Goal: Task Accomplishment & Management: Manage account settings

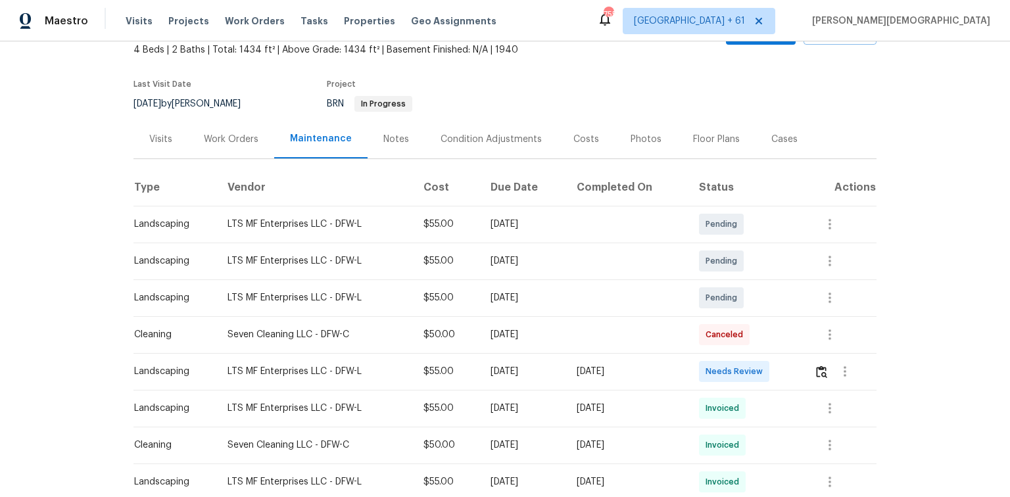
scroll to position [210, 0]
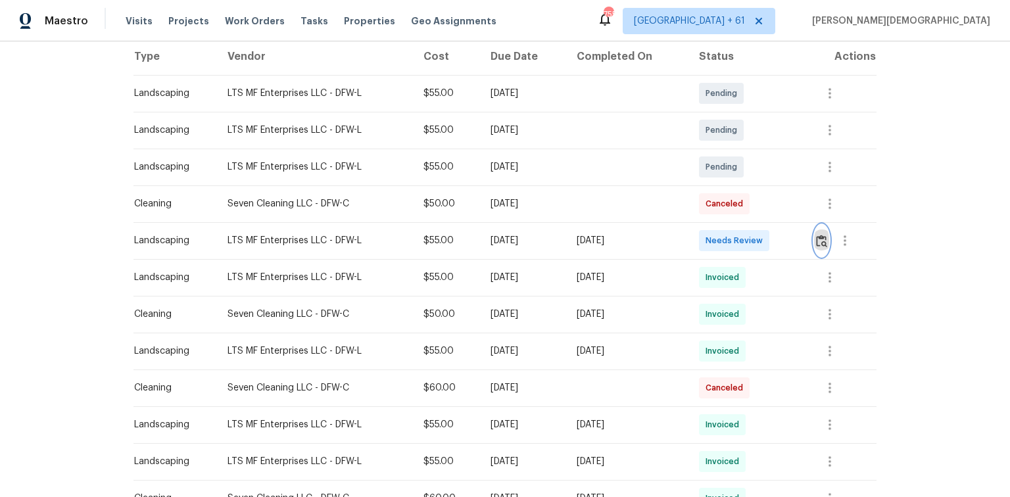
click at [718, 242] on button "button" at bounding box center [821, 241] width 15 height 32
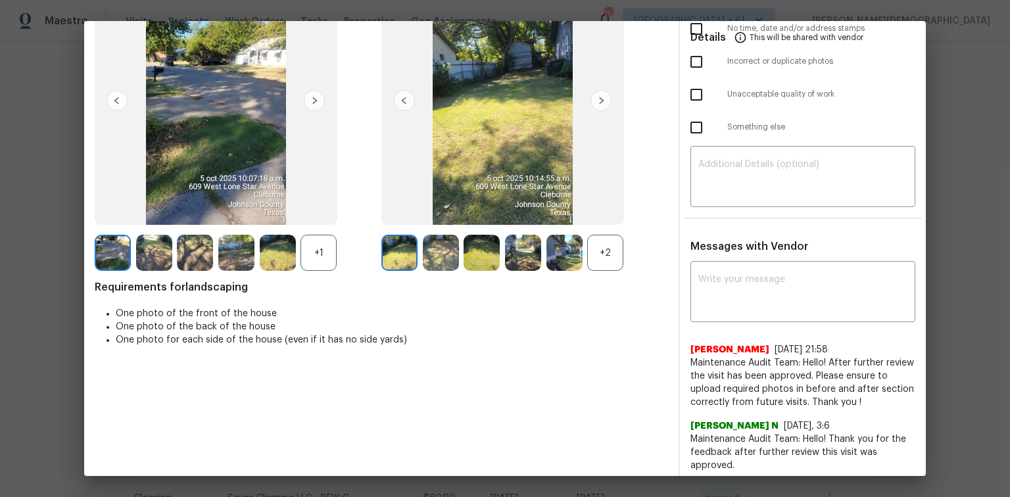
scroll to position [0, 0]
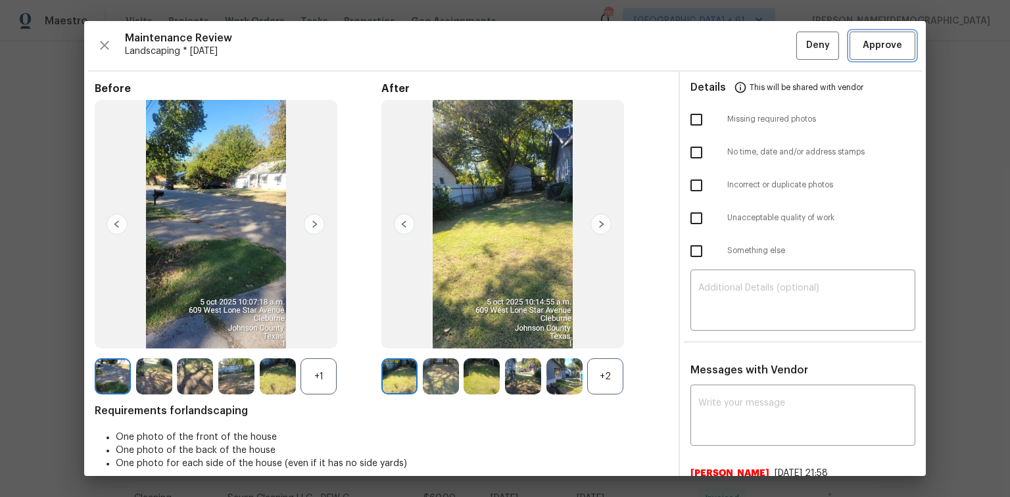
click at [718, 43] on span "Approve" at bounding box center [882, 45] width 39 height 16
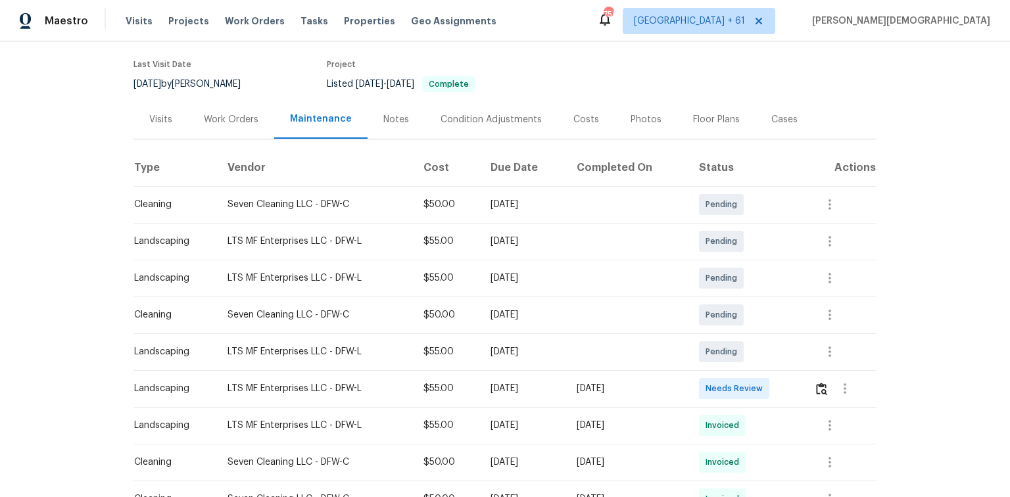
scroll to position [158, 0]
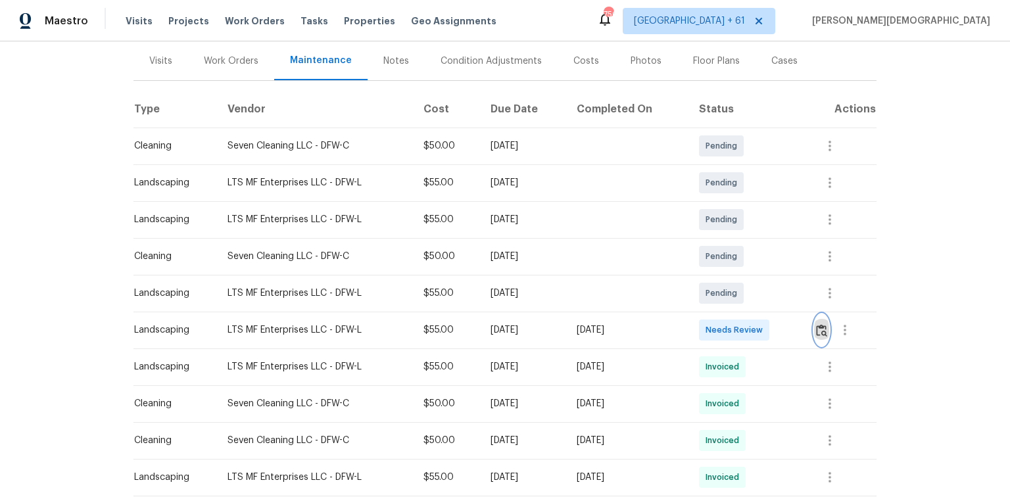
click at [718, 328] on img "button" at bounding box center [821, 330] width 11 height 12
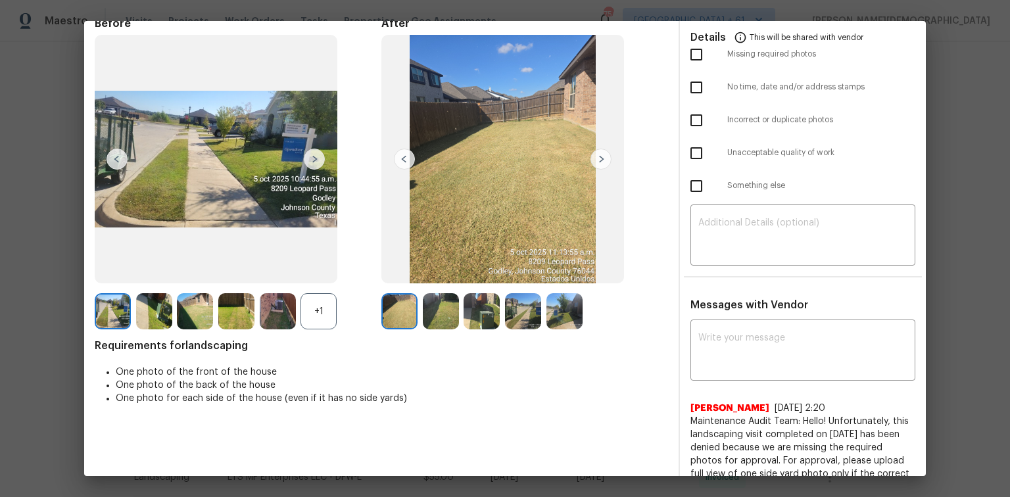
scroll to position [0, 0]
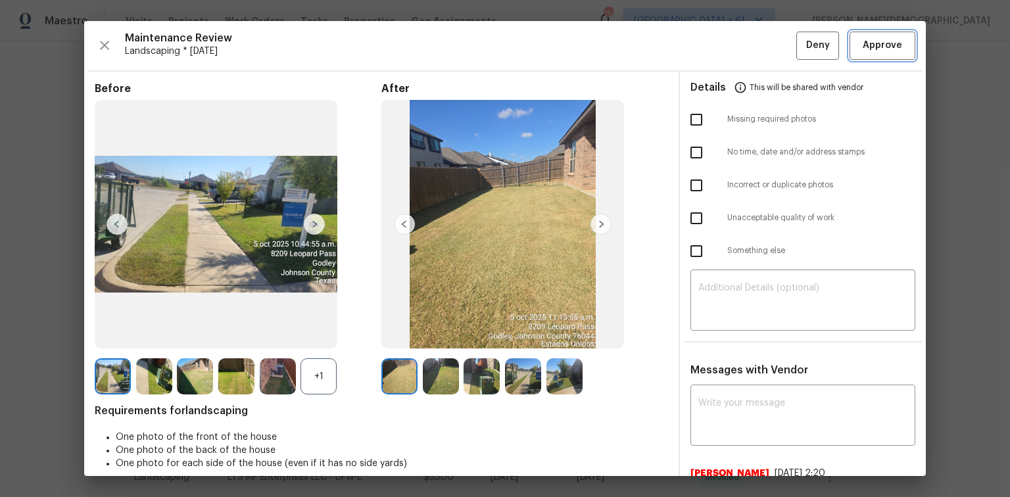
click at [718, 55] on button "Approve" at bounding box center [883, 46] width 66 height 28
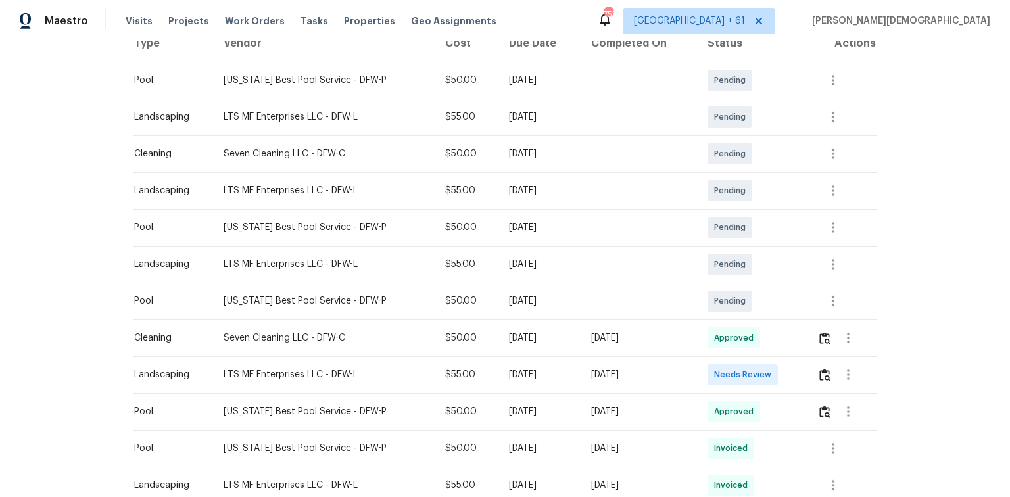
scroll to position [263, 0]
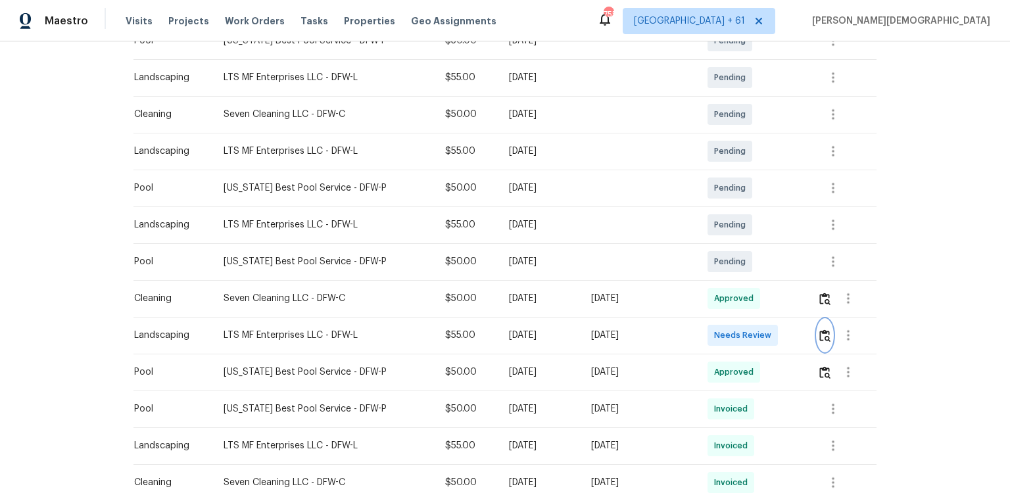
click at [819, 331] on img "button" at bounding box center [824, 335] width 11 height 12
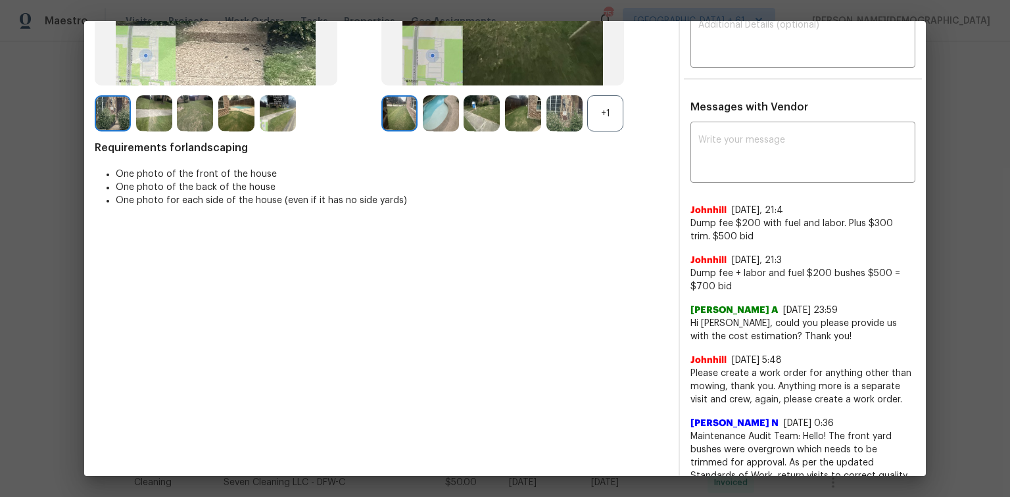
scroll to position [0, 0]
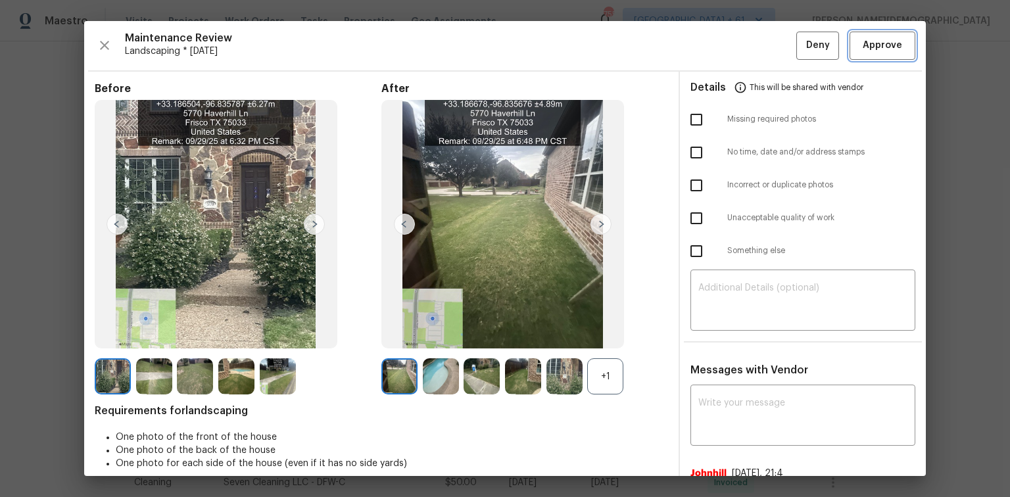
click at [879, 56] on button "Approve" at bounding box center [883, 46] width 66 height 28
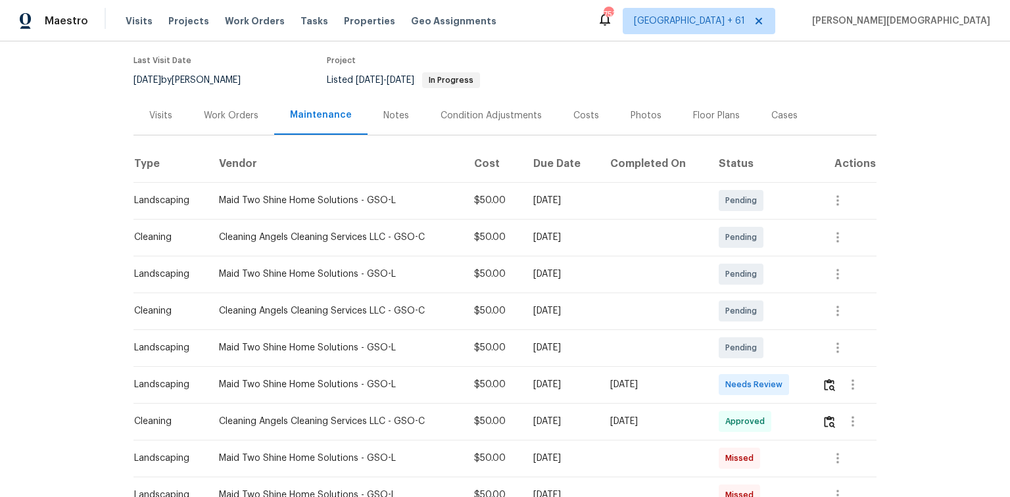
scroll to position [210, 0]
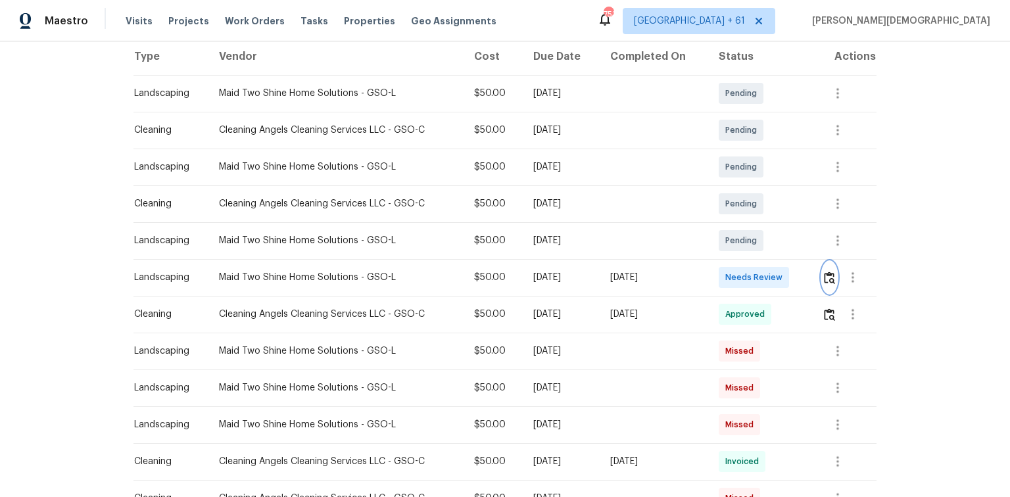
click at [718, 275] on img "button" at bounding box center [829, 278] width 11 height 12
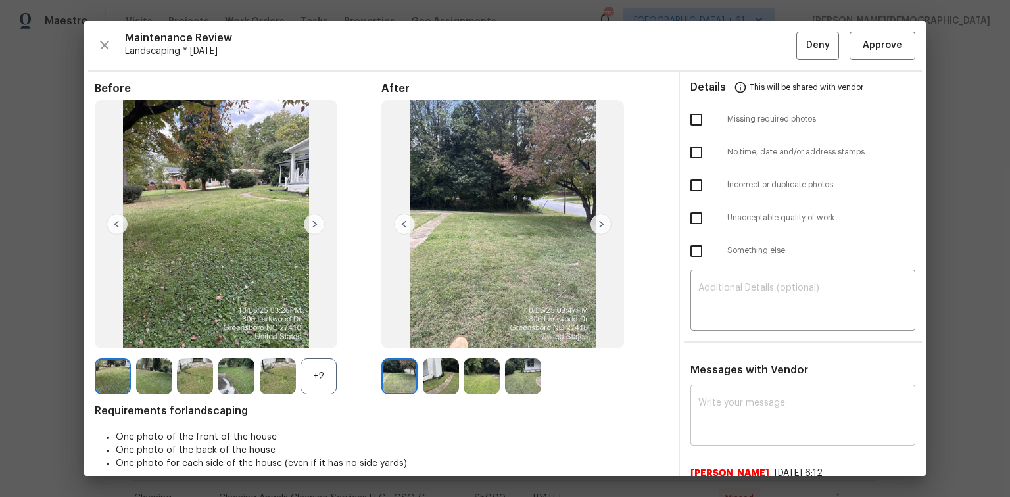
click at [718, 332] on textarea at bounding box center [802, 416] width 209 height 37
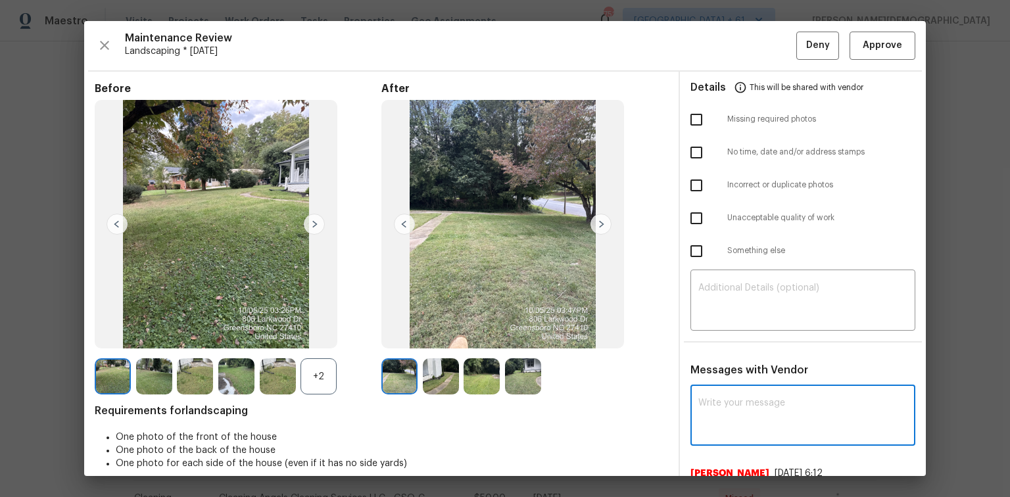
paste textarea "Maintenance Audit Team: Hello! Unfortunately, this landscaping visit completed …"
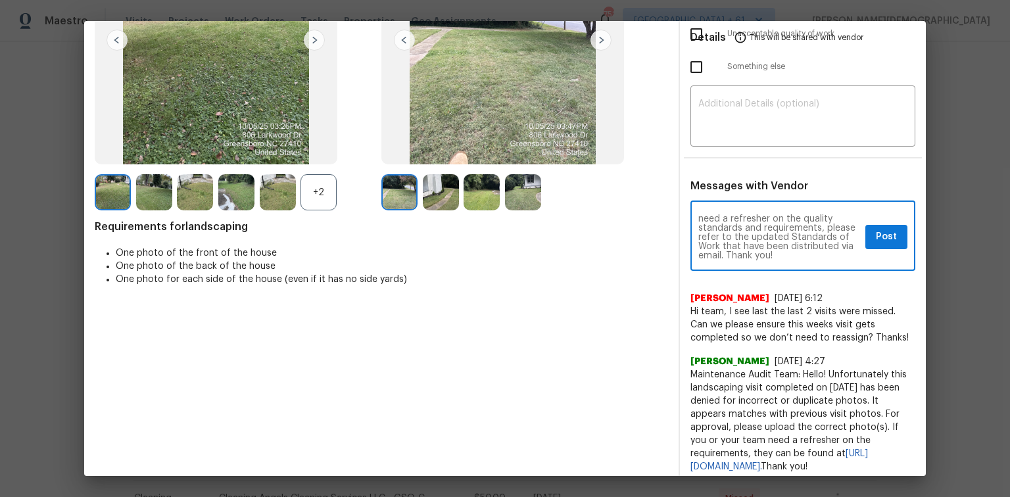
scroll to position [105, 0]
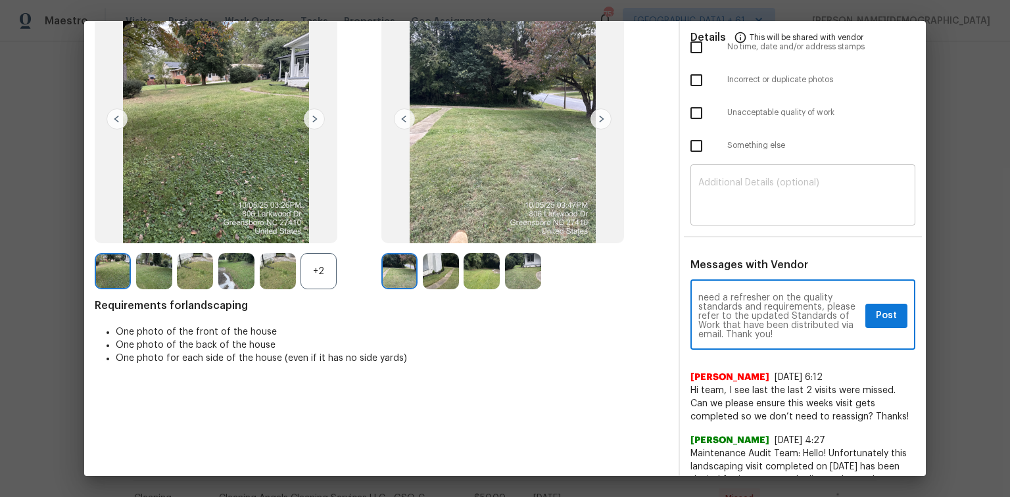
type textarea "Maintenance Audit Team: Hello! Unfortunately, this landscaping visit completed …"
click at [718, 169] on div "​" at bounding box center [802, 197] width 225 height 58
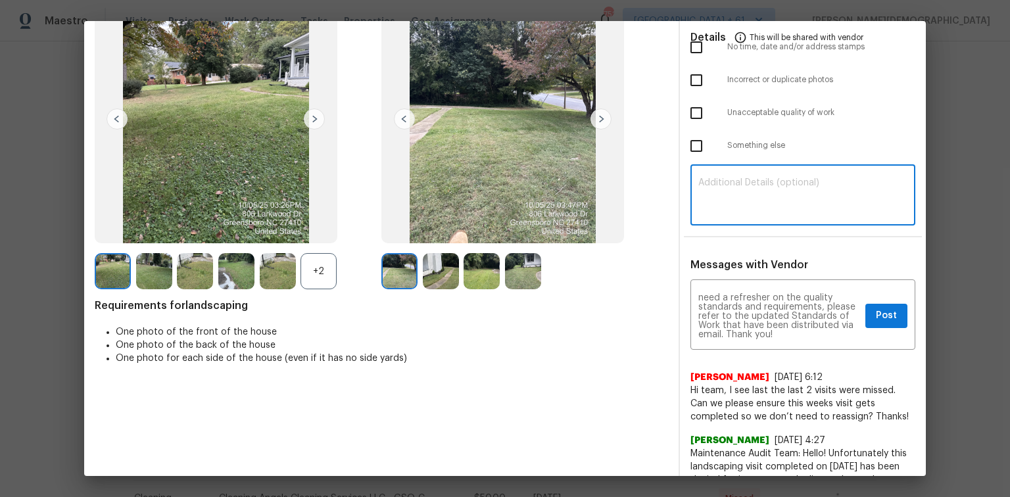
paste textarea "Maintenance Audit Team: Hello! Unfortunately, this landscaping visit completed …"
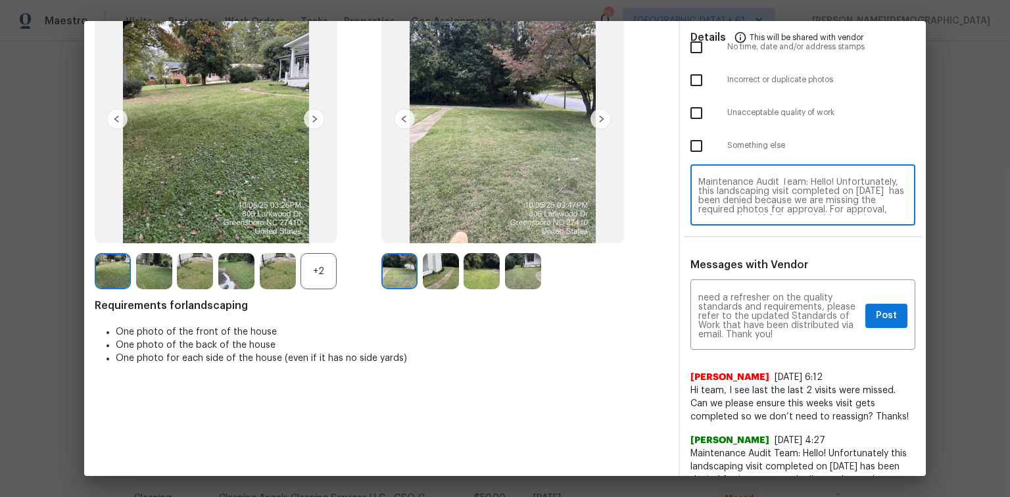
scroll to position [0, 0]
type textarea "Maintenance Audit Team: Hello! Unfortunately, this landscaping visit completed …"
click at [718, 308] on span "Post" at bounding box center [886, 316] width 21 height 16
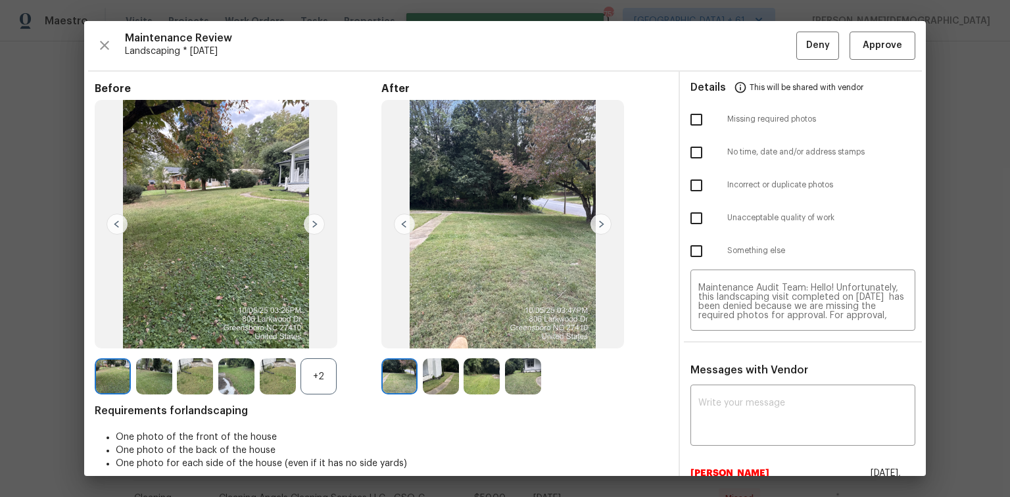
click at [694, 123] on input "checkbox" at bounding box center [696, 120] width 28 height 28
checkbox input "true"
click at [718, 47] on span "Deny" at bounding box center [818, 45] width 24 height 16
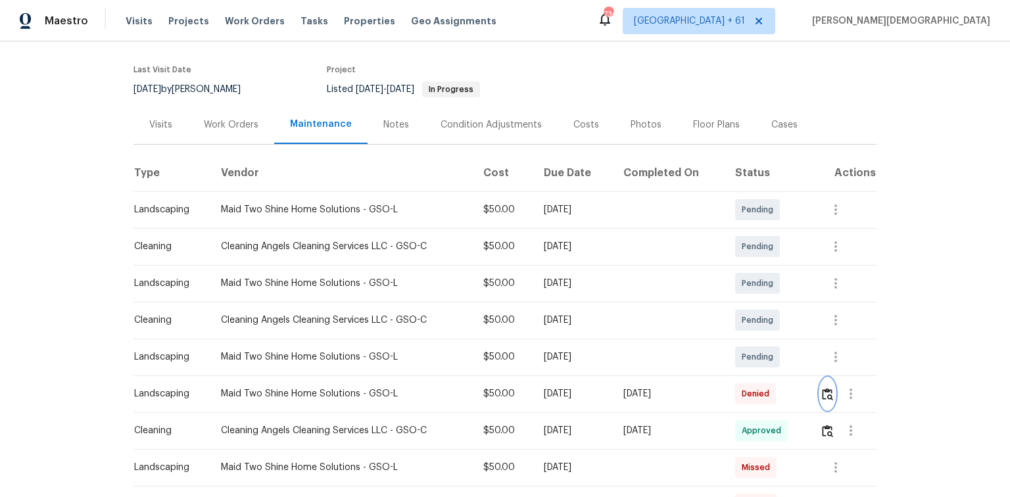
scroll to position [158, 0]
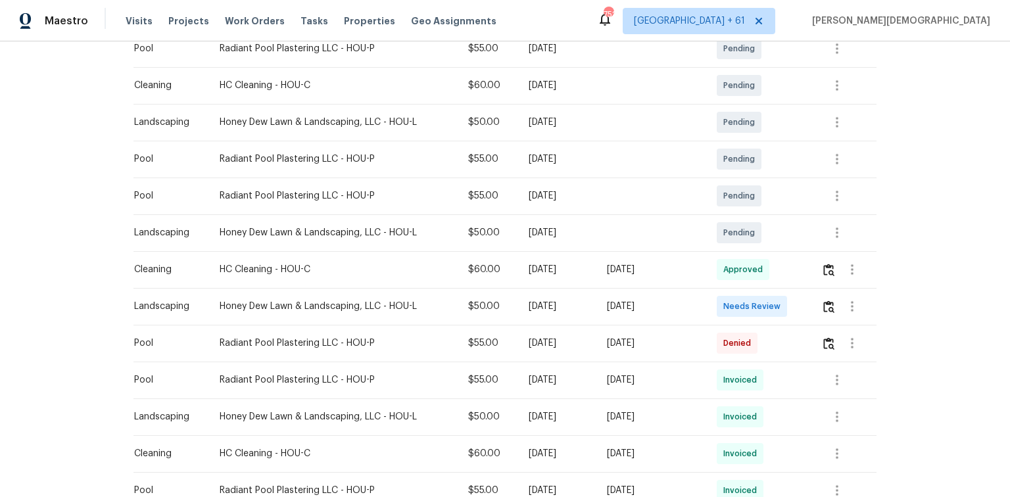
scroll to position [368, 0]
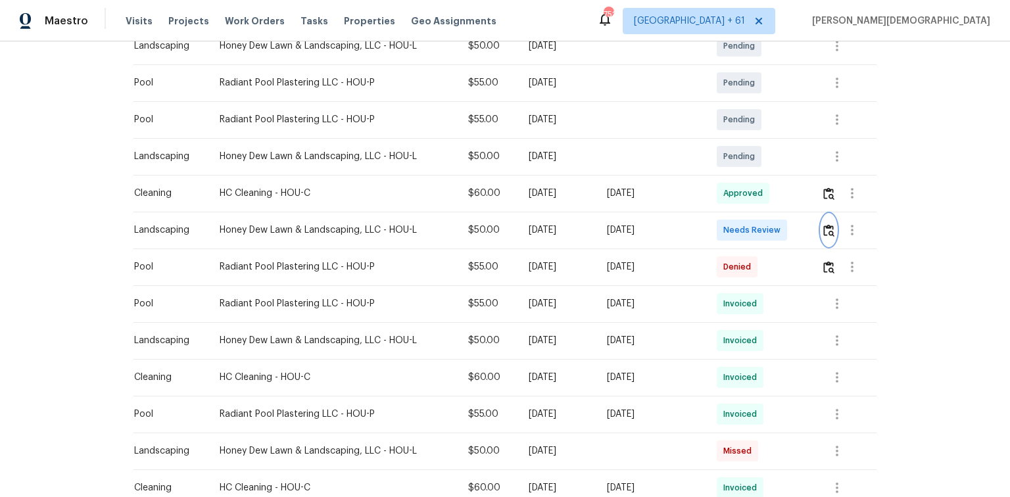
click at [718, 229] on img "button" at bounding box center [828, 230] width 11 height 12
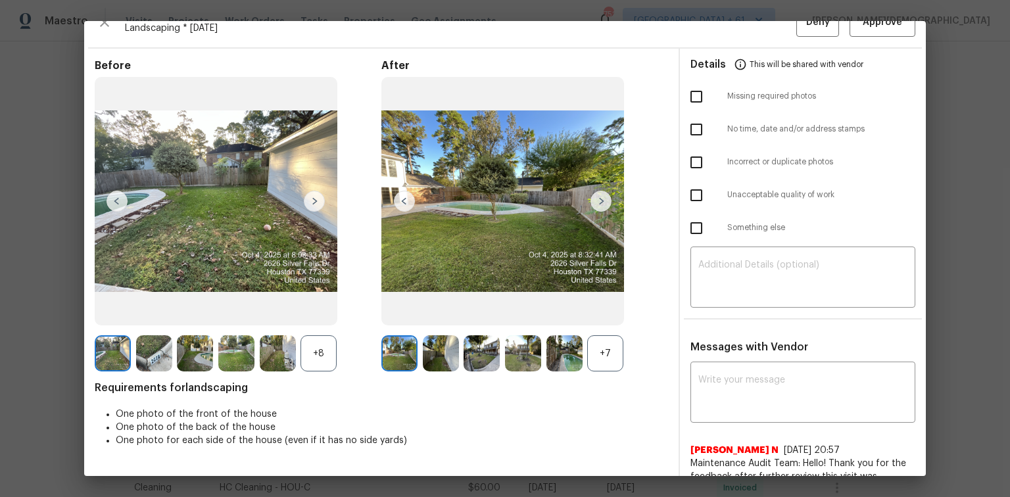
scroll to position [0, 0]
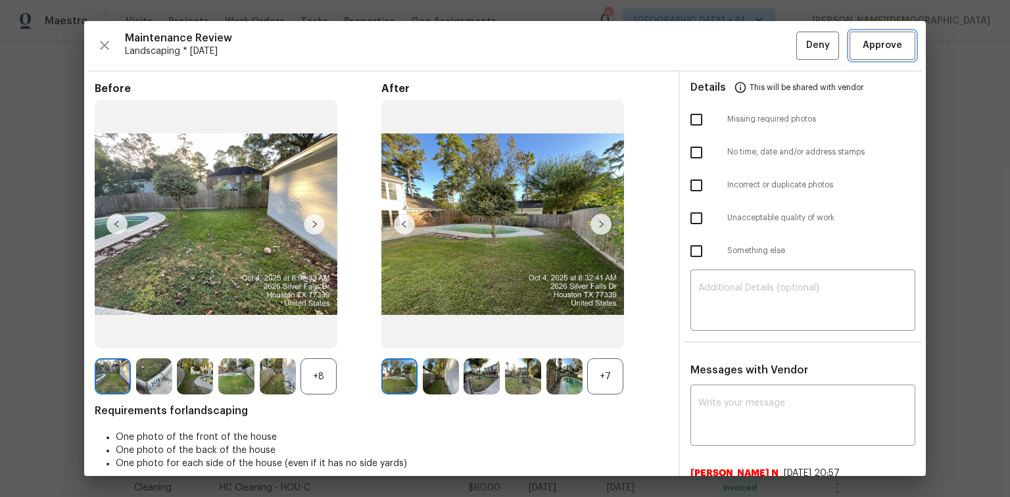
click at [718, 57] on button "Approve" at bounding box center [883, 46] width 66 height 28
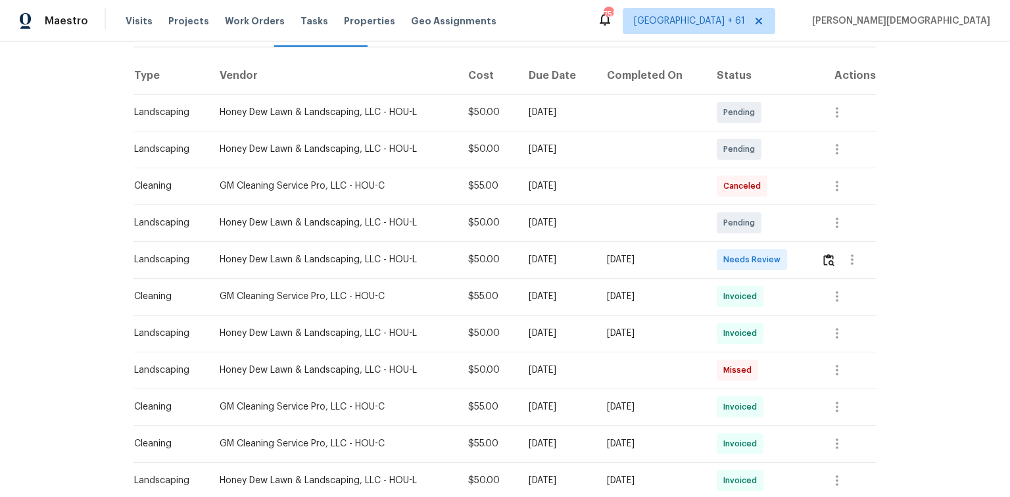
scroll to position [210, 0]
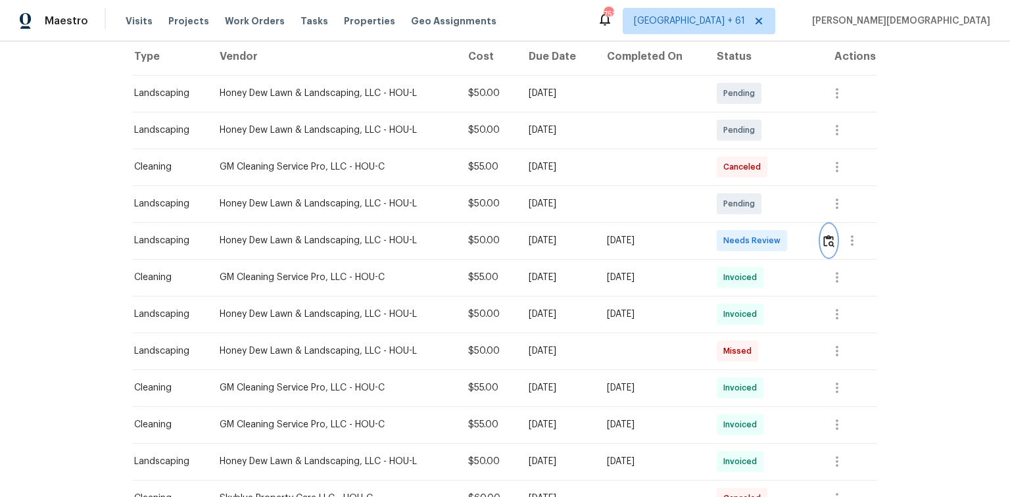
click at [834, 228] on button "button" at bounding box center [828, 241] width 15 height 32
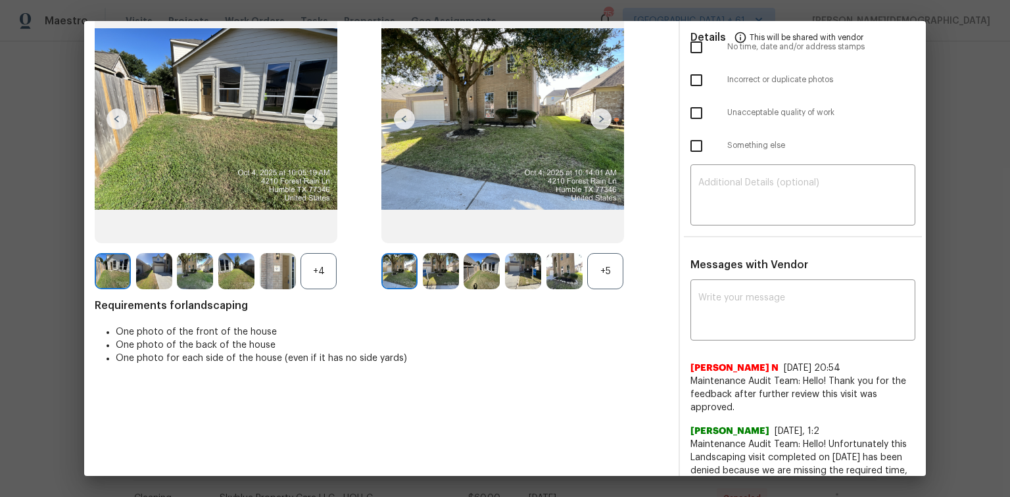
scroll to position [0, 0]
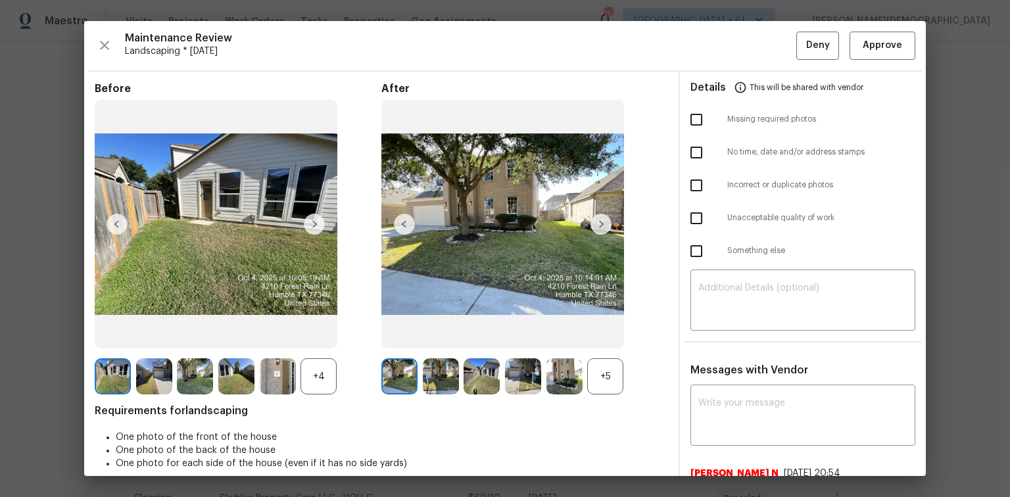
click at [598, 224] on img at bounding box center [600, 224] width 21 height 21
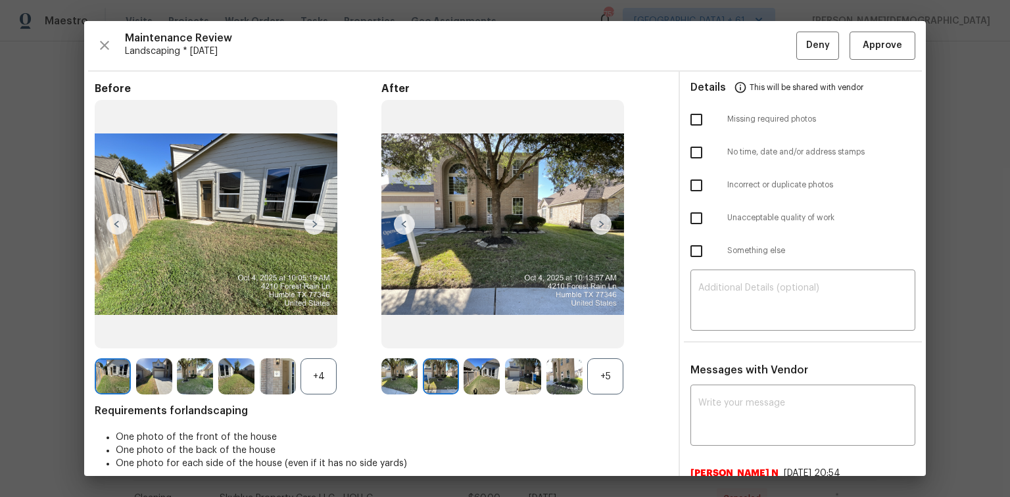
click at [555, 363] on img at bounding box center [564, 376] width 36 height 36
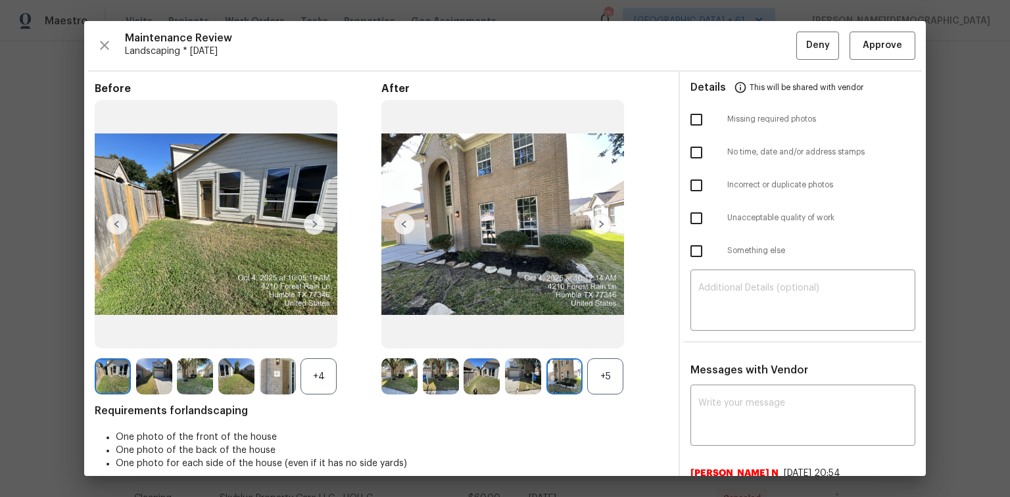
click at [606, 226] on img at bounding box center [600, 224] width 21 height 21
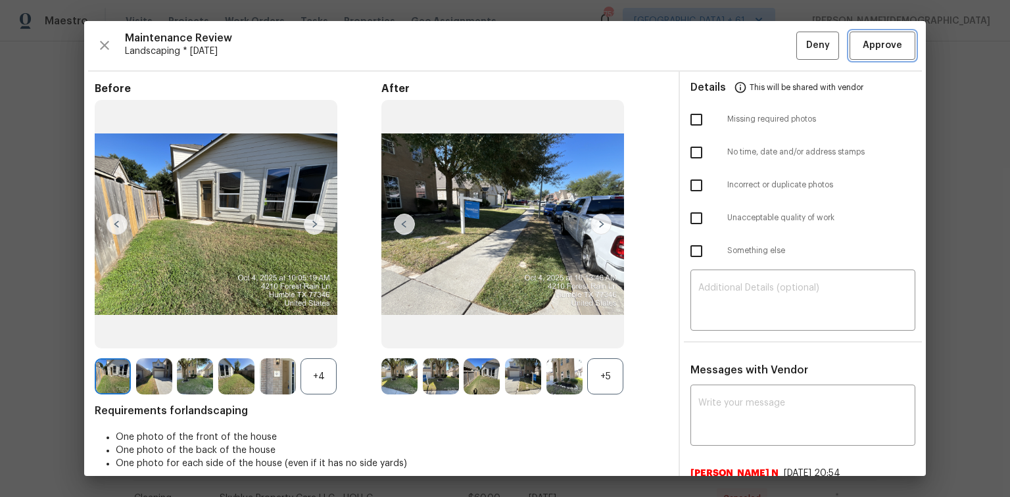
click at [873, 47] on span "Approve" at bounding box center [882, 45] width 39 height 16
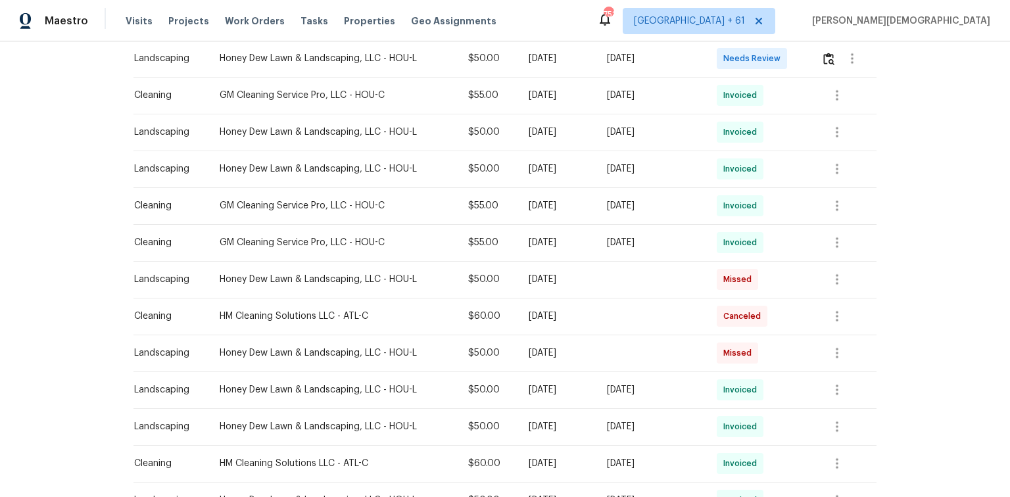
scroll to position [316, 0]
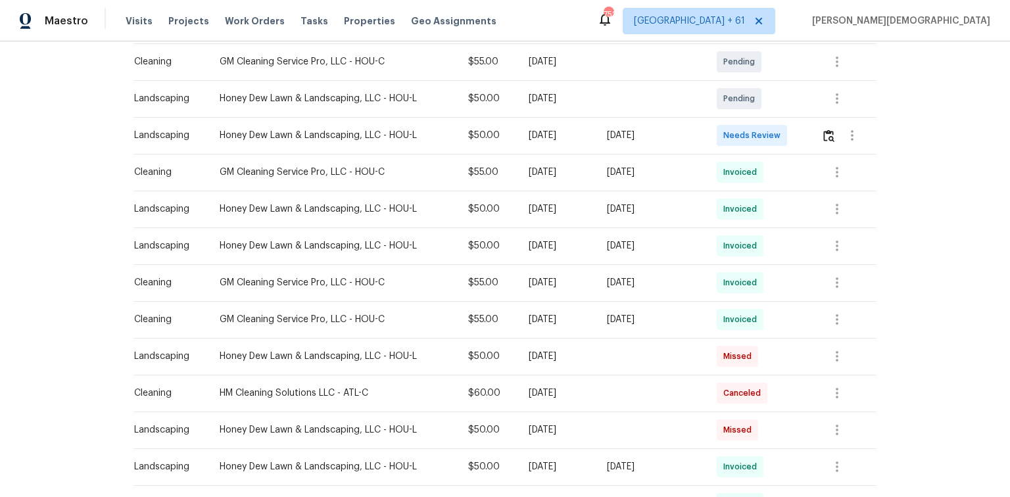
click at [718, 138] on div at bounding box center [852, 136] width 32 height 32
click at [718, 134] on img "button" at bounding box center [828, 136] width 11 height 12
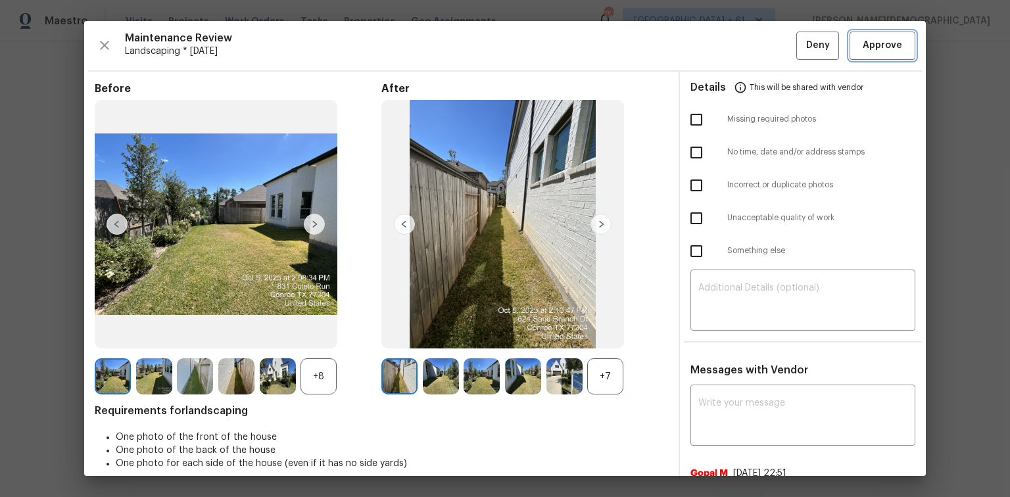
click at [718, 57] on button "Approve" at bounding box center [883, 46] width 66 height 28
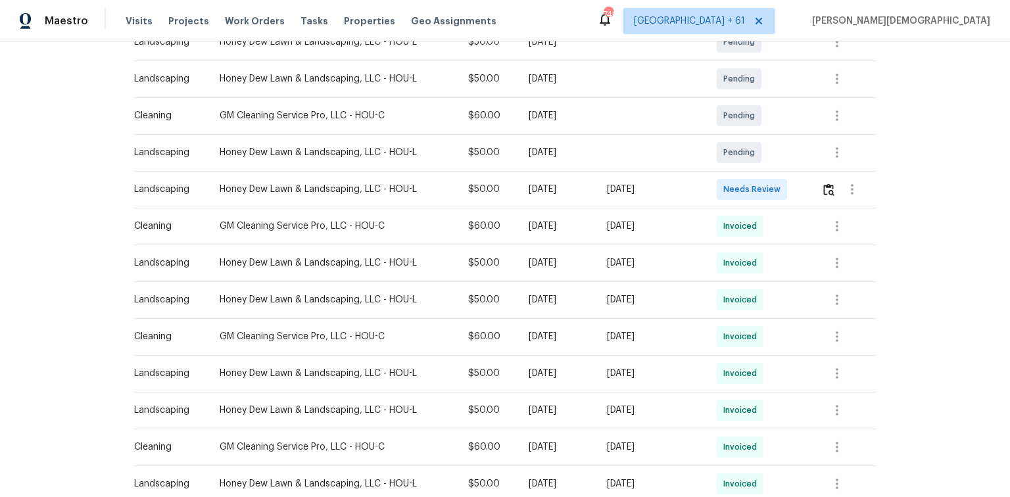
scroll to position [368, 0]
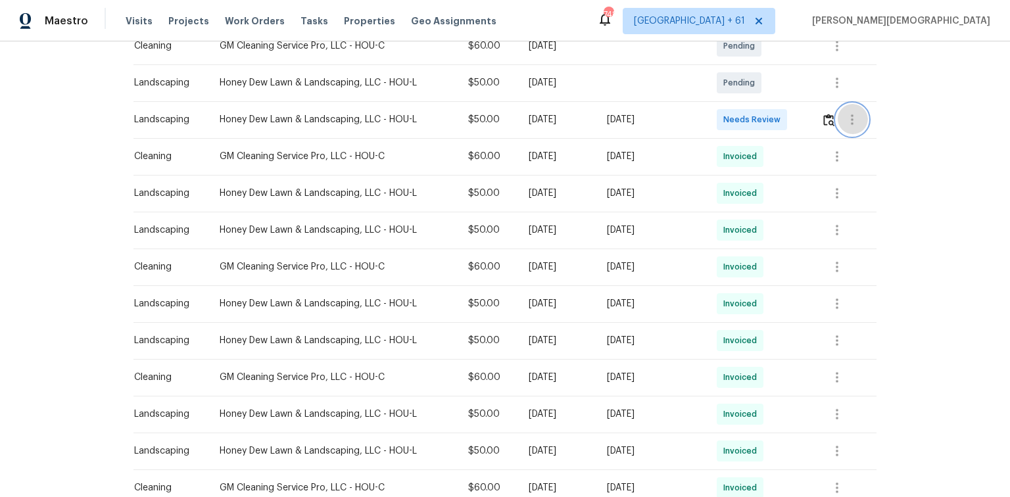
click at [718, 108] on button "button" at bounding box center [852, 120] width 32 height 32
click at [718, 108] on div at bounding box center [505, 248] width 1010 height 497
click at [718, 114] on img "button" at bounding box center [828, 120] width 11 height 12
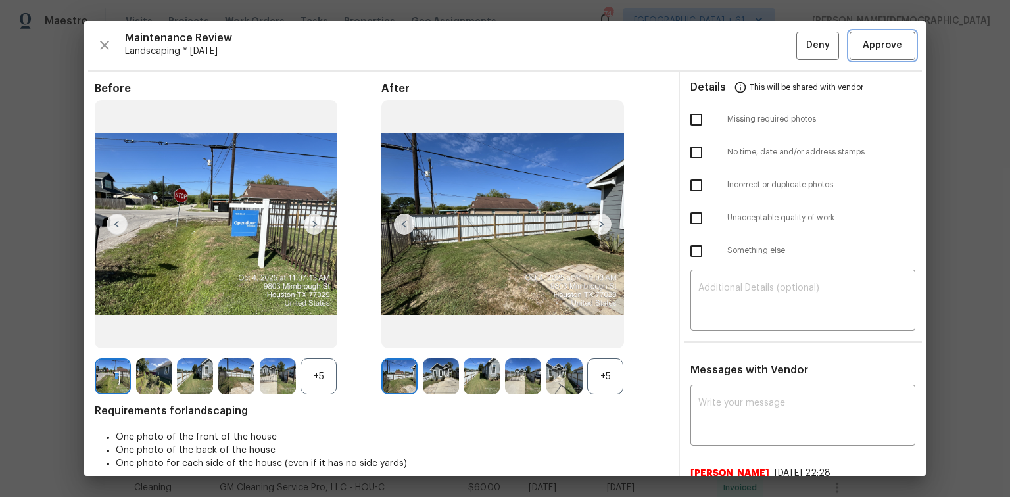
click at [718, 47] on span "Approve" at bounding box center [882, 45] width 39 height 16
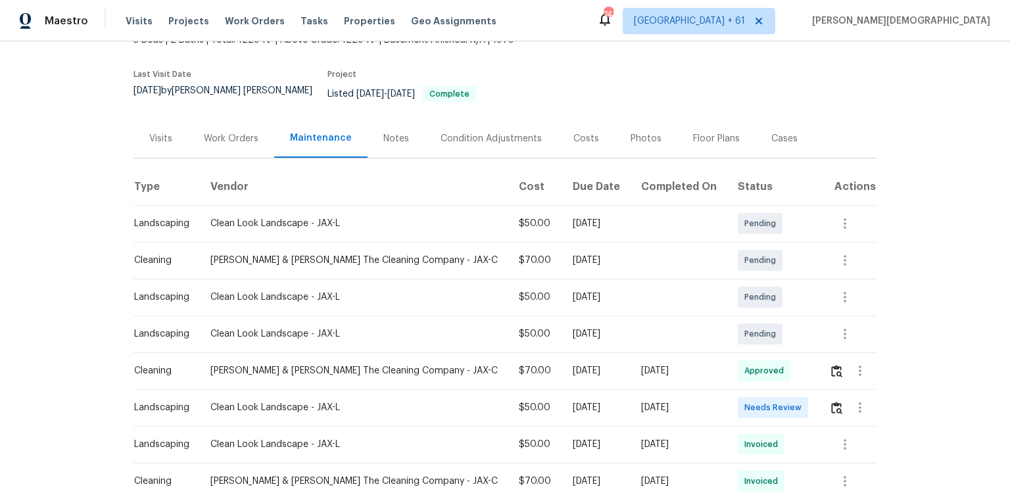
scroll to position [210, 0]
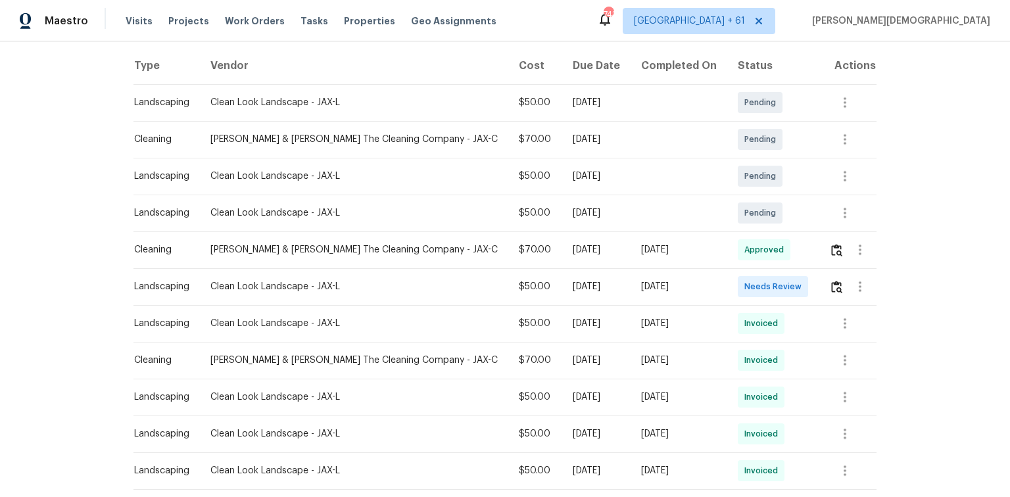
click at [718, 287] on td at bounding box center [848, 286] width 58 height 37
click at [718, 281] on img "button" at bounding box center [836, 287] width 11 height 12
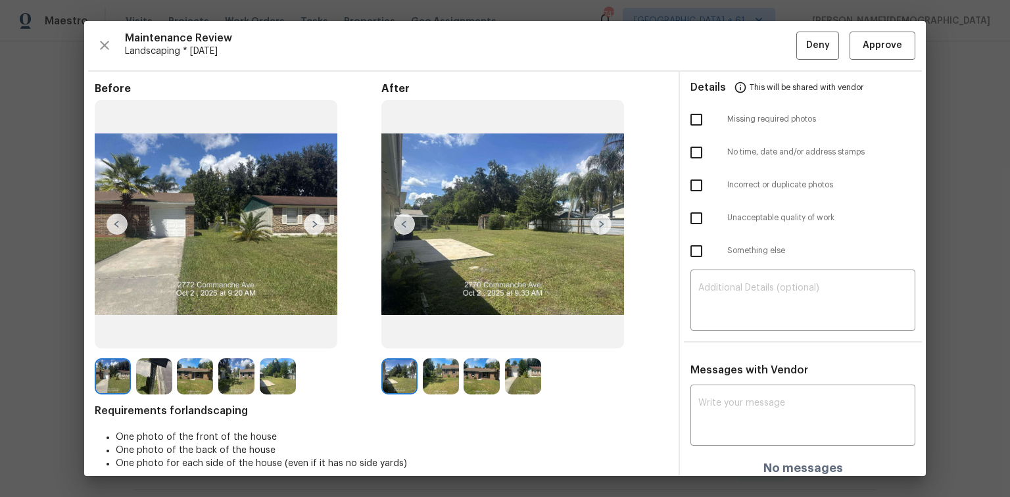
click at [598, 221] on img at bounding box center [600, 224] width 21 height 21
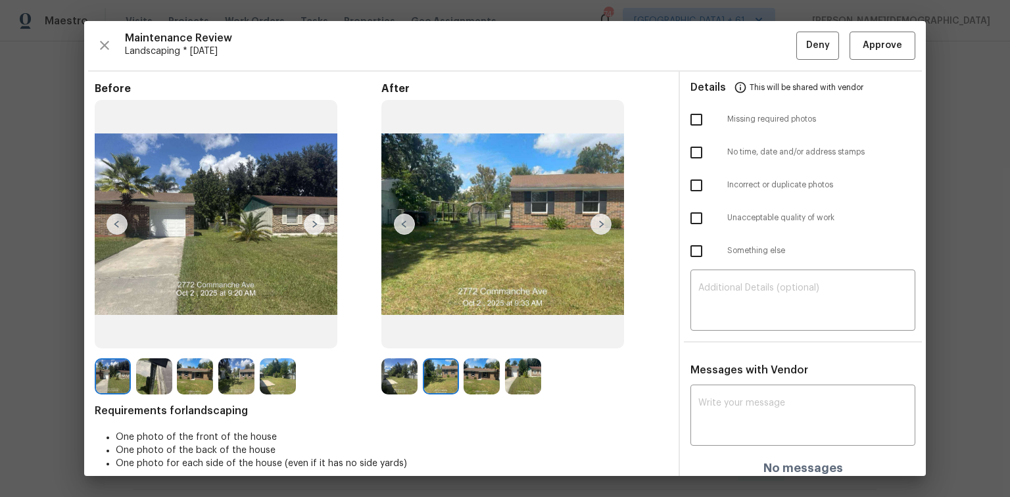
click at [598, 221] on img at bounding box center [600, 224] width 21 height 21
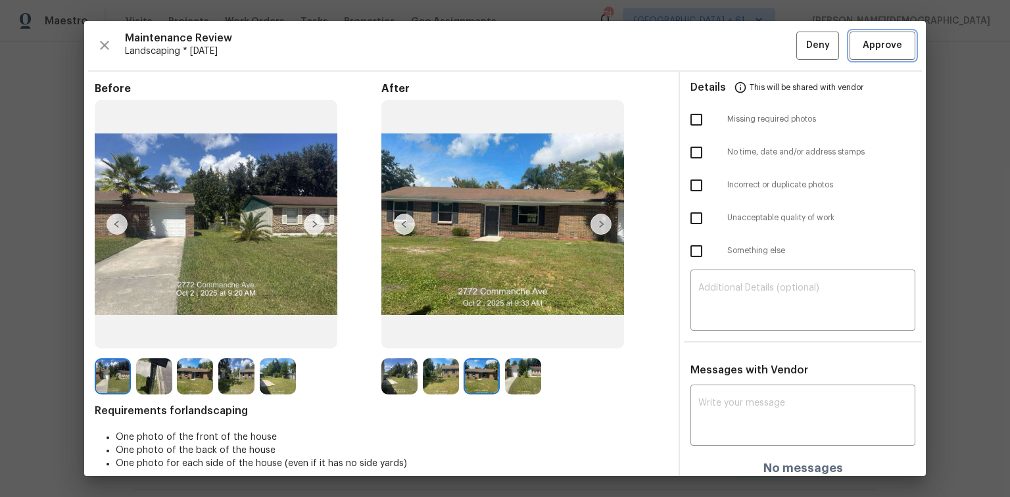
click at [718, 41] on span "Approve" at bounding box center [882, 45] width 45 height 16
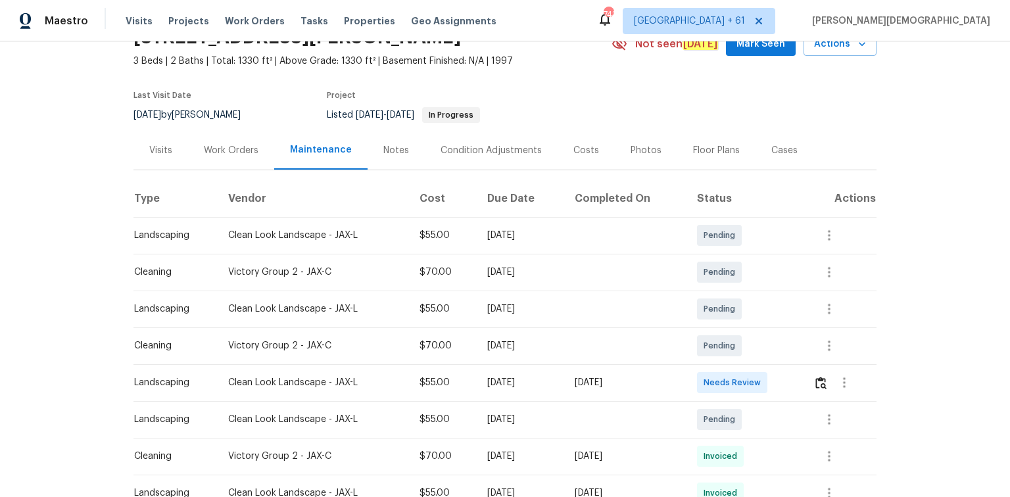
scroll to position [105, 0]
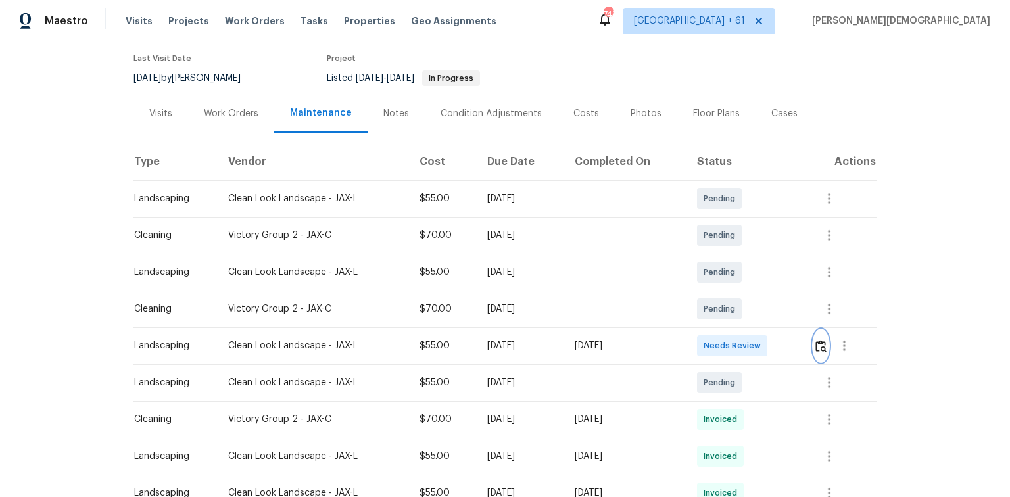
click at [718, 331] on button "button" at bounding box center [820, 346] width 15 height 32
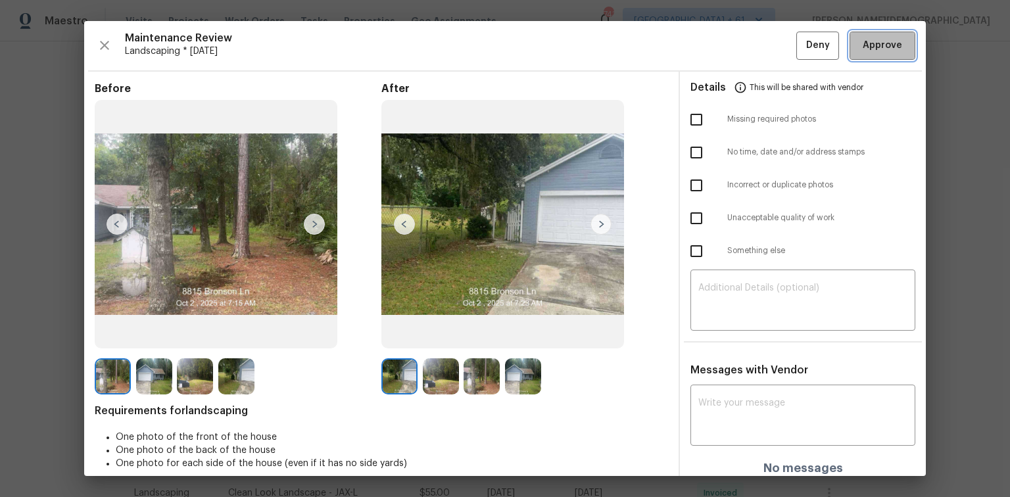
click at [718, 37] on span "Approve" at bounding box center [882, 45] width 39 height 16
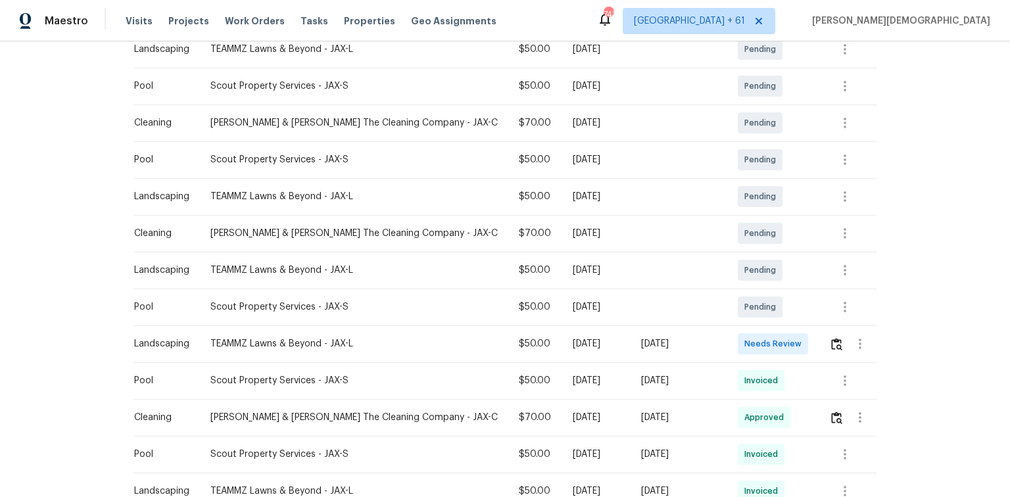
scroll to position [421, 0]
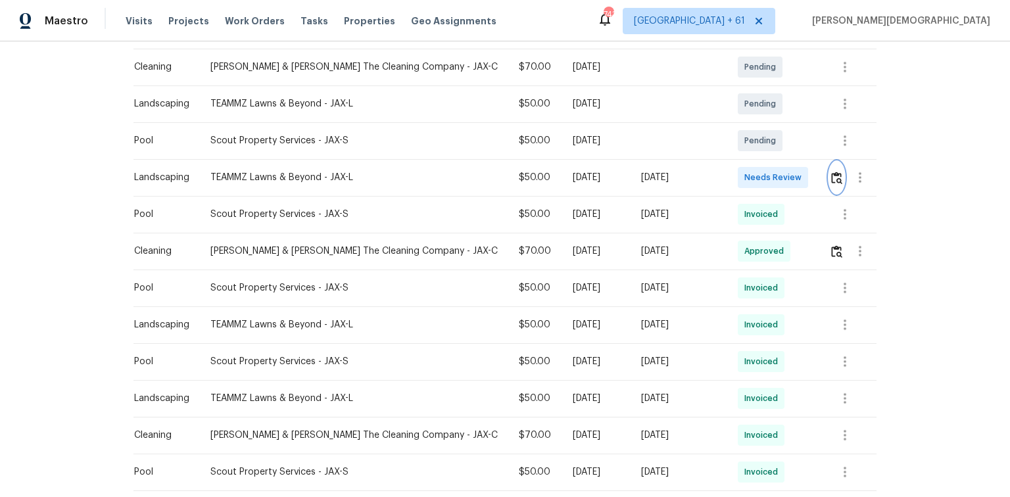
click at [718, 175] on button "button" at bounding box center [836, 178] width 15 height 32
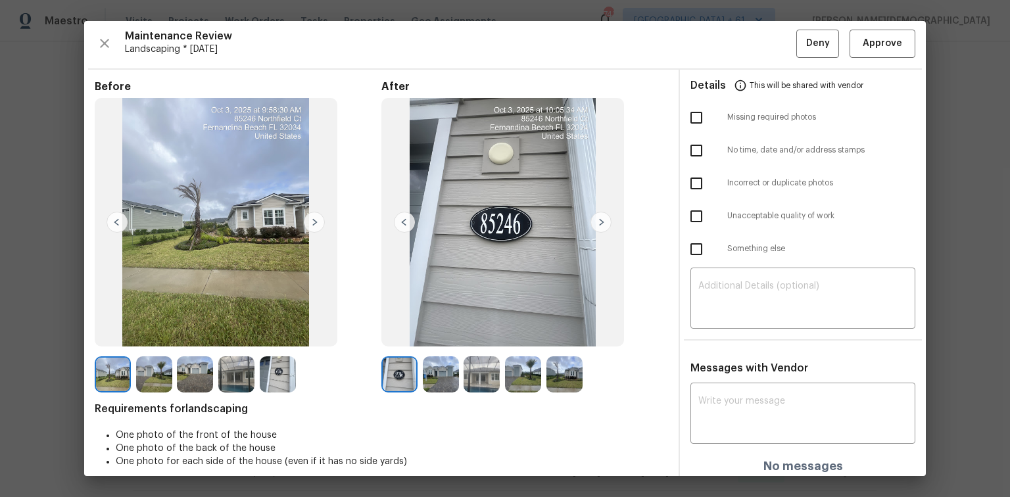
scroll to position [0, 0]
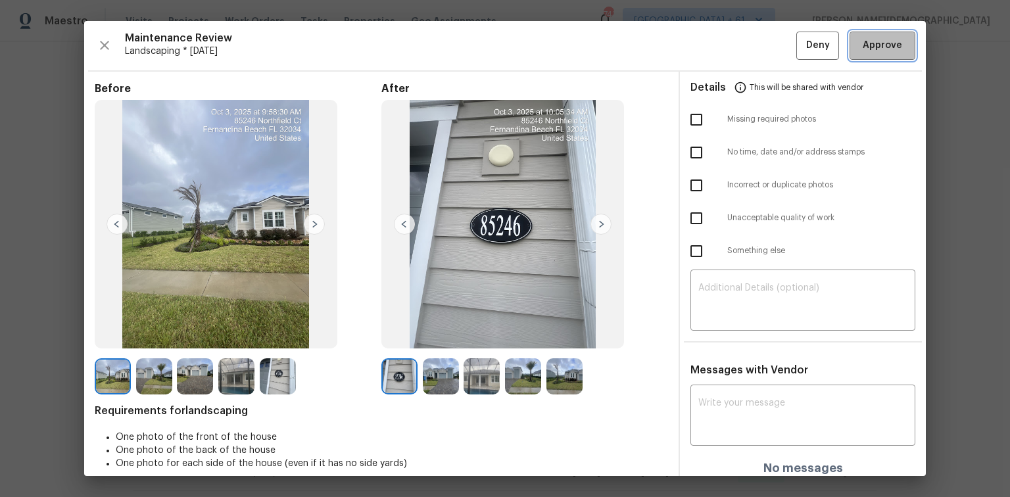
click at [718, 47] on span "Approve" at bounding box center [882, 45] width 39 height 16
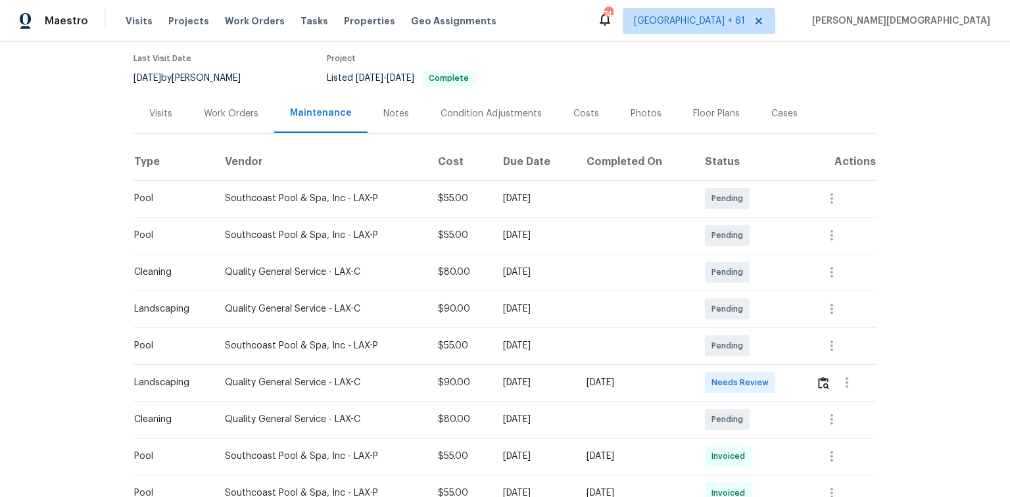
scroll to position [158, 0]
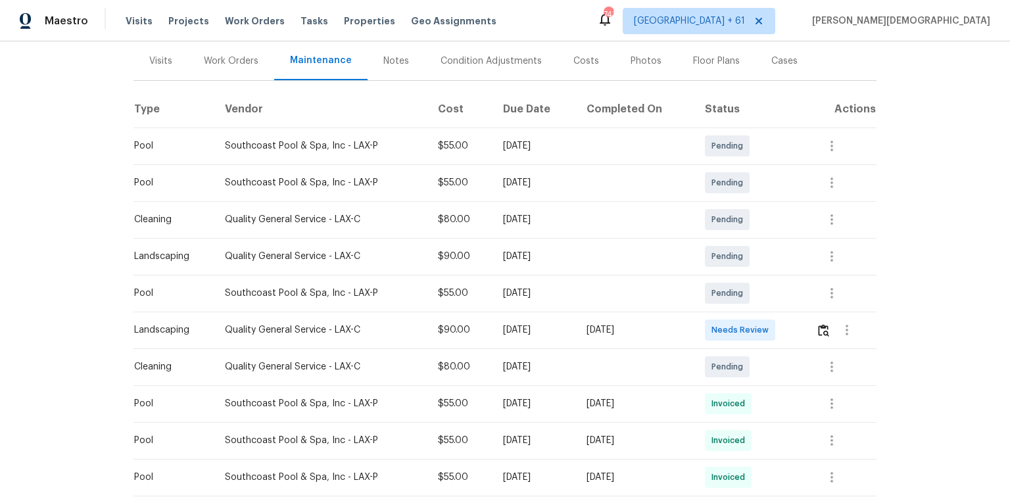
click at [718, 327] on td at bounding box center [840, 330] width 71 height 37
click at [718, 332] on button "button" at bounding box center [823, 330] width 15 height 32
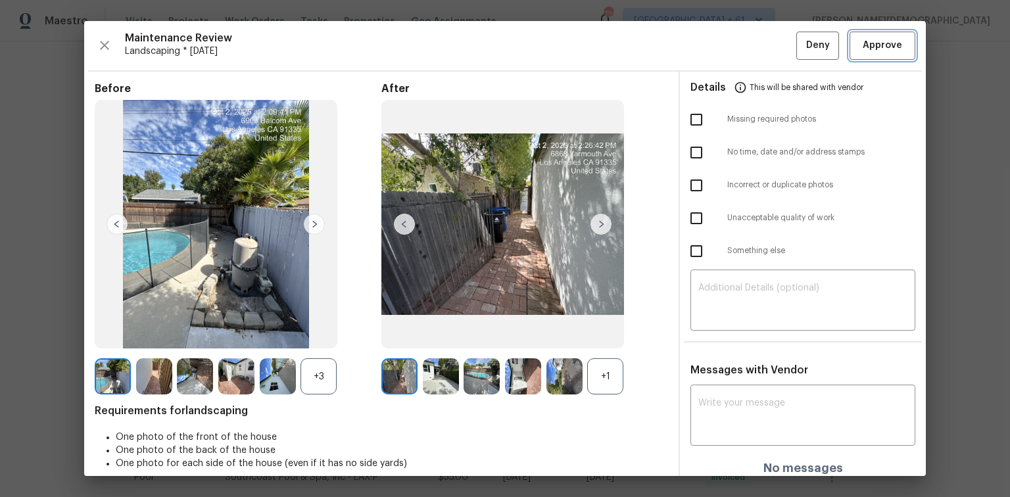
click at [718, 53] on button "Approve" at bounding box center [883, 46] width 66 height 28
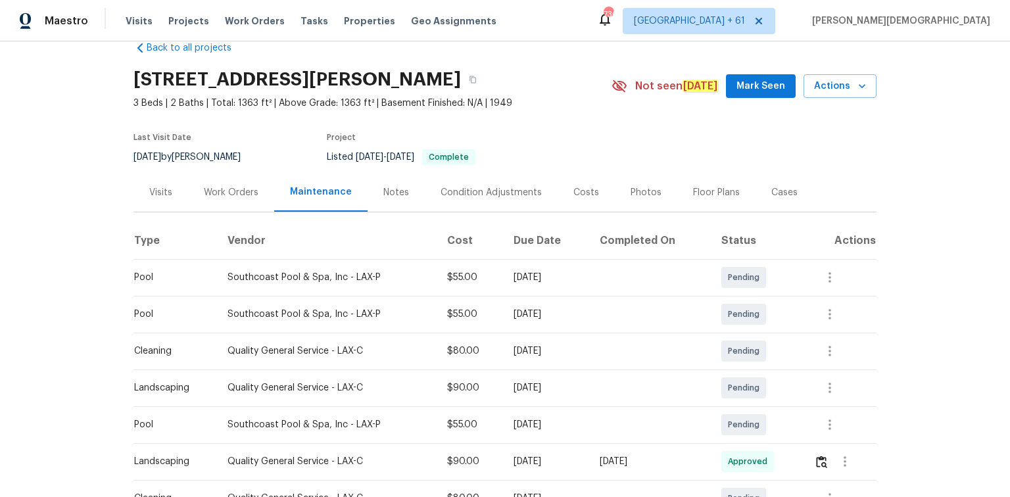
scroll to position [0, 0]
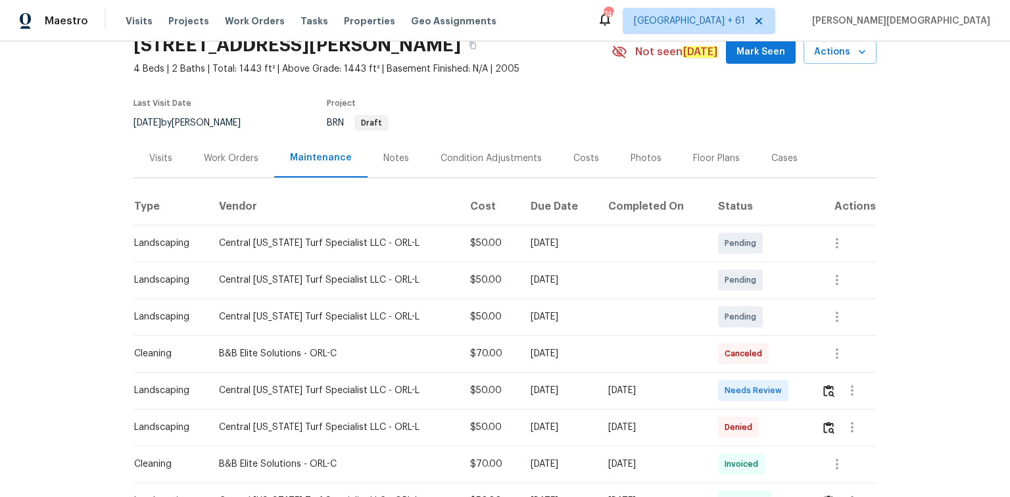
scroll to position [210, 0]
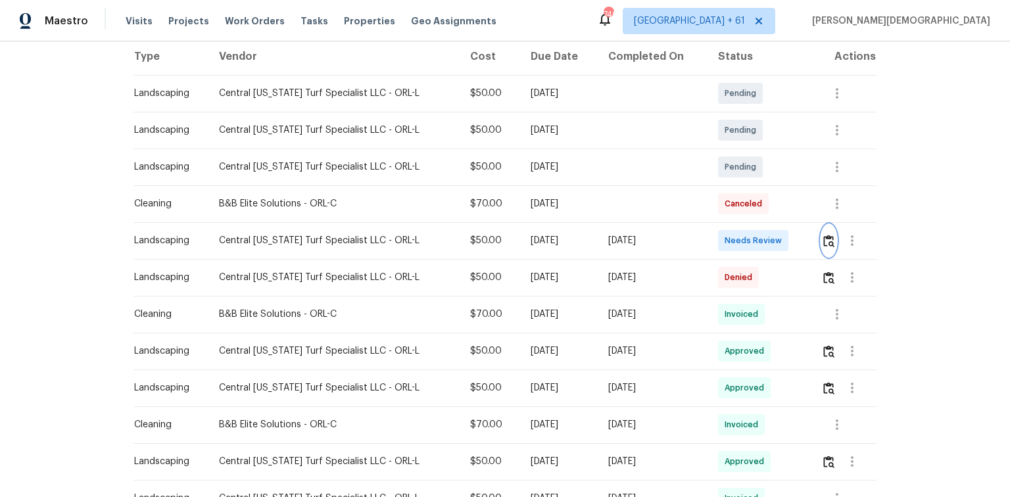
click at [718, 235] on img "button" at bounding box center [828, 241] width 11 height 12
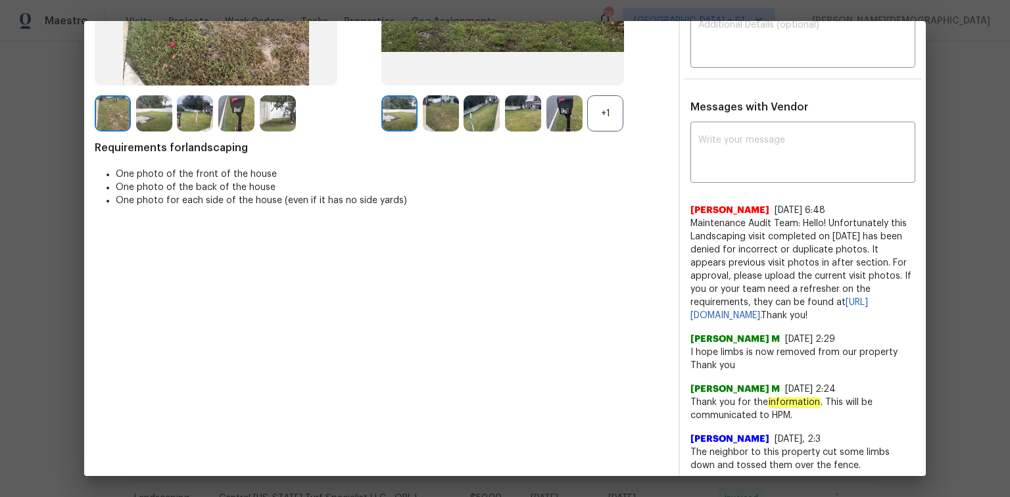
scroll to position [0, 0]
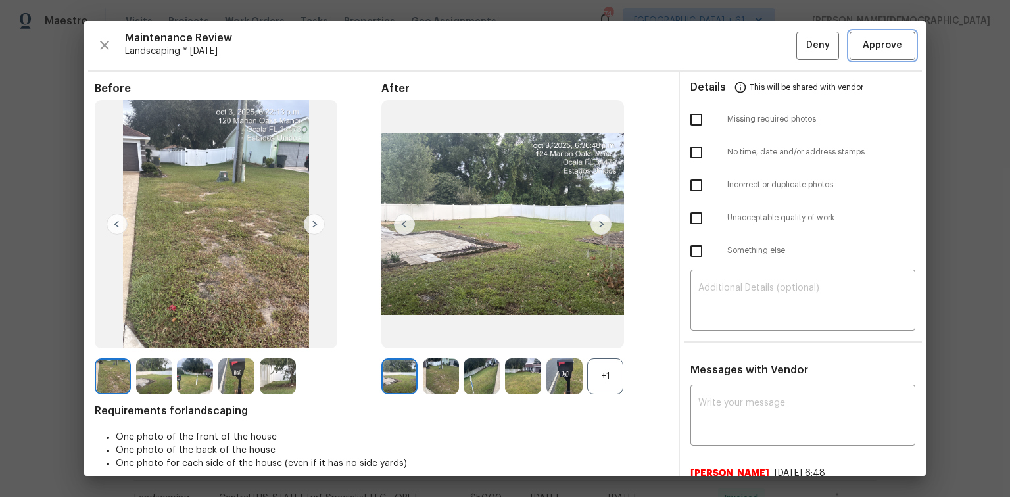
click at [718, 48] on span "Approve" at bounding box center [882, 45] width 39 height 16
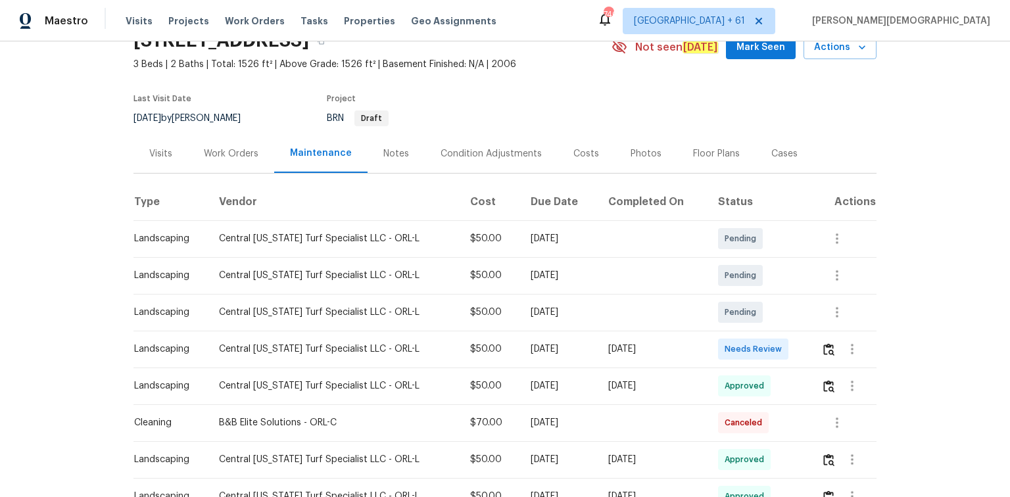
scroll to position [158, 0]
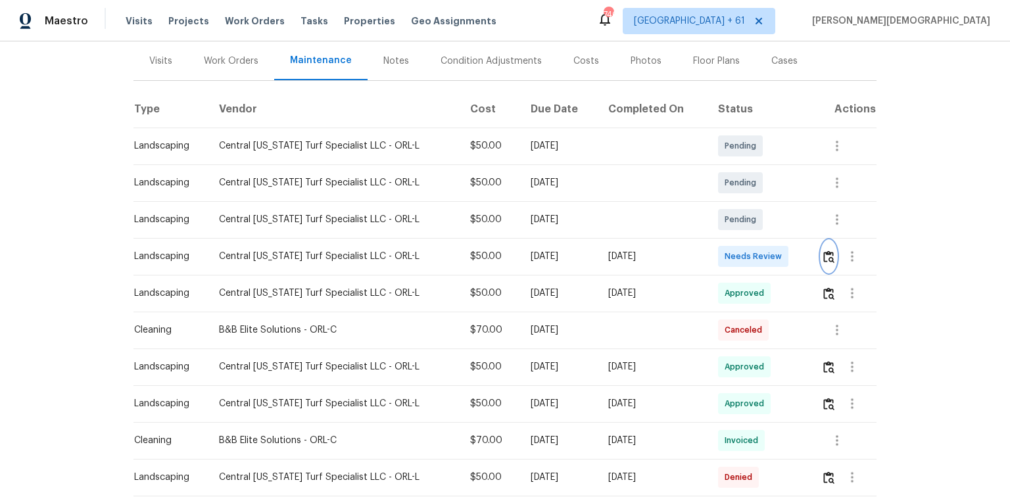
click at [718, 251] on img "button" at bounding box center [828, 257] width 11 height 12
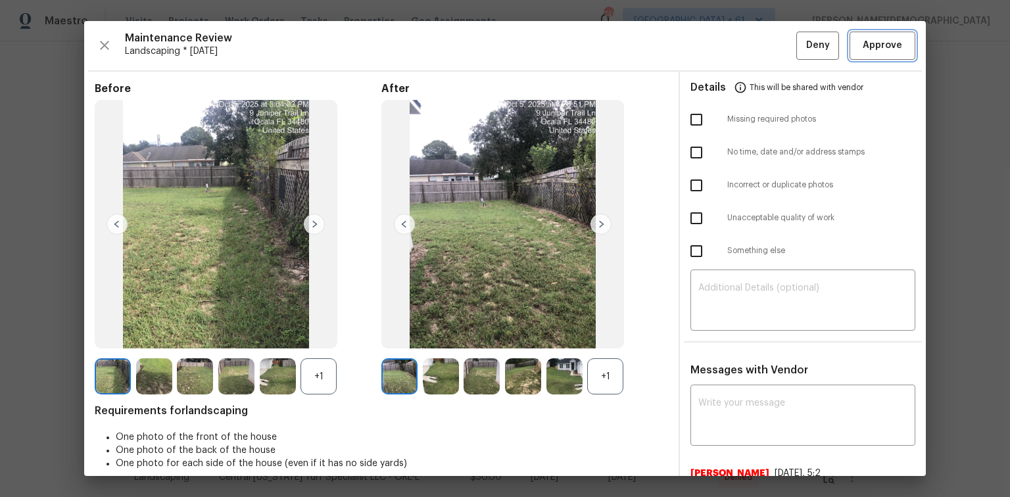
click at [718, 42] on span "Approve" at bounding box center [882, 45] width 39 height 16
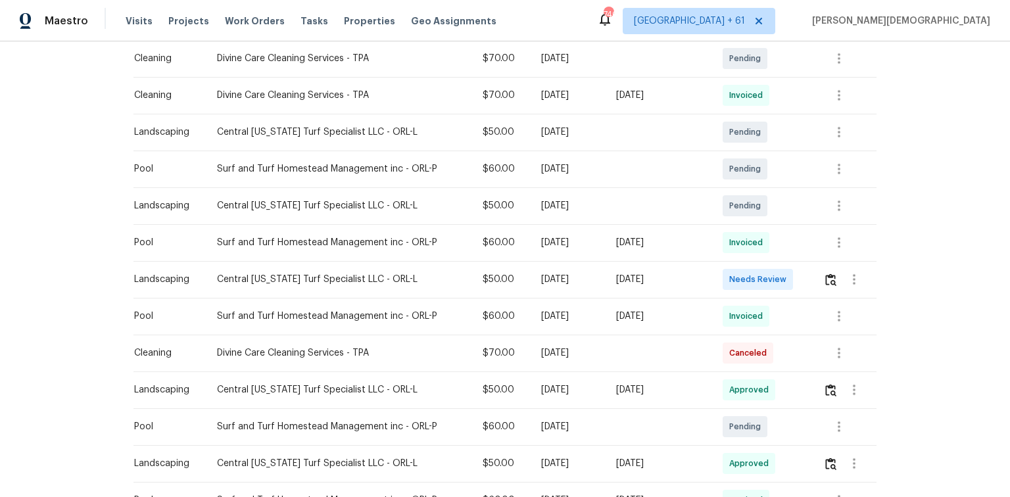
scroll to position [368, 0]
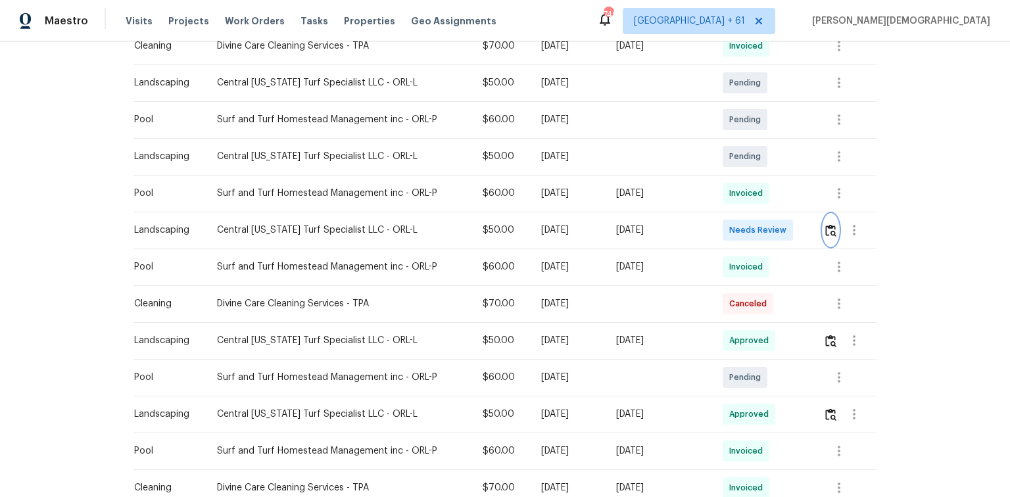
click at [718, 233] on button "button" at bounding box center [830, 230] width 15 height 32
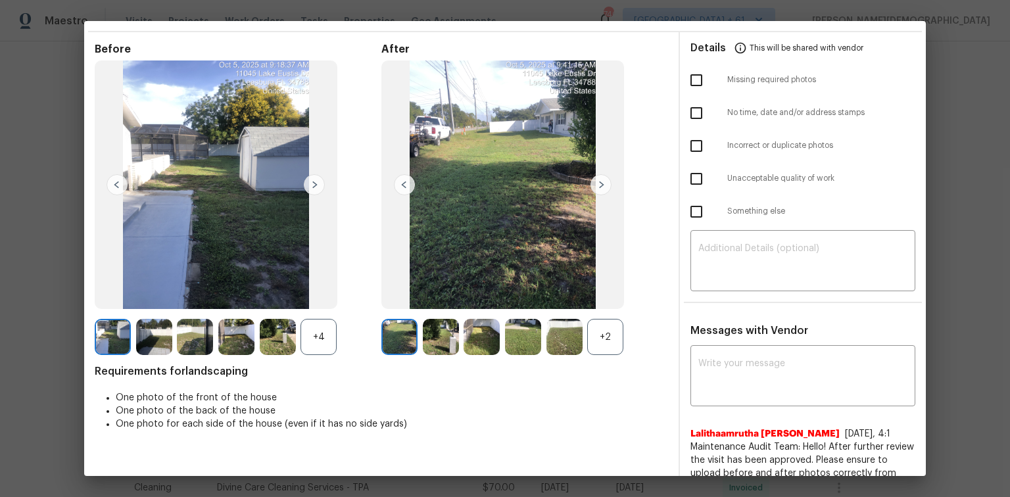
scroll to position [0, 0]
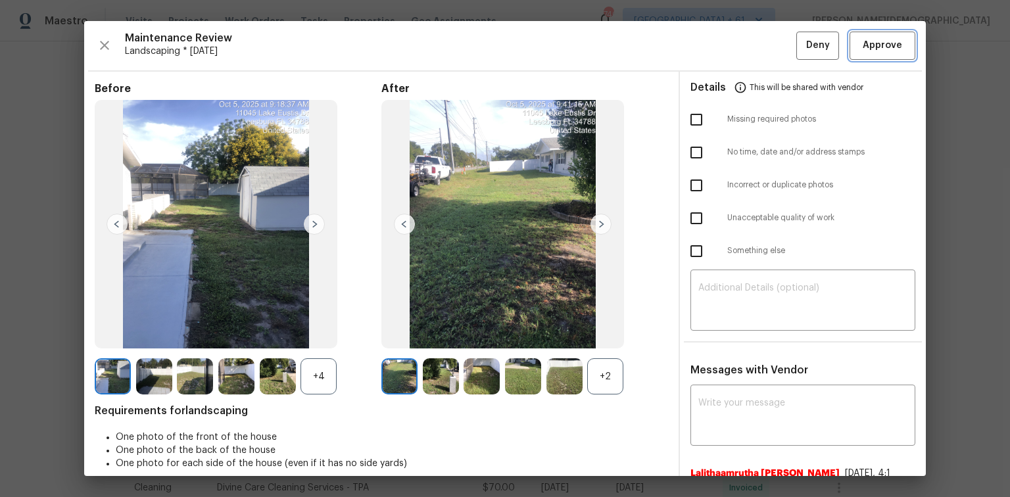
click at [718, 47] on button "Approve" at bounding box center [883, 46] width 66 height 28
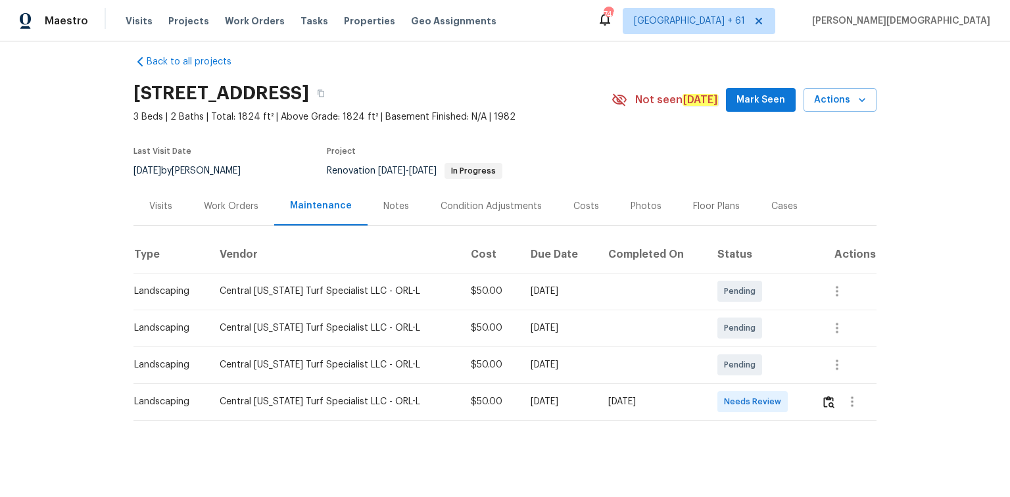
scroll to position [16, 0]
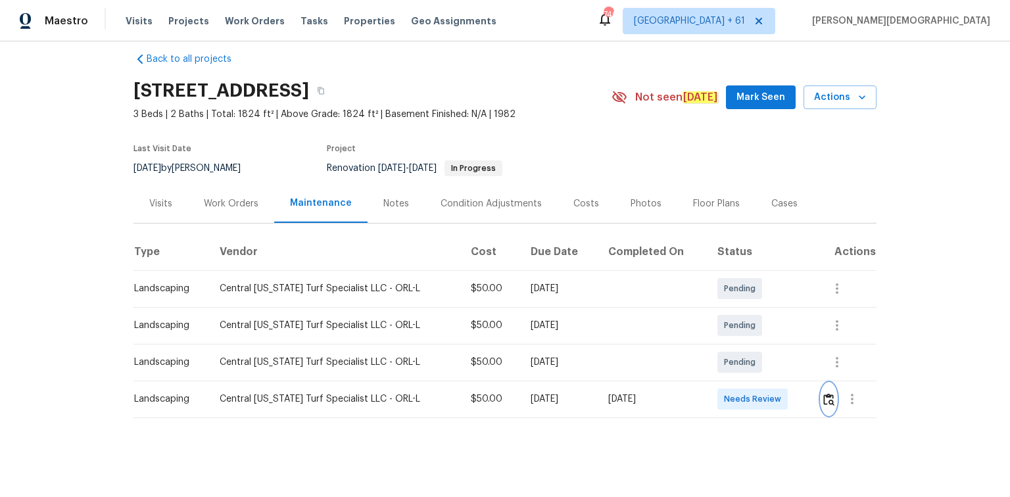
click at [718, 332] on img "button" at bounding box center [828, 399] width 11 height 12
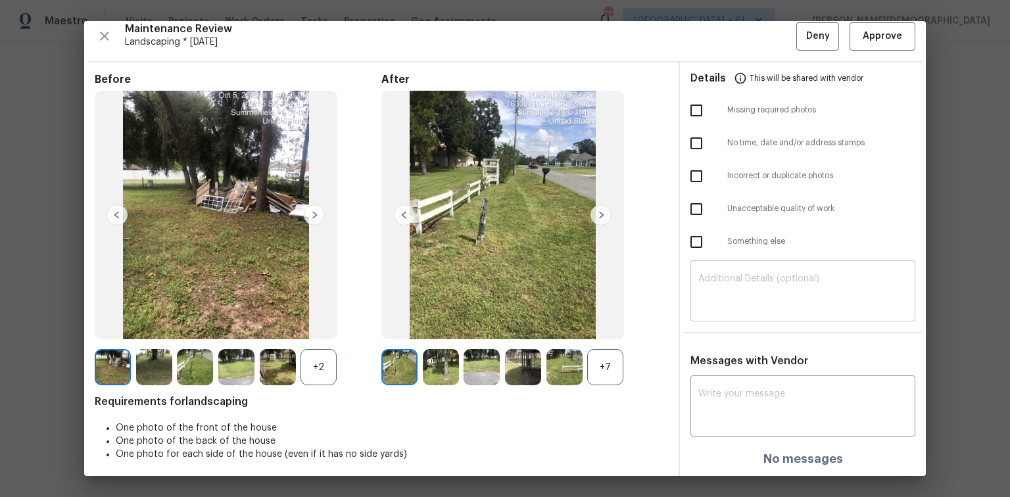
scroll to position [11, 0]
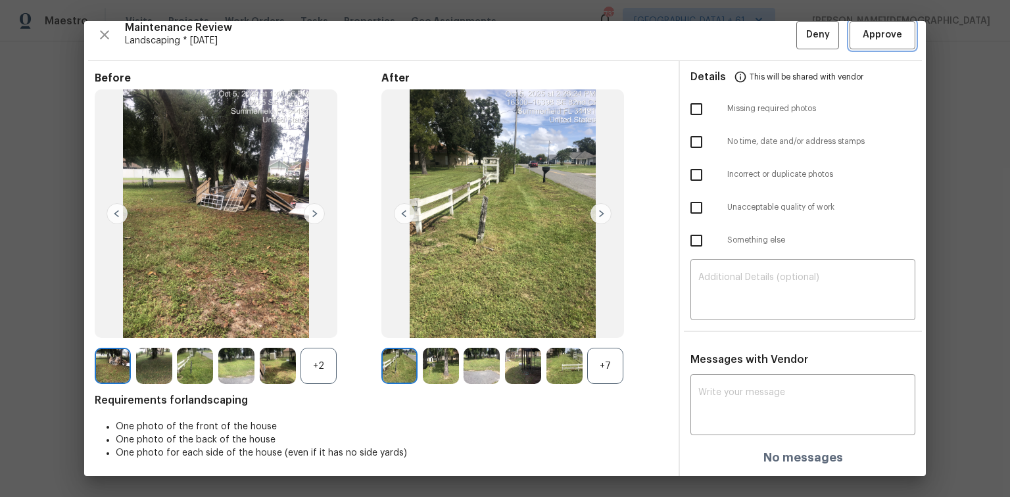
click at [718, 30] on span "Approve" at bounding box center [882, 35] width 39 height 16
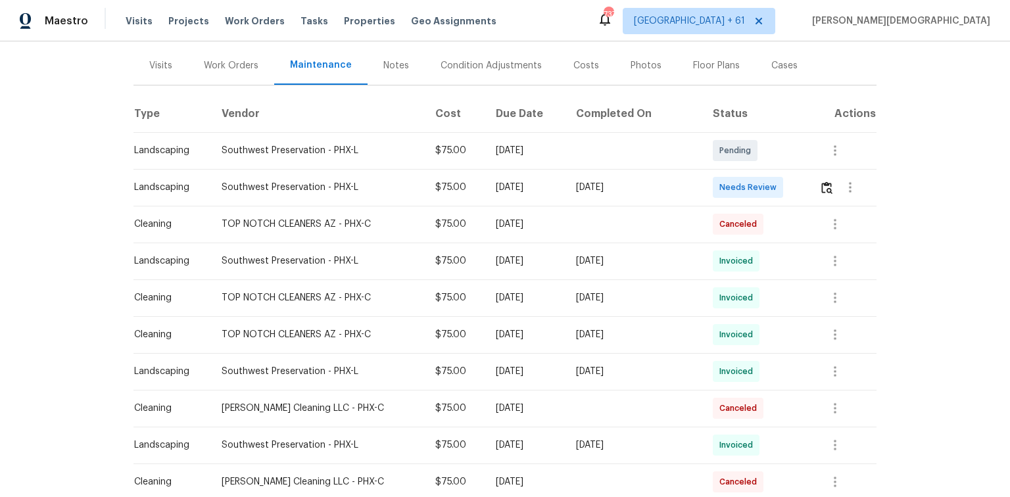
scroll to position [105, 0]
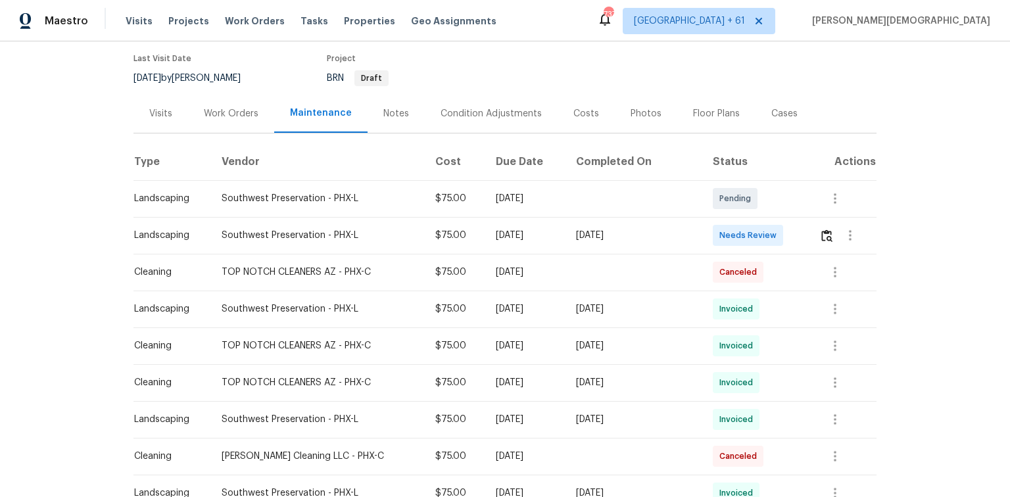
click at [718, 235] on div at bounding box center [847, 236] width 57 height 32
click at [718, 233] on img "button" at bounding box center [826, 235] width 11 height 12
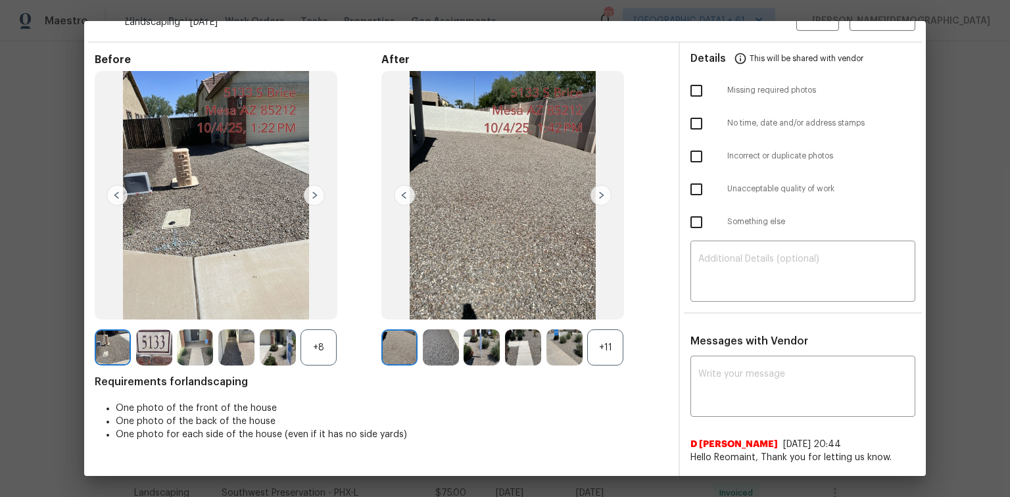
scroll to position [0, 0]
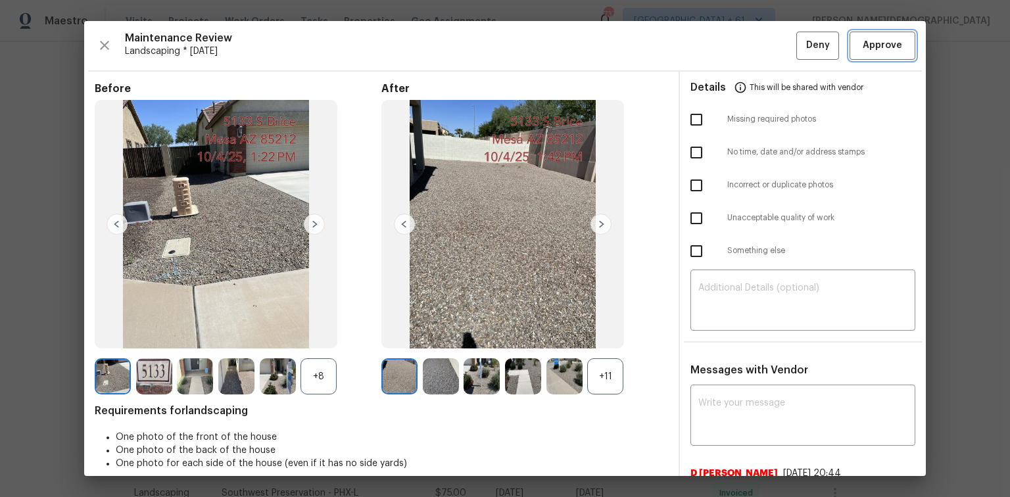
click at [718, 53] on button "Approve" at bounding box center [883, 46] width 66 height 28
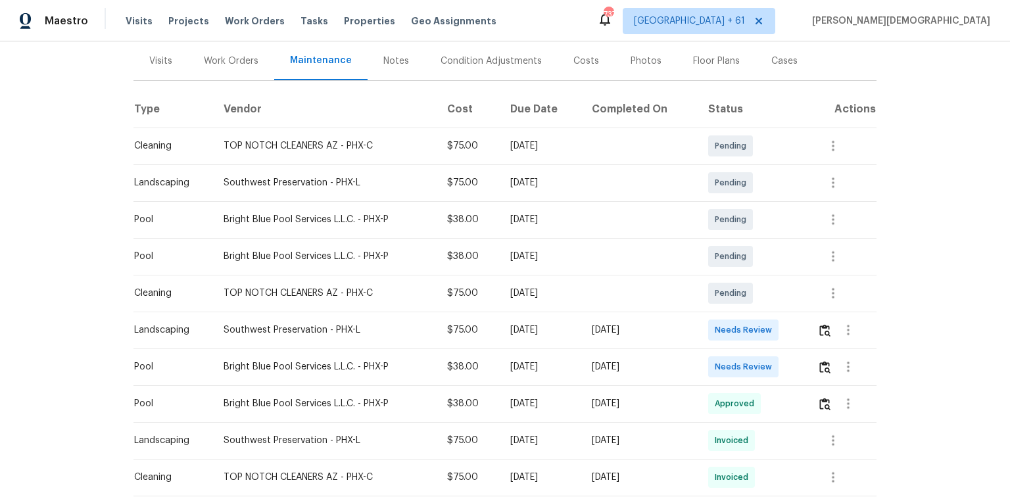
scroll to position [210, 0]
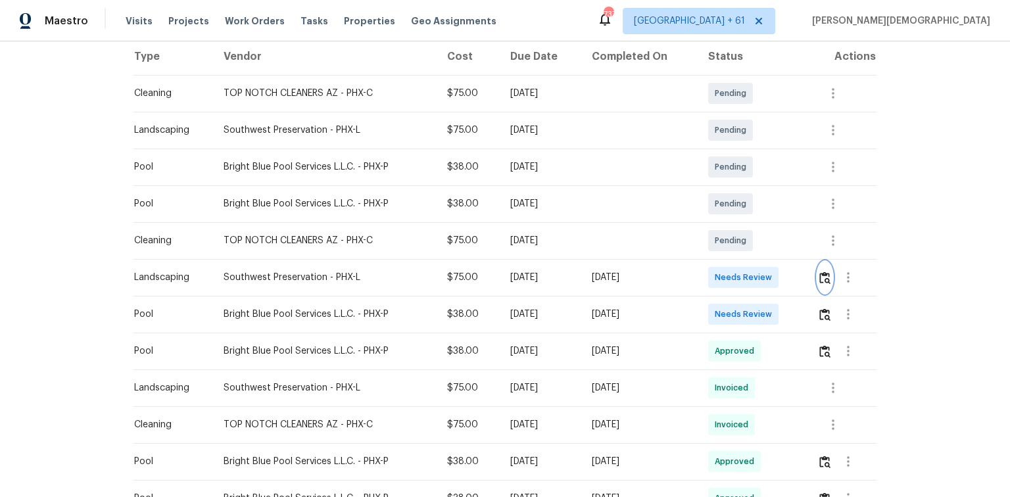
click at [826, 272] on img "button" at bounding box center [824, 278] width 11 height 12
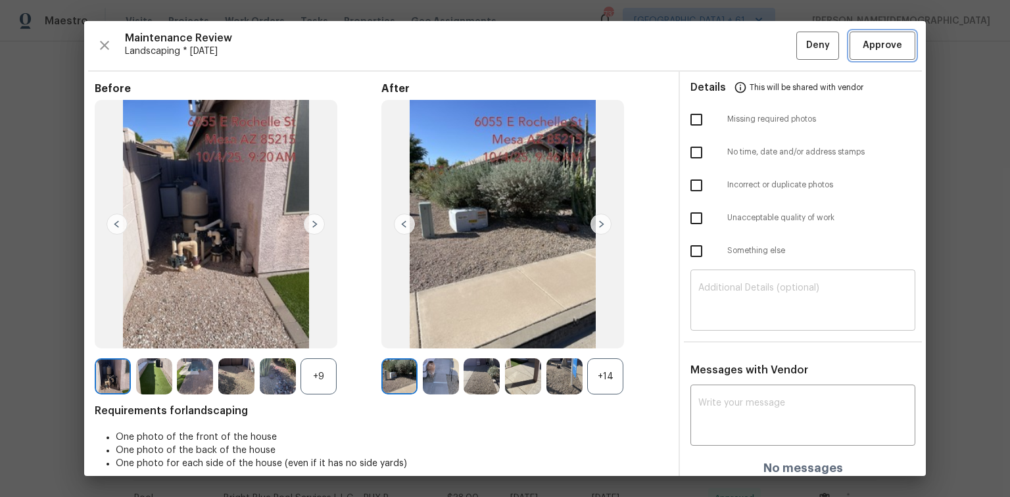
drag, startPoint x: 851, startPoint y: 54, endPoint x: 720, endPoint y: 318, distance: 294.9
click at [852, 54] on button "Approve" at bounding box center [883, 46] width 66 height 28
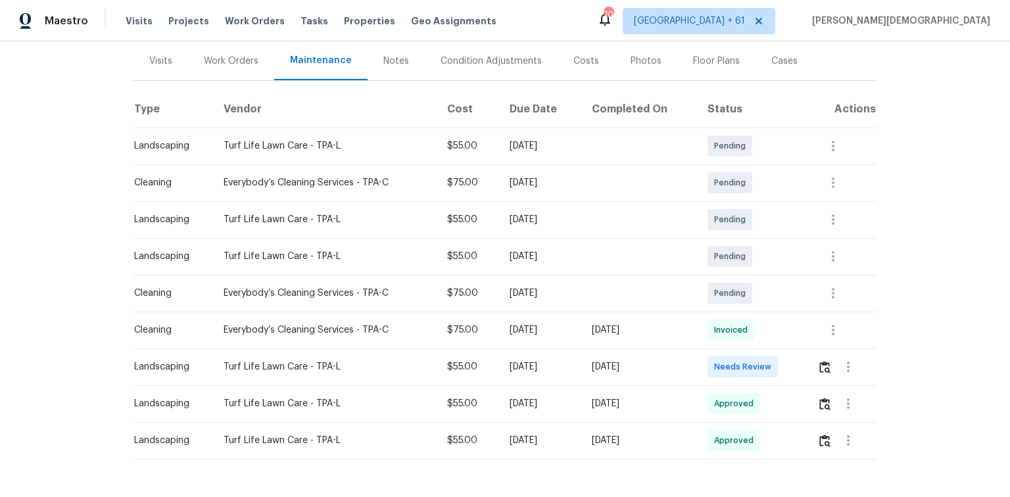
scroll to position [200, 0]
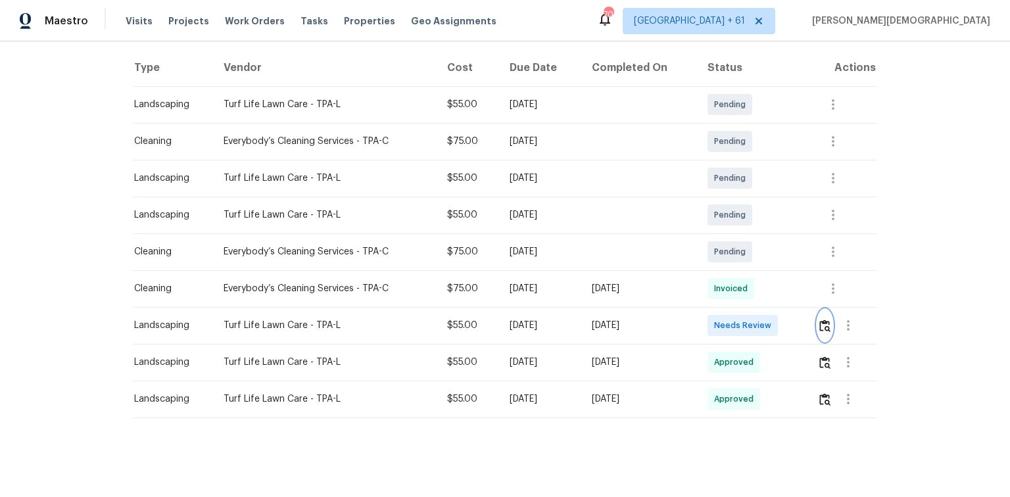
click at [718, 320] on img "button" at bounding box center [824, 326] width 11 height 12
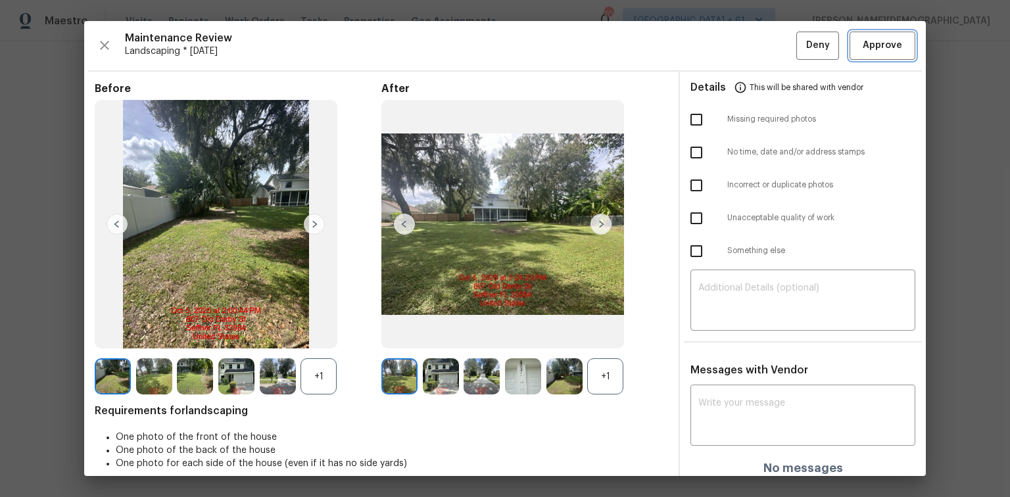
click at [718, 39] on span "Approve" at bounding box center [882, 45] width 39 height 16
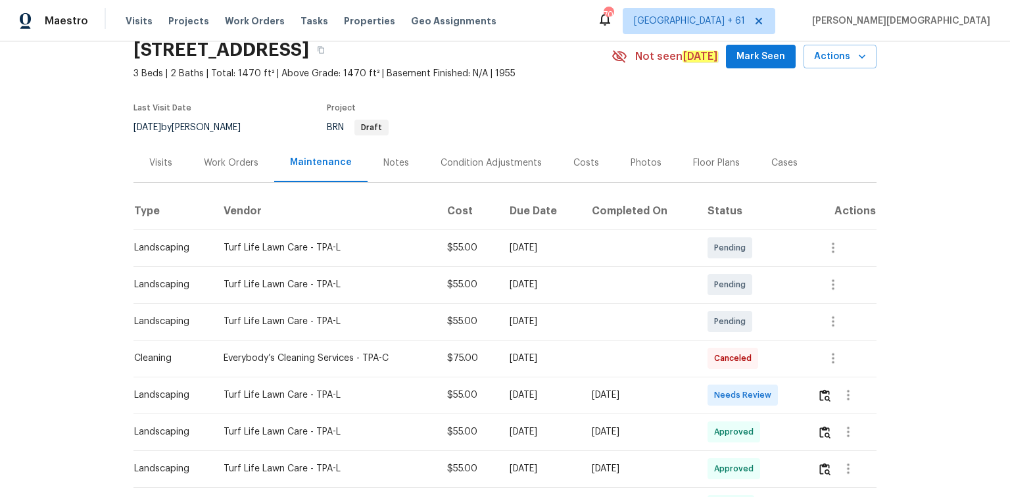
scroll to position [105, 0]
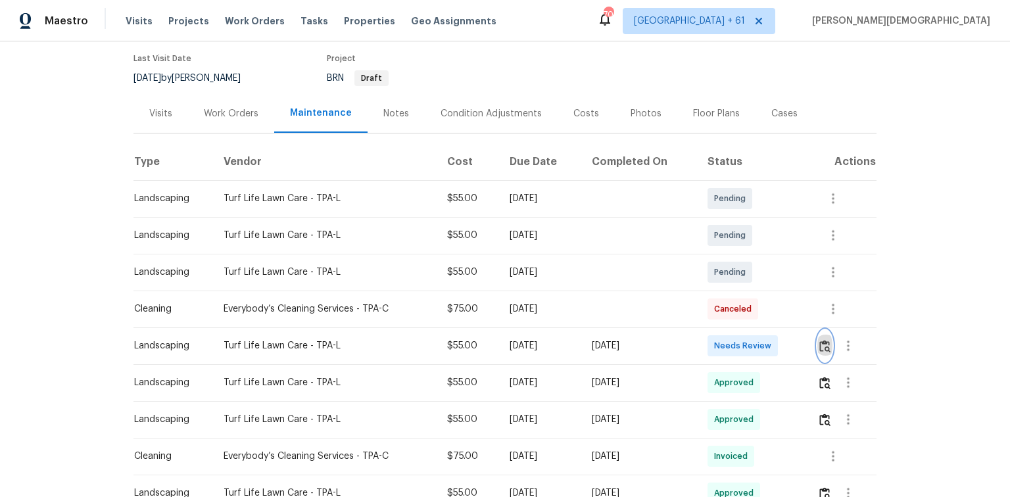
click at [823, 340] on img "button" at bounding box center [824, 346] width 11 height 12
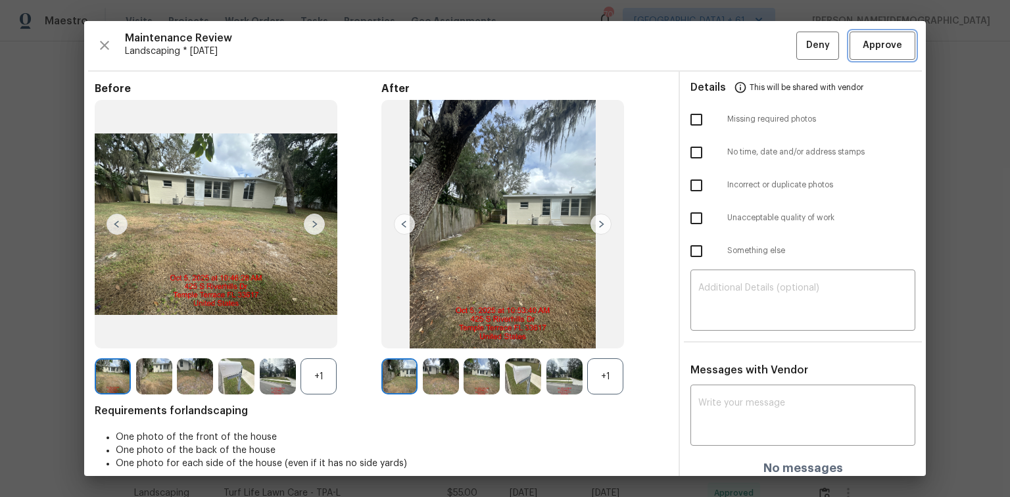
click at [881, 34] on button "Approve" at bounding box center [883, 46] width 66 height 28
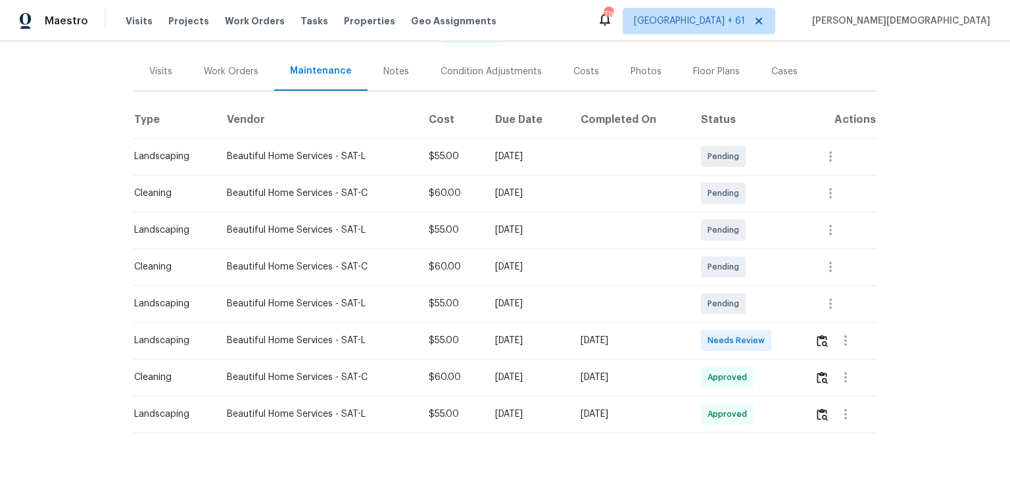
scroll to position [158, 0]
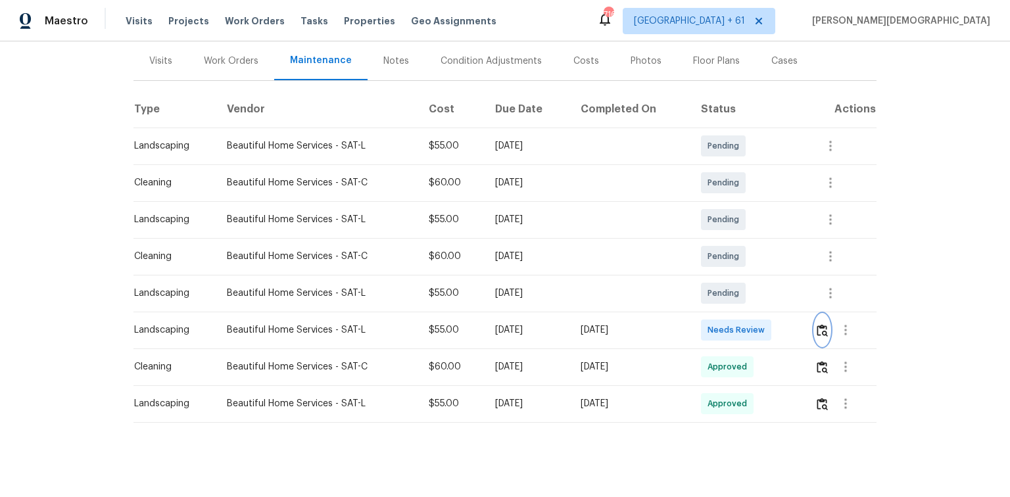
click at [825, 324] on img "button" at bounding box center [822, 330] width 11 height 12
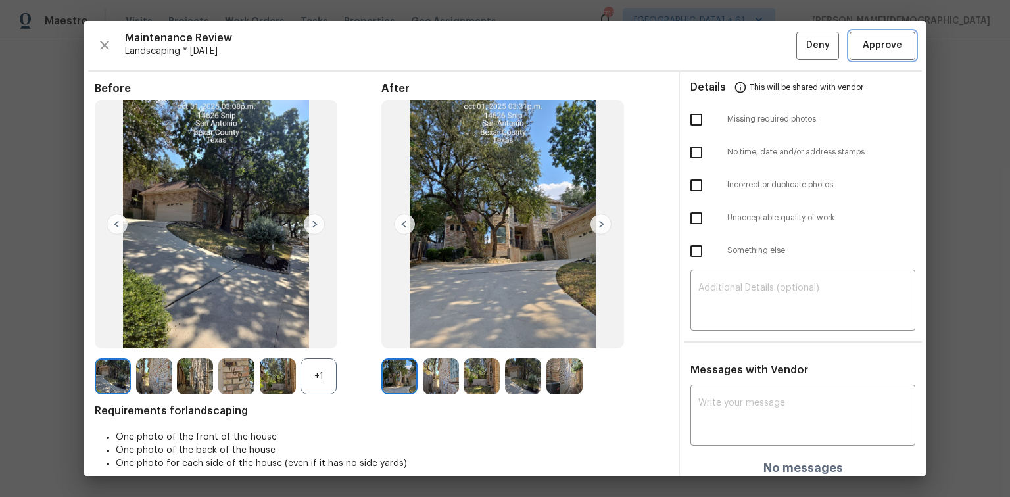
click at [879, 51] on span "Approve" at bounding box center [882, 45] width 39 height 16
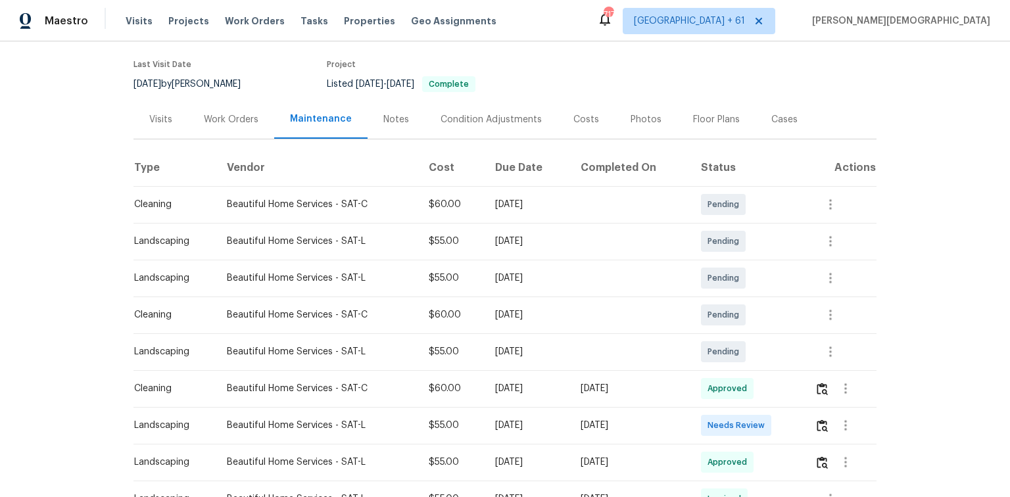
scroll to position [158, 0]
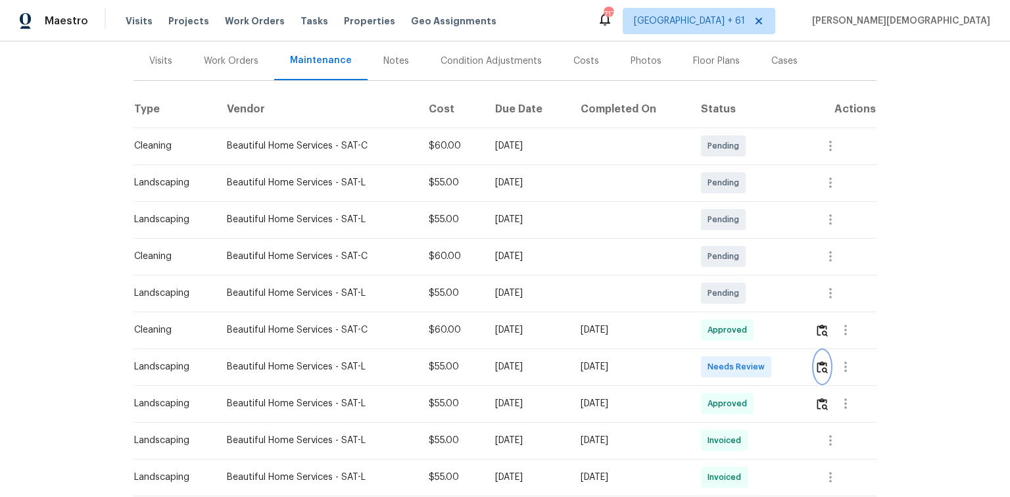
click at [718, 332] on button "button" at bounding box center [822, 367] width 15 height 32
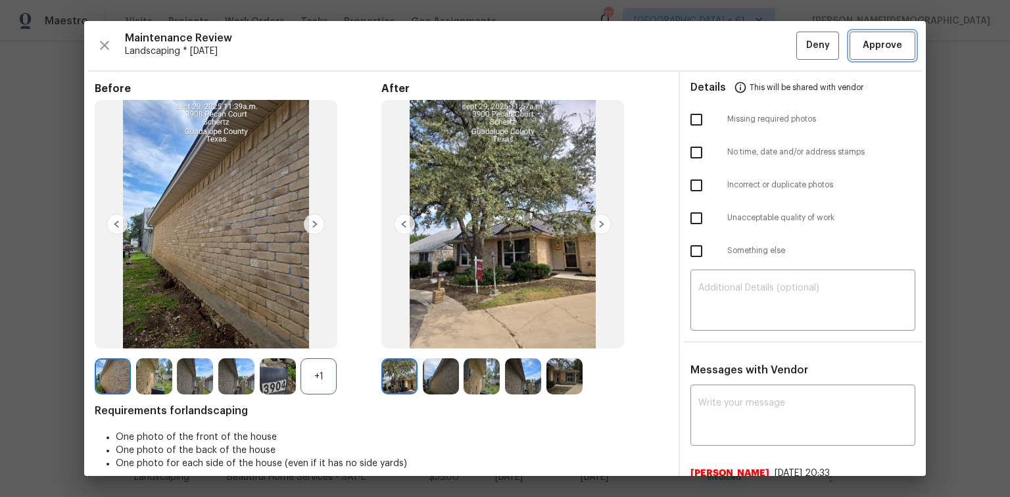
click at [718, 51] on span "Approve" at bounding box center [882, 45] width 39 height 16
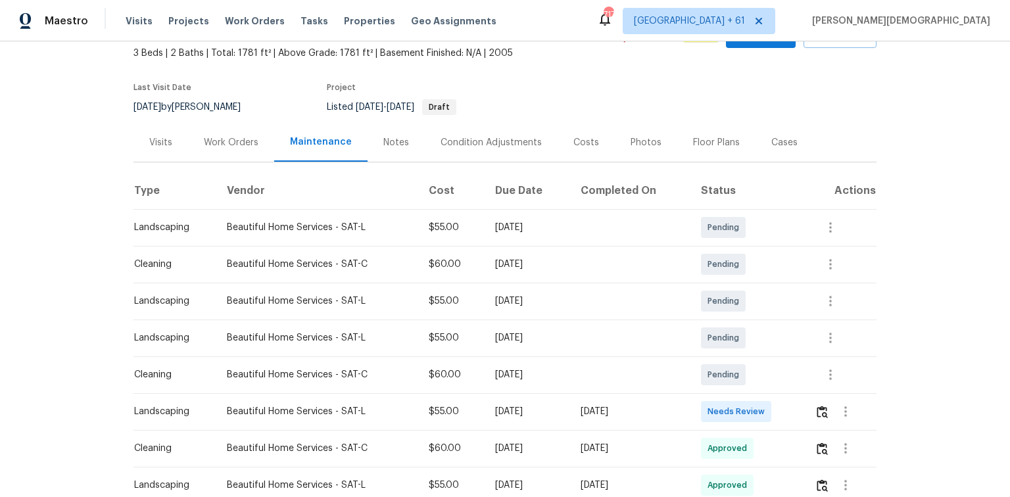
scroll to position [158, 0]
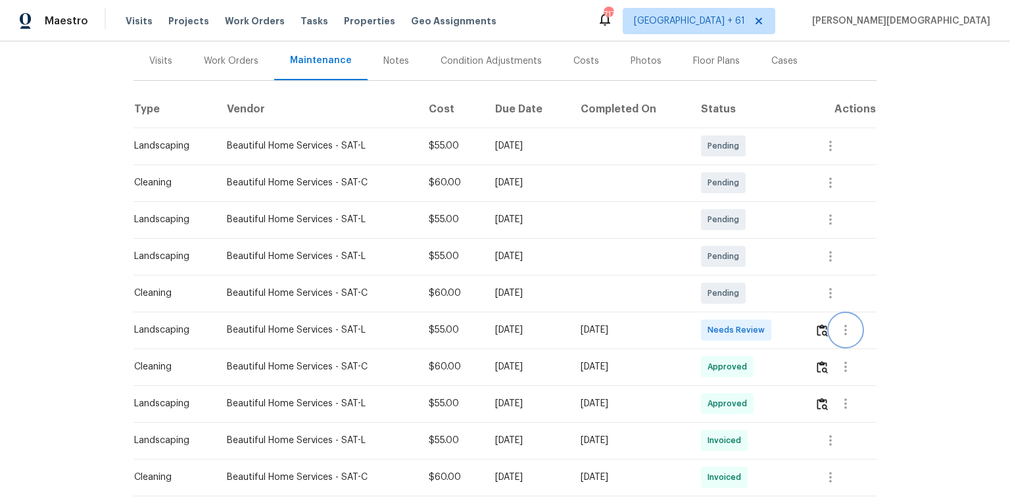
click at [831, 326] on button "button" at bounding box center [846, 330] width 32 height 32
click at [823, 327] on div at bounding box center [505, 248] width 1010 height 497
click at [823, 327] on img "button" at bounding box center [822, 330] width 11 height 12
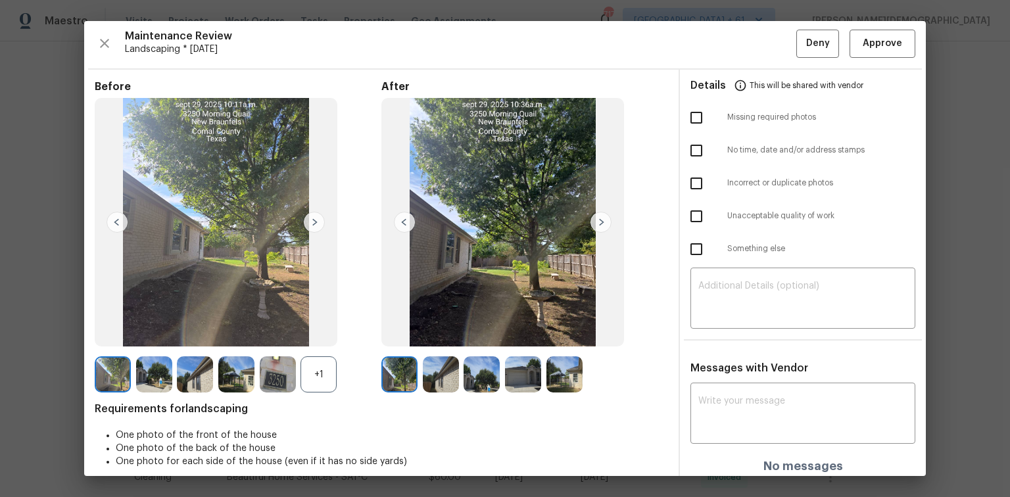
scroll to position [0, 0]
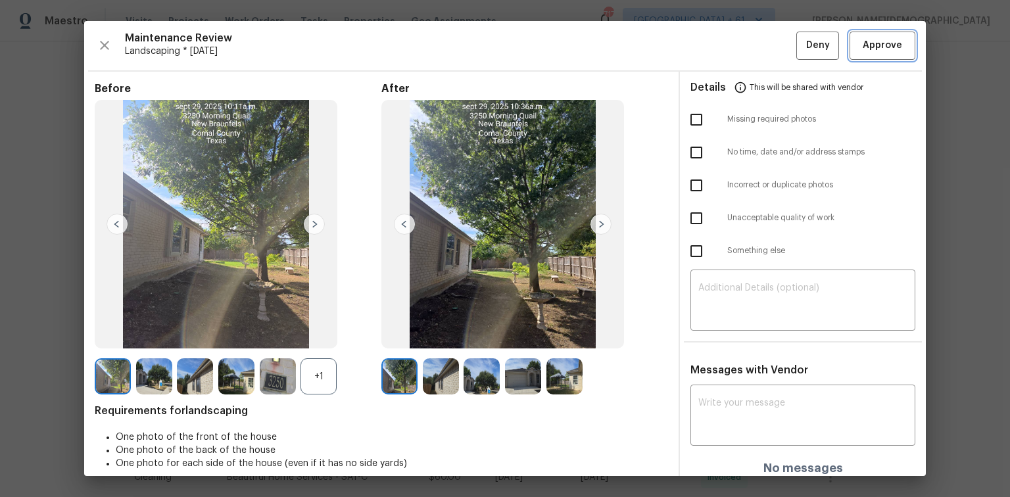
click at [850, 48] on button "Approve" at bounding box center [883, 46] width 66 height 28
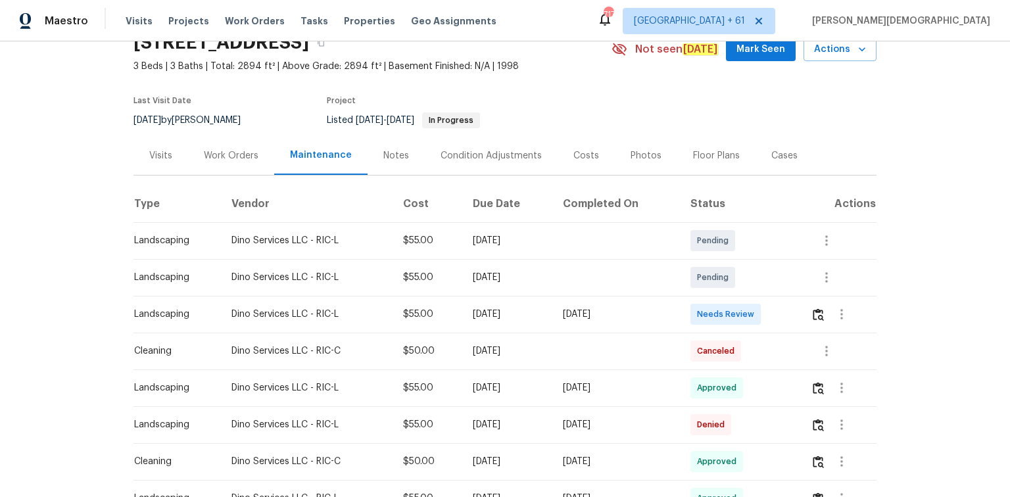
scroll to position [158, 0]
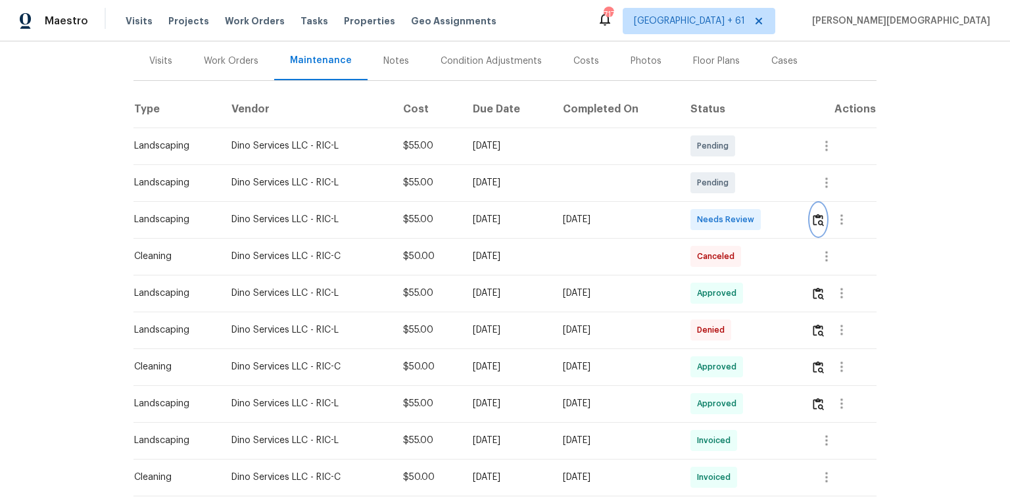
click at [718, 214] on img "button" at bounding box center [818, 220] width 11 height 12
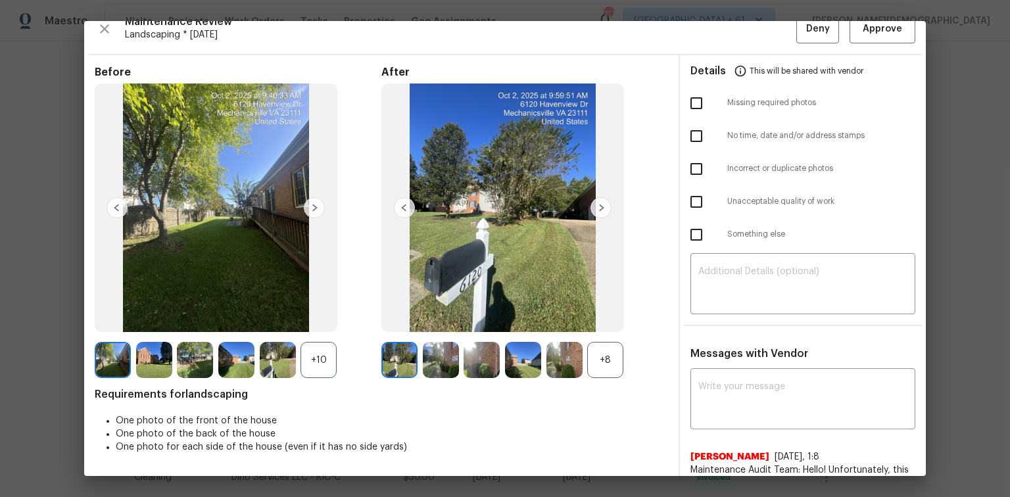
scroll to position [0, 0]
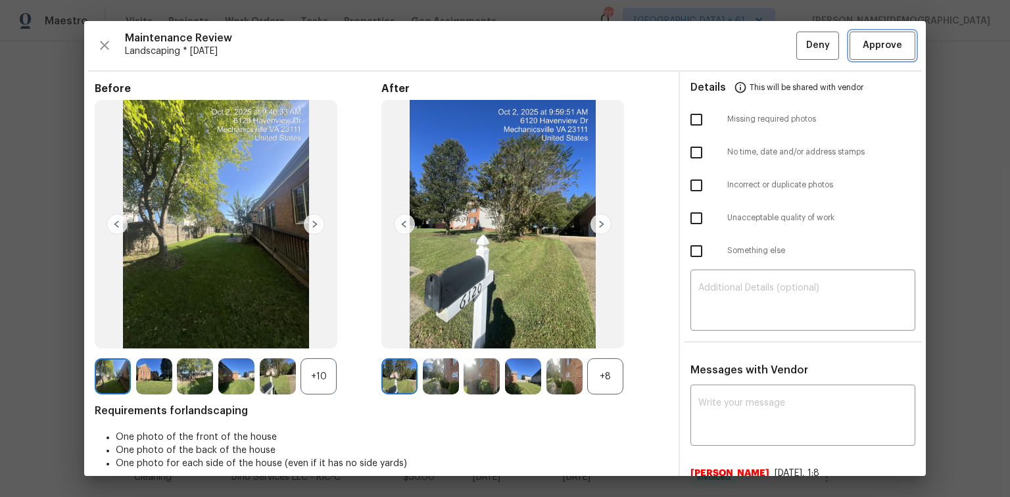
click at [718, 55] on button "Approve" at bounding box center [883, 46] width 66 height 28
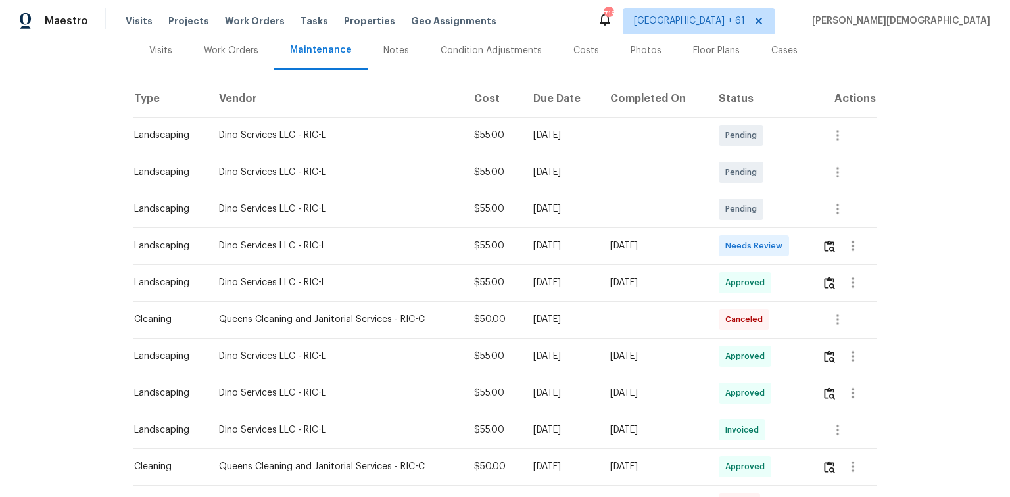
scroll to position [210, 0]
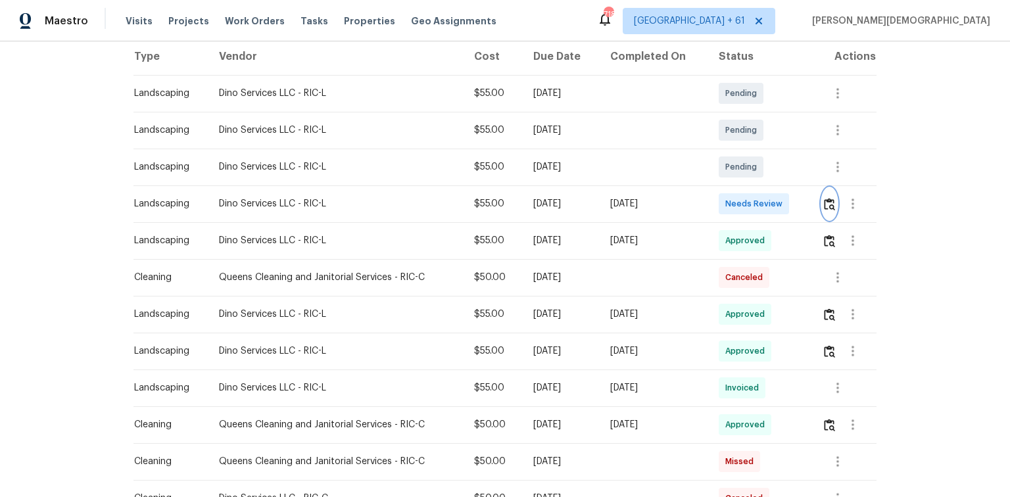
click at [826, 198] on img "button" at bounding box center [829, 204] width 11 height 12
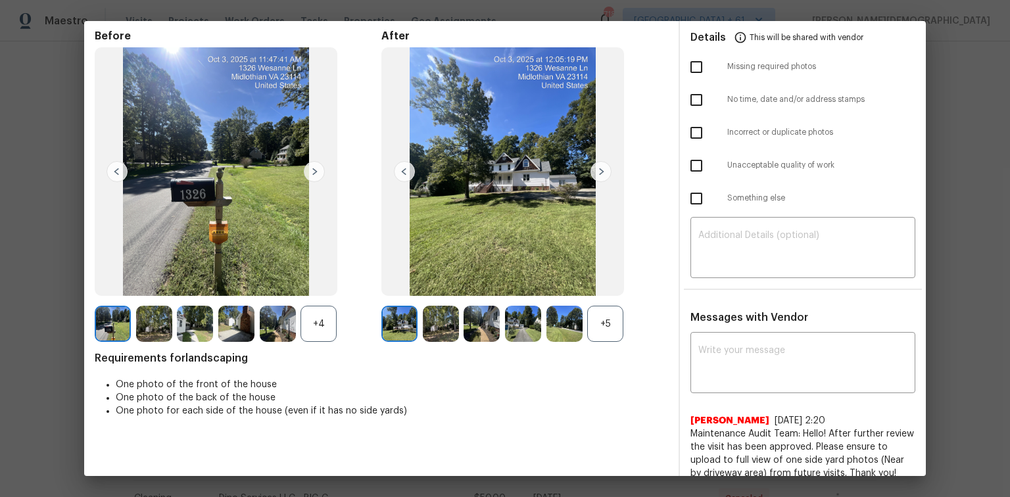
scroll to position [0, 0]
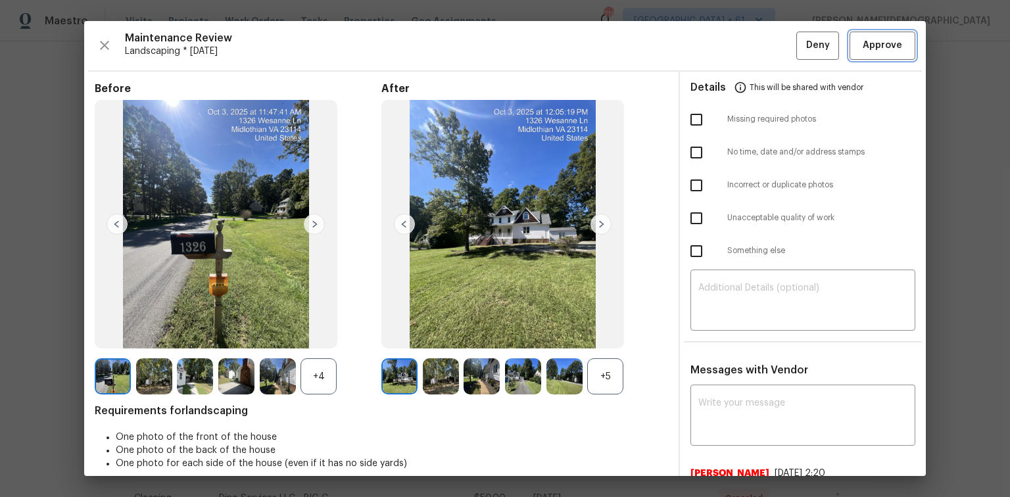
click at [878, 32] on button "Approve" at bounding box center [883, 46] width 66 height 28
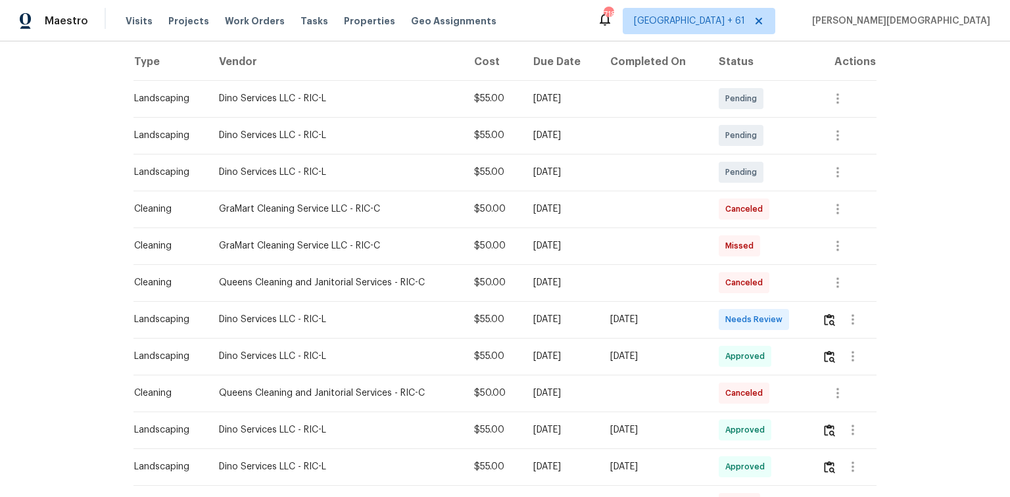
scroll to position [263, 0]
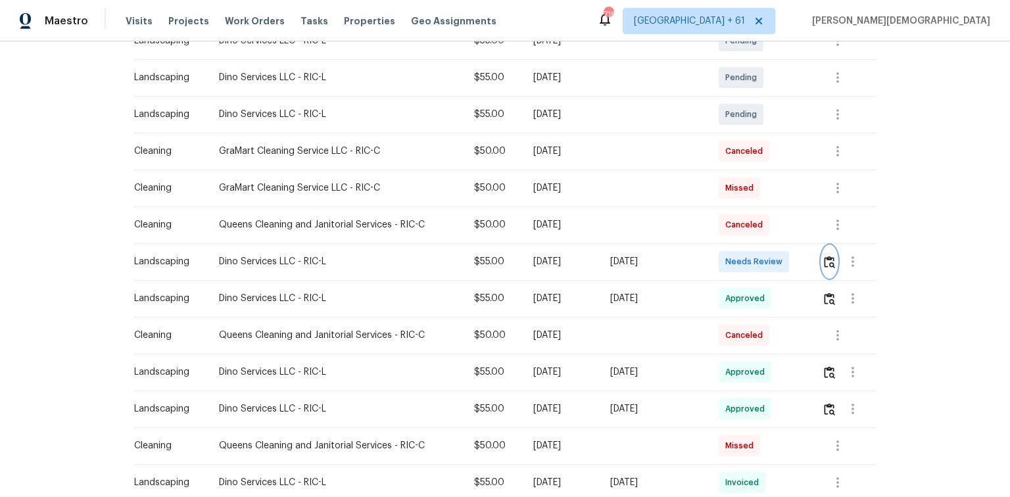
click at [718, 256] on img "button" at bounding box center [829, 262] width 11 height 12
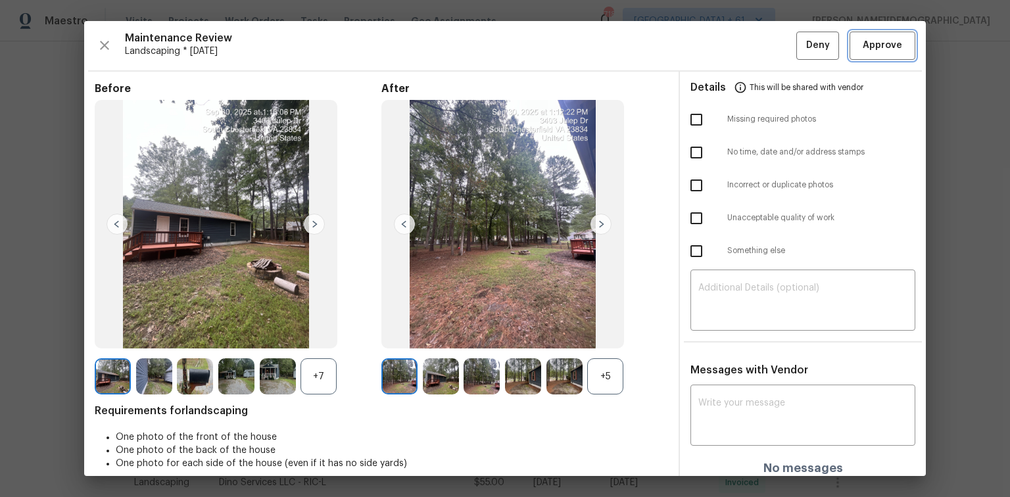
click at [718, 47] on span "Approve" at bounding box center [882, 45] width 39 height 16
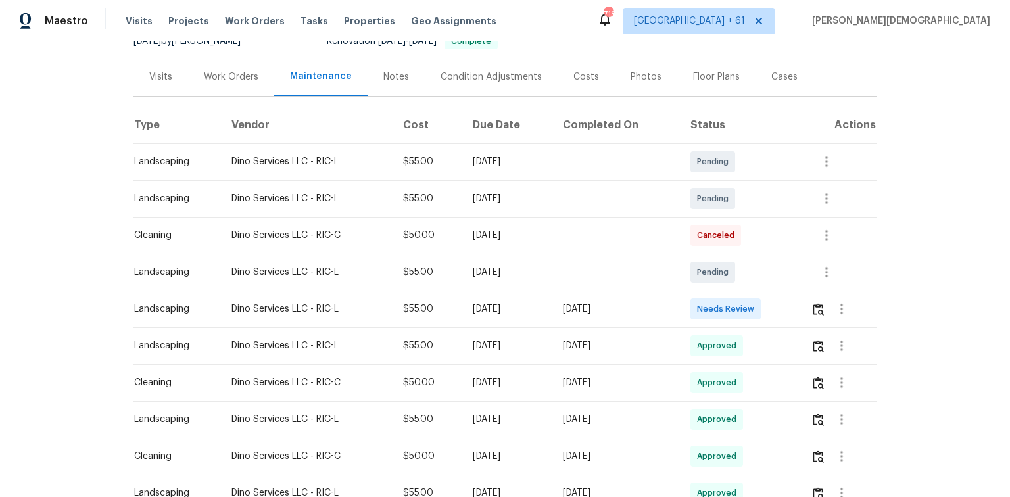
scroll to position [263, 0]
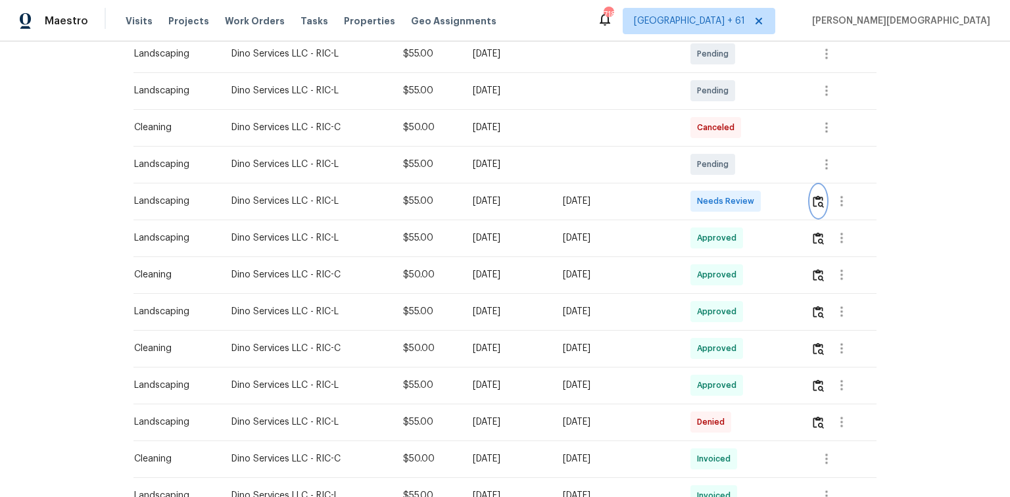
click at [718, 189] on button "button" at bounding box center [818, 201] width 15 height 32
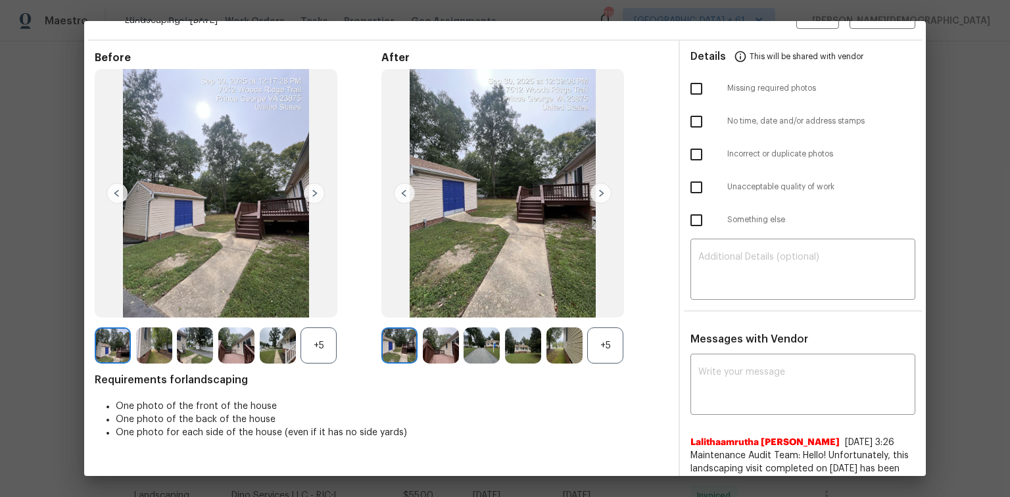
scroll to position [0, 0]
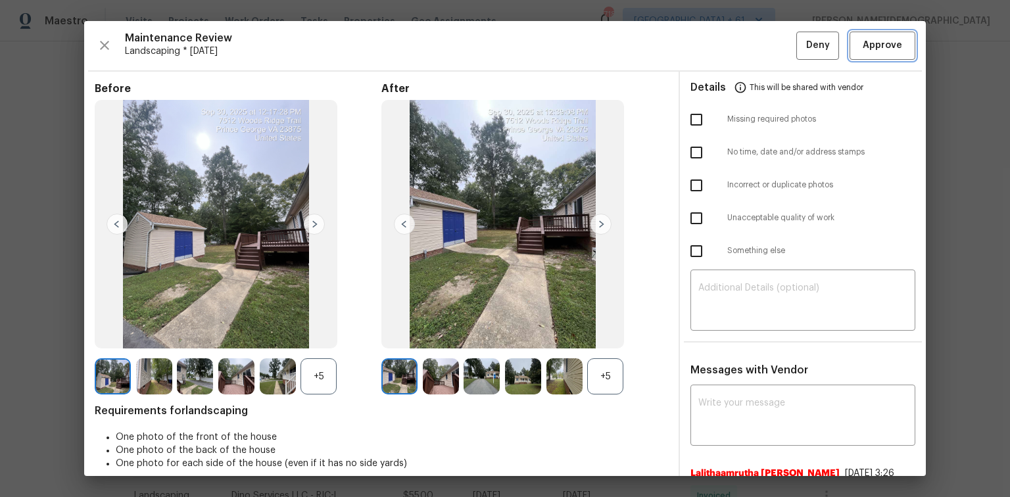
click at [718, 57] on button "Approve" at bounding box center [883, 46] width 66 height 28
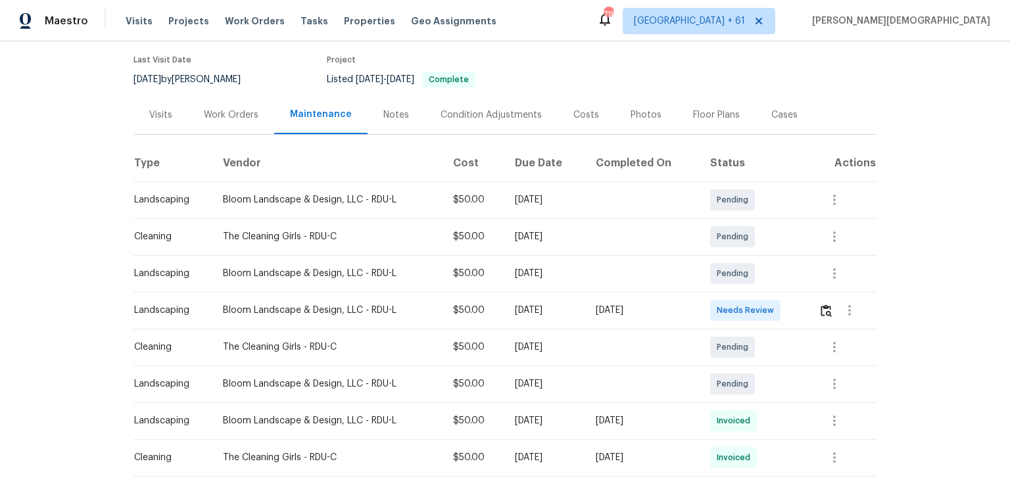
scroll to position [158, 0]
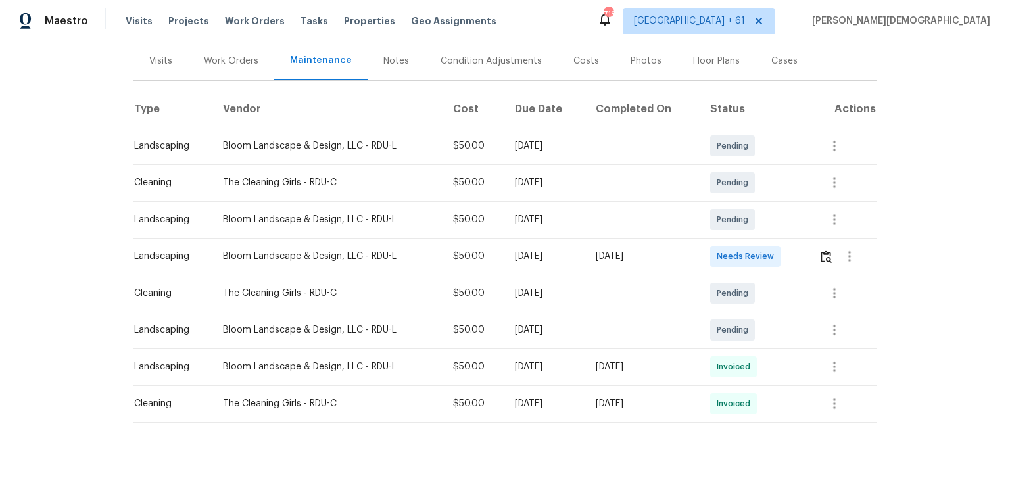
click at [718, 248] on td at bounding box center [842, 256] width 68 height 37
click at [718, 251] on img "button" at bounding box center [826, 257] width 11 height 12
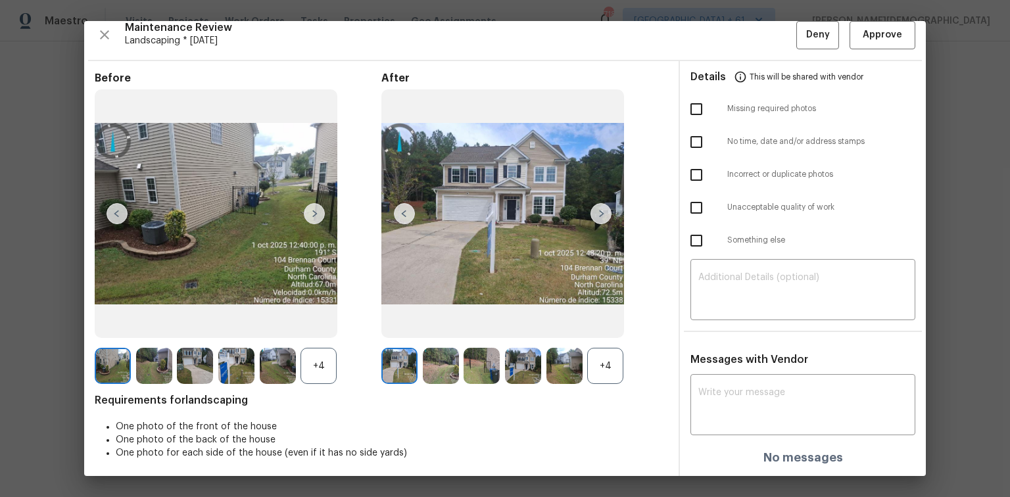
scroll to position [0, 0]
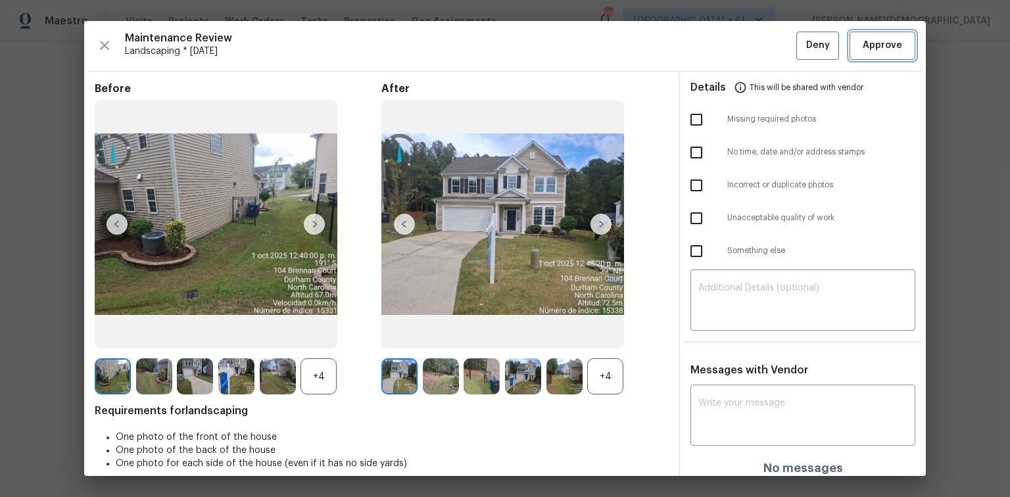
click at [718, 37] on span "Approve" at bounding box center [882, 45] width 39 height 16
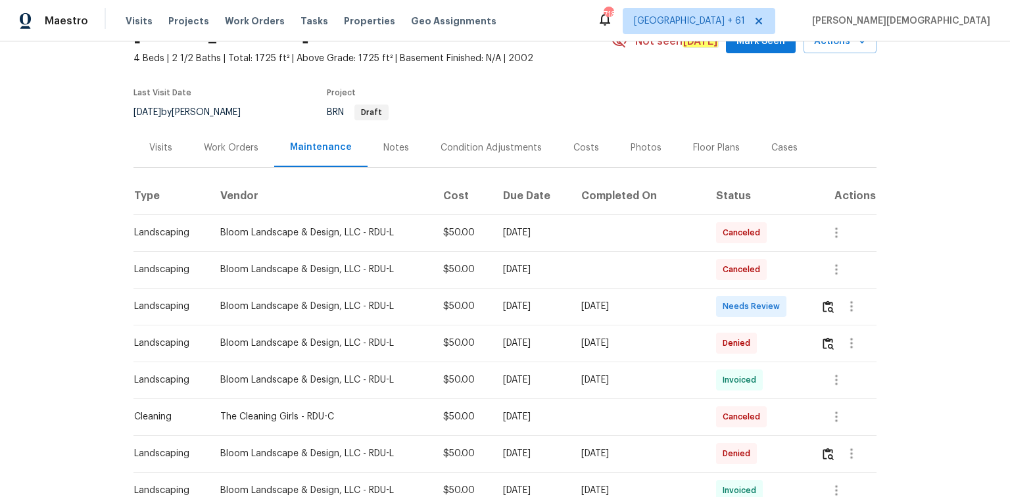
scroll to position [105, 0]
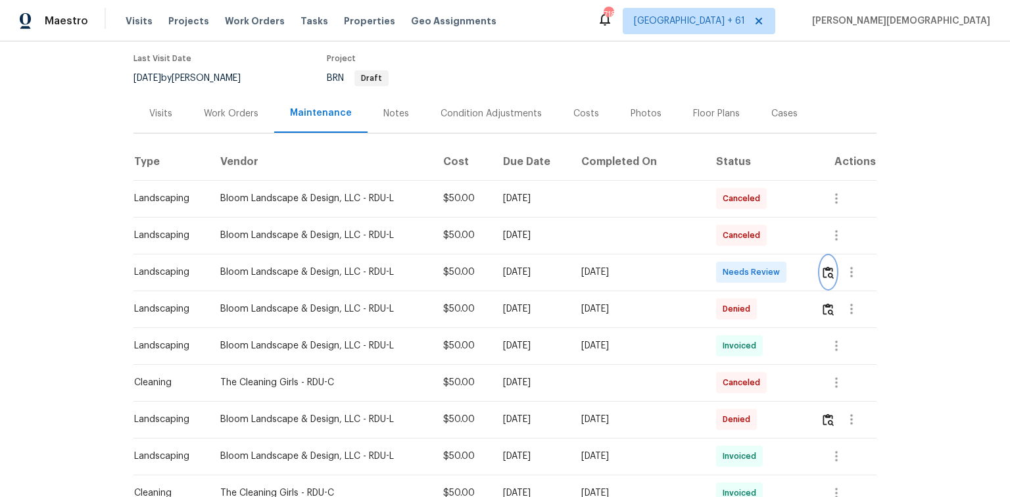
click at [718, 270] on button "button" at bounding box center [828, 272] width 15 height 32
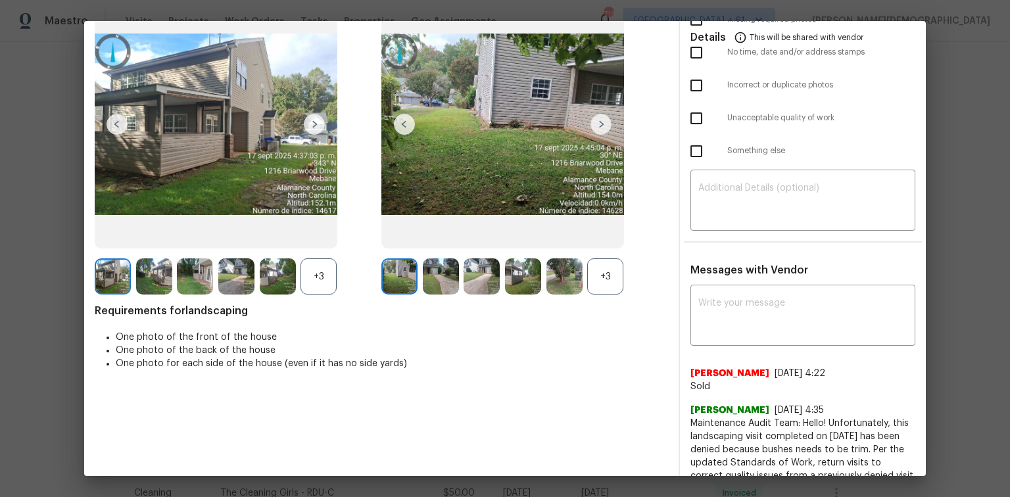
scroll to position [0, 0]
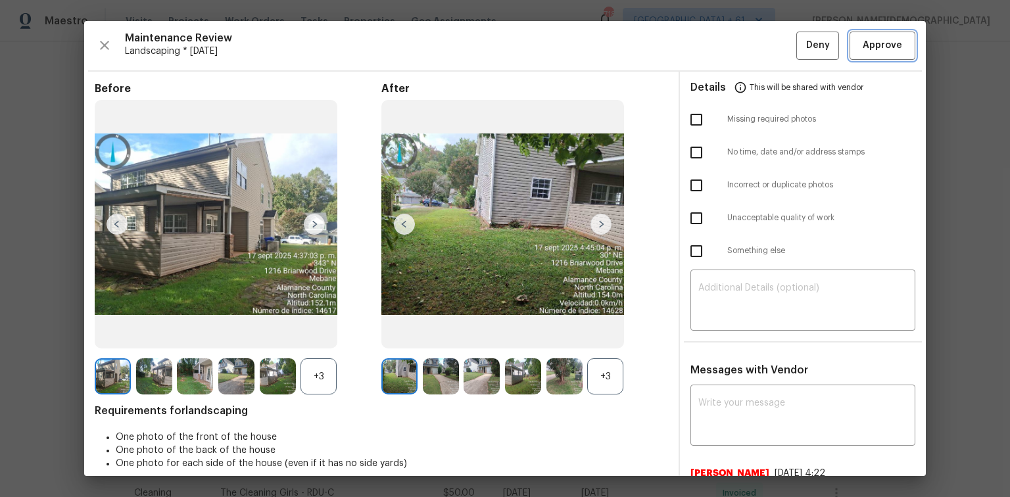
click at [718, 37] on span "Approve" at bounding box center [882, 45] width 39 height 16
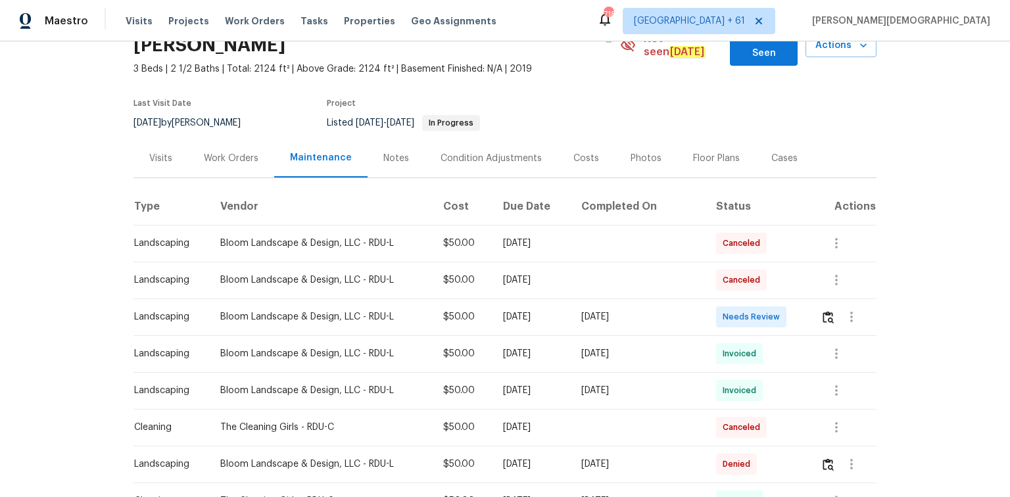
scroll to position [158, 0]
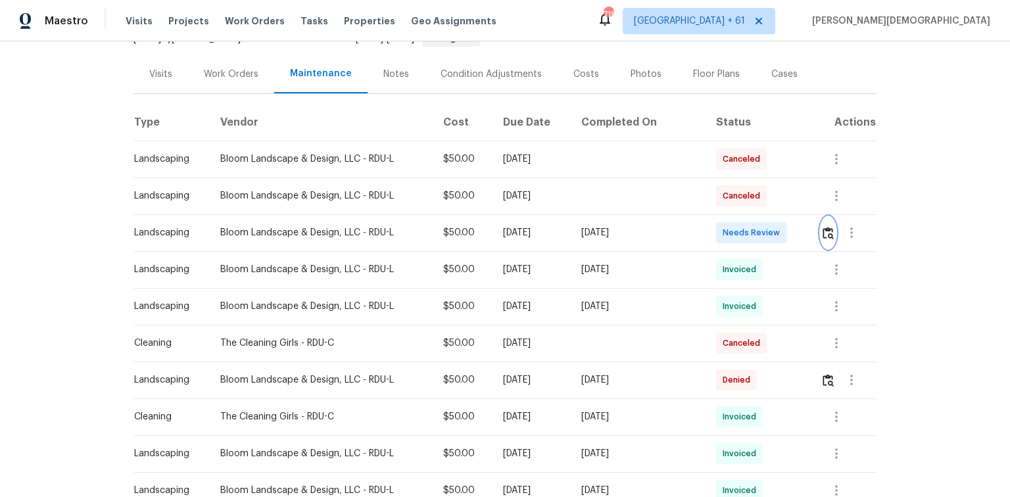
click at [718, 227] on img "button" at bounding box center [828, 233] width 11 height 12
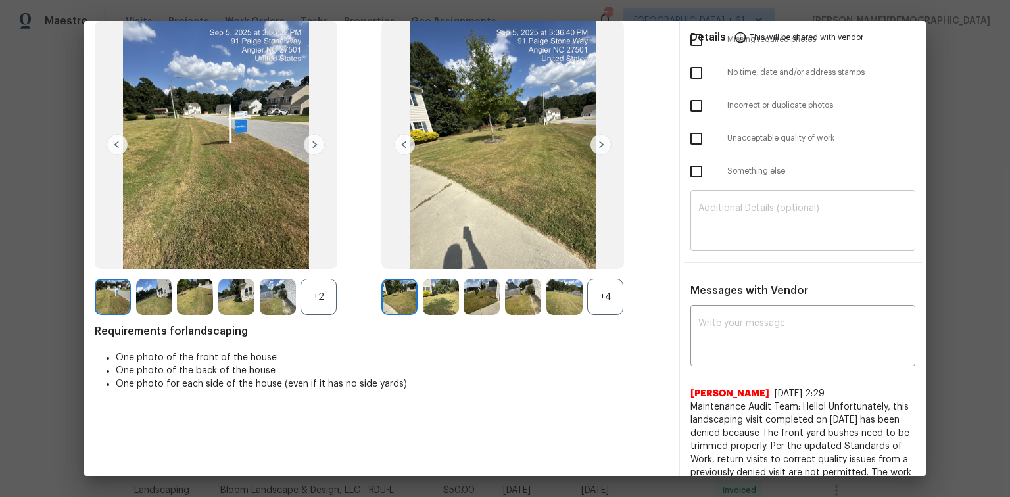
scroll to position [0, 0]
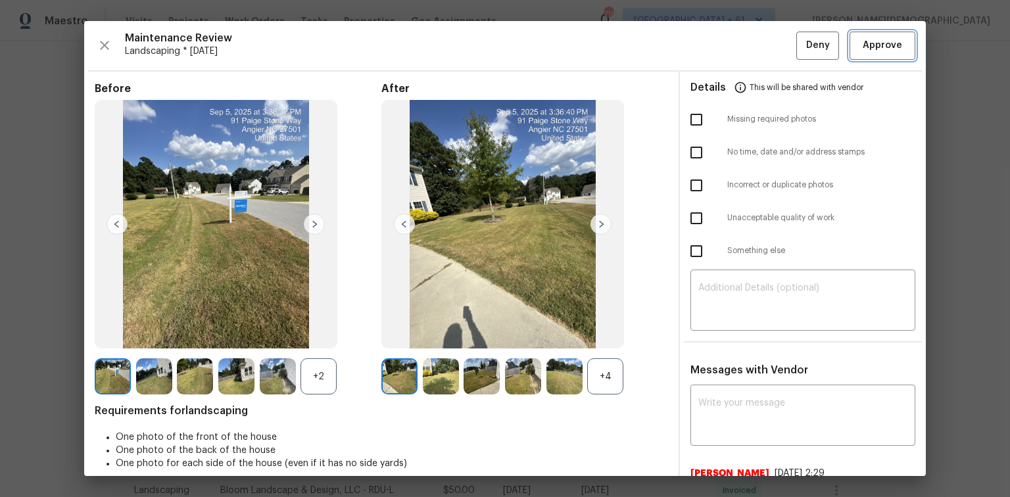
click at [718, 43] on span "Approve" at bounding box center [882, 45] width 39 height 16
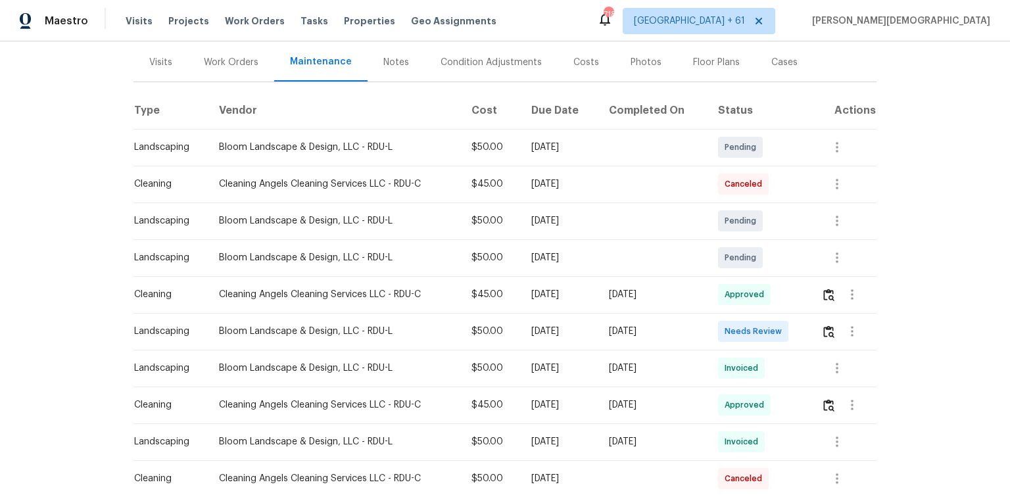
scroll to position [158, 0]
click at [718, 332] on button "button" at bounding box center [828, 330] width 15 height 32
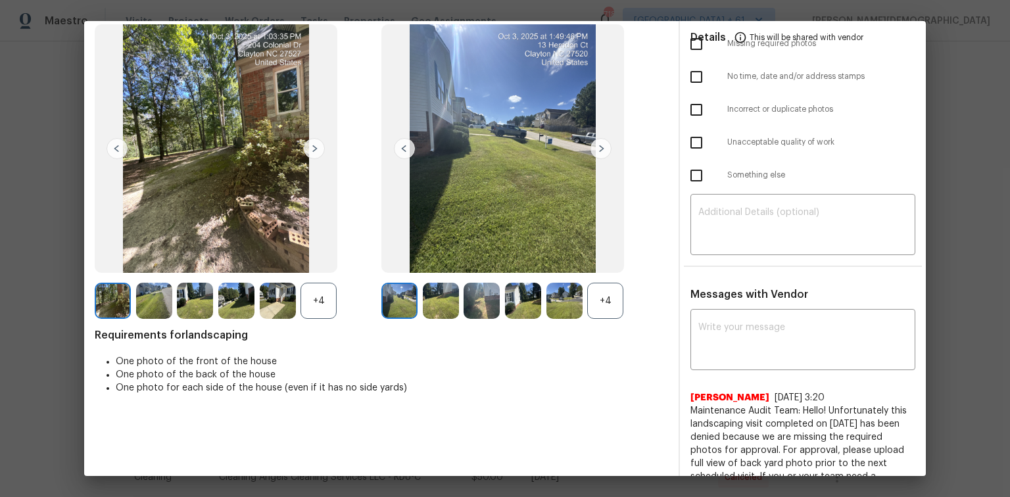
scroll to position [0, 0]
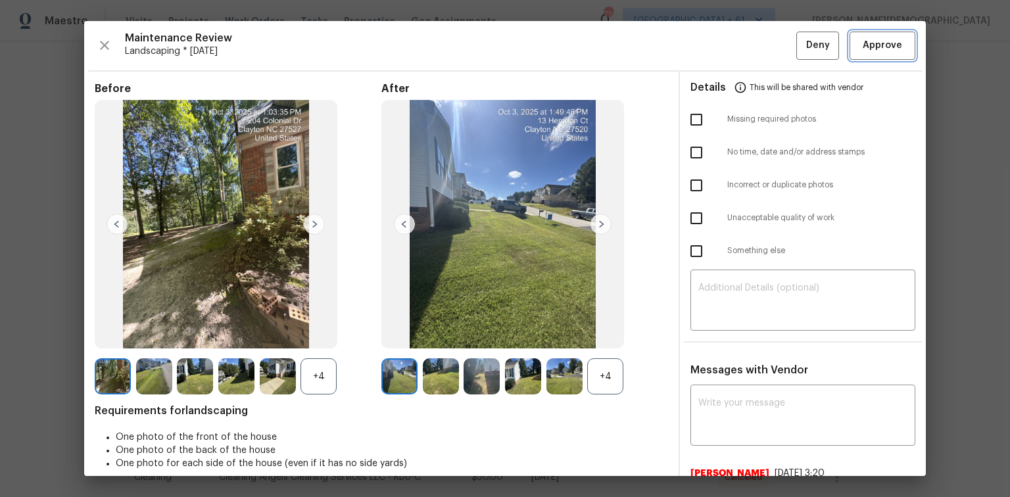
click at [718, 53] on button "Approve" at bounding box center [883, 46] width 66 height 28
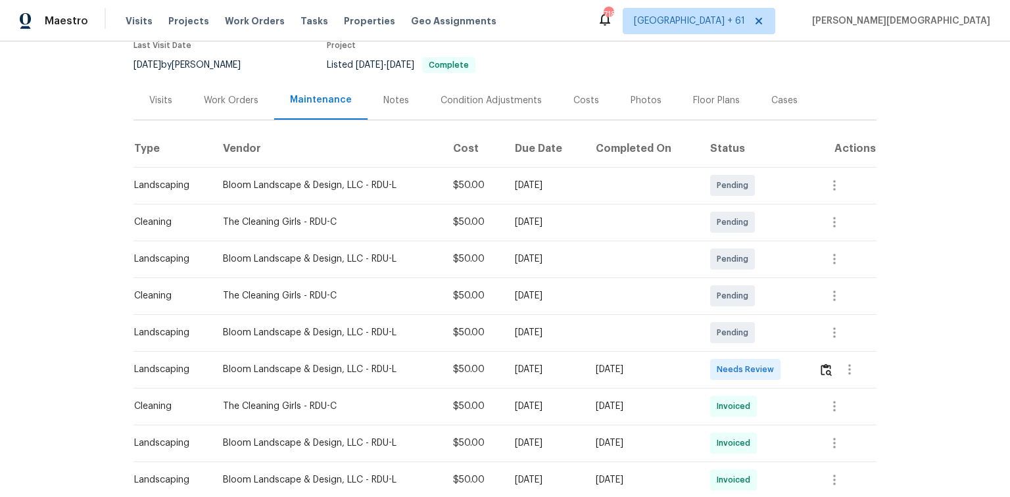
scroll to position [210, 0]
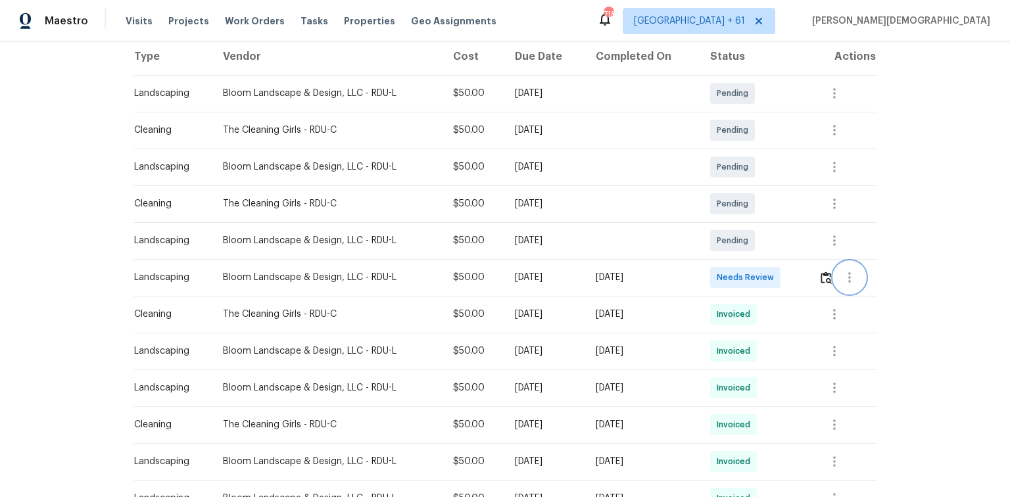
click at [834, 274] on button "button" at bounding box center [850, 278] width 32 height 32
click at [821, 274] on div at bounding box center [505, 248] width 1010 height 497
click at [821, 274] on img "button" at bounding box center [826, 278] width 11 height 12
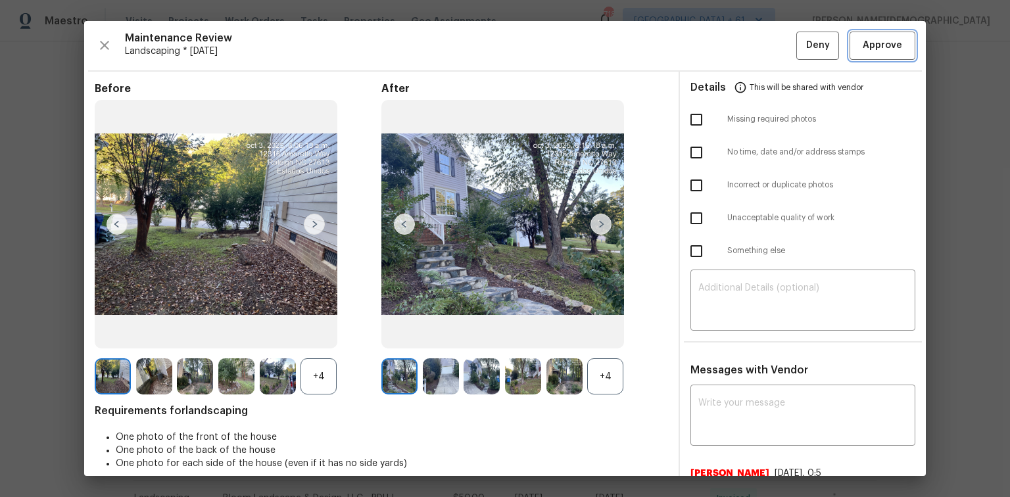
click at [871, 45] on span "Approve" at bounding box center [882, 45] width 39 height 16
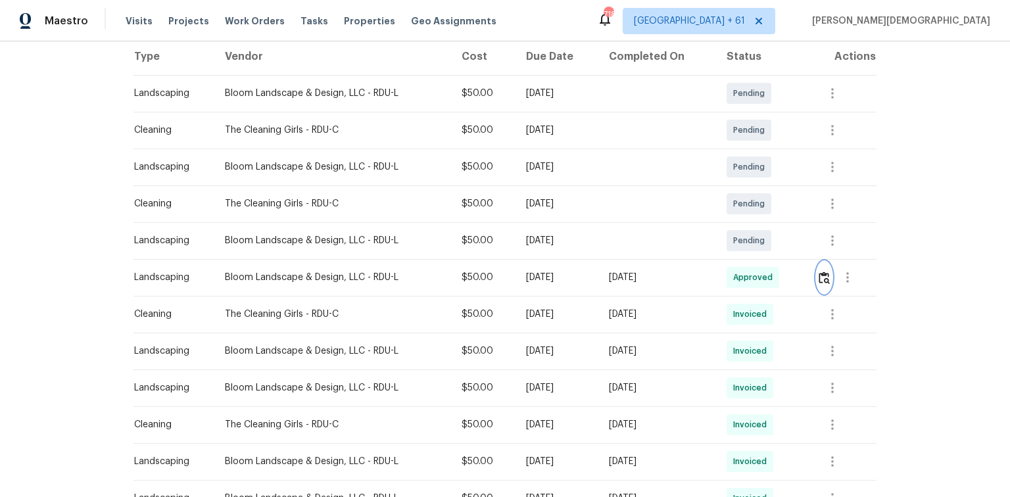
scroll to position [0, 0]
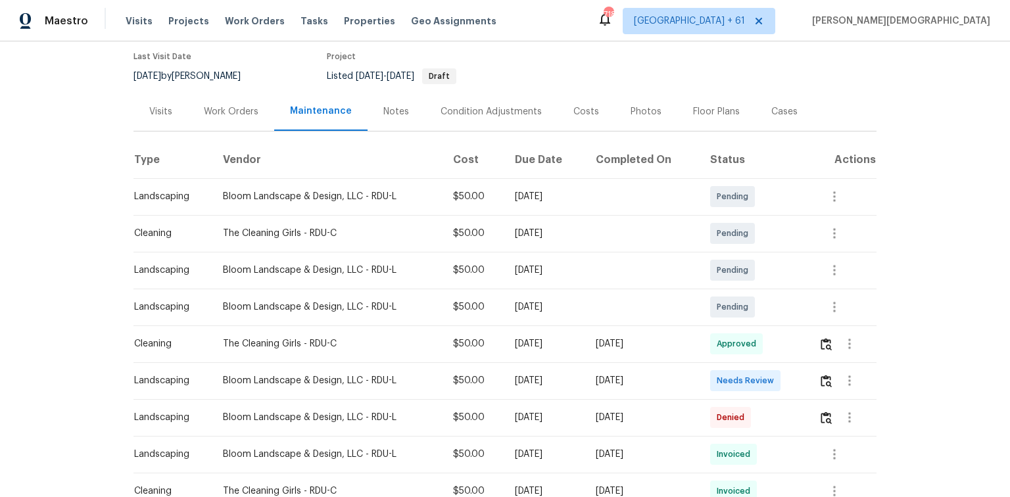
scroll to position [210, 0]
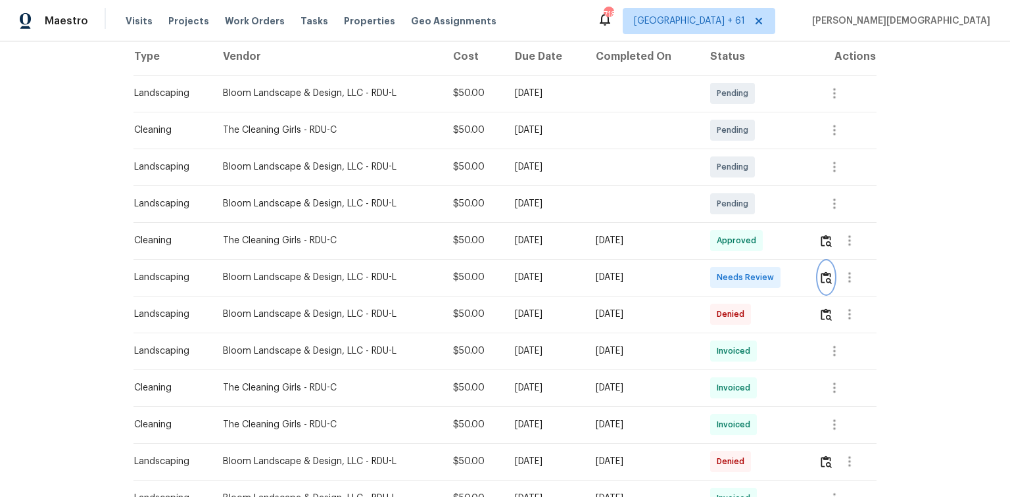
click at [718, 264] on button "button" at bounding box center [826, 278] width 15 height 32
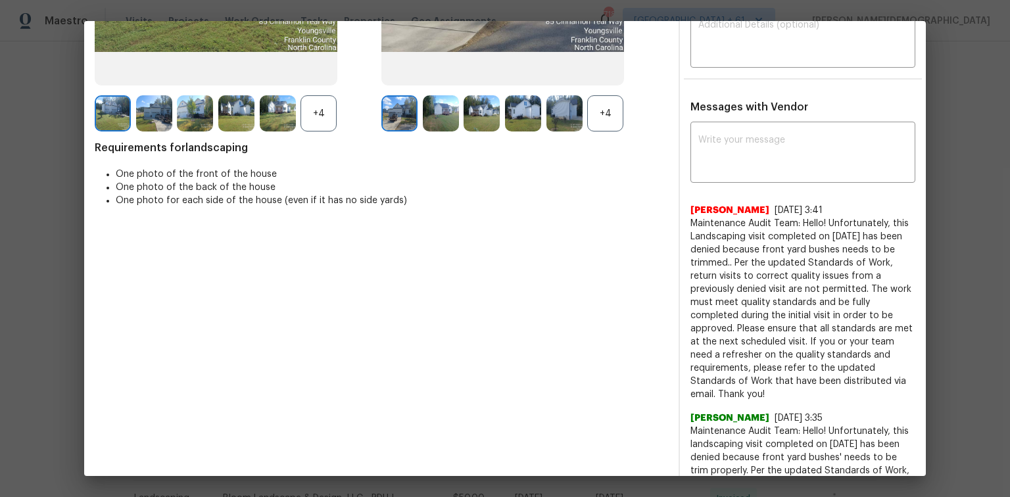
scroll to position [0, 0]
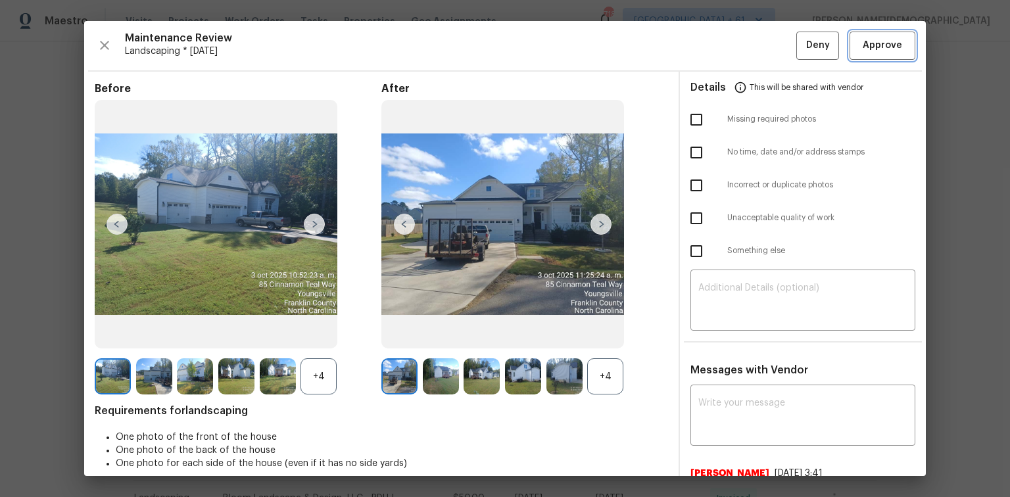
click at [718, 57] on button "Approve" at bounding box center [883, 46] width 66 height 28
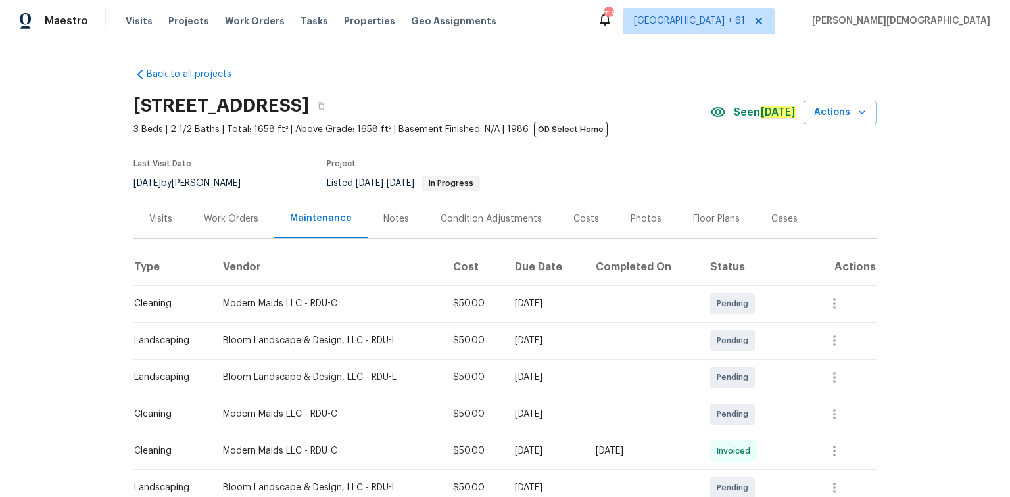
scroll to position [210, 0]
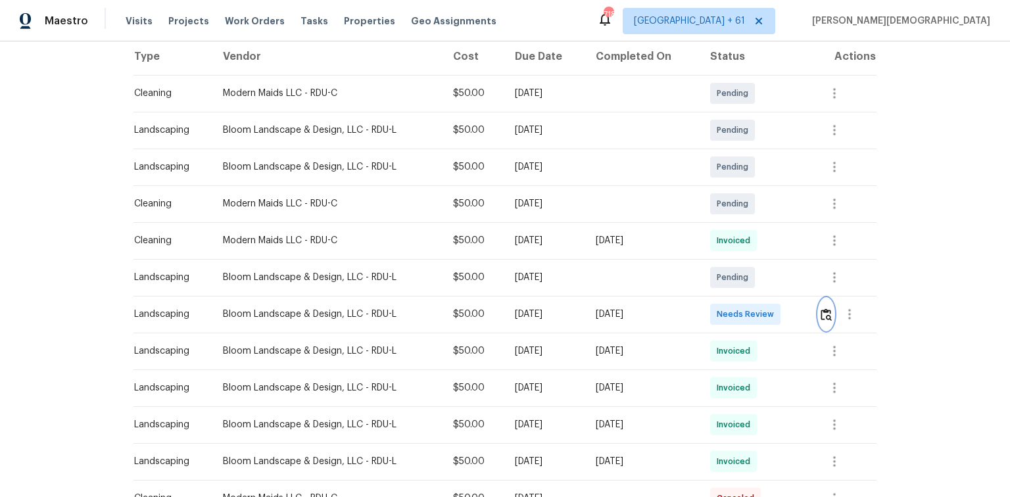
click at [718, 308] on img "button" at bounding box center [826, 314] width 11 height 12
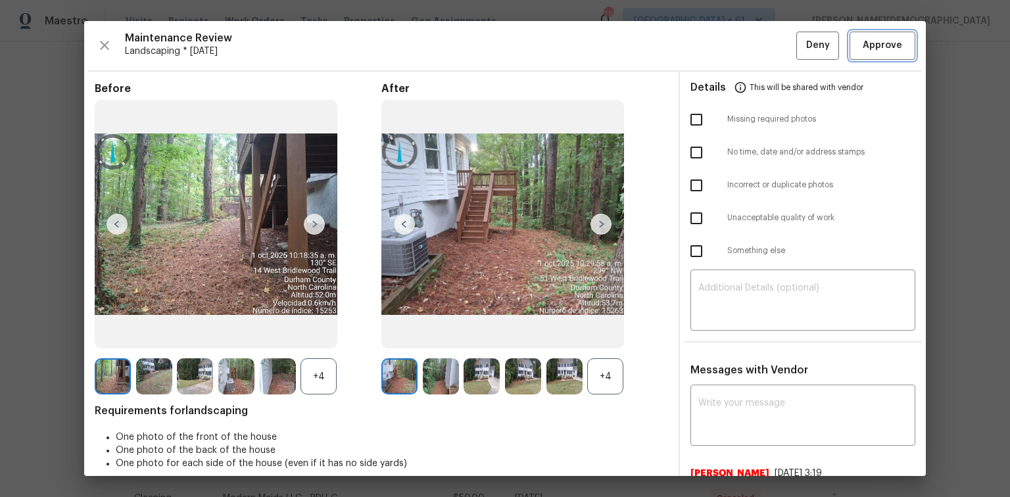
click at [718, 47] on span "Approve" at bounding box center [882, 45] width 39 height 16
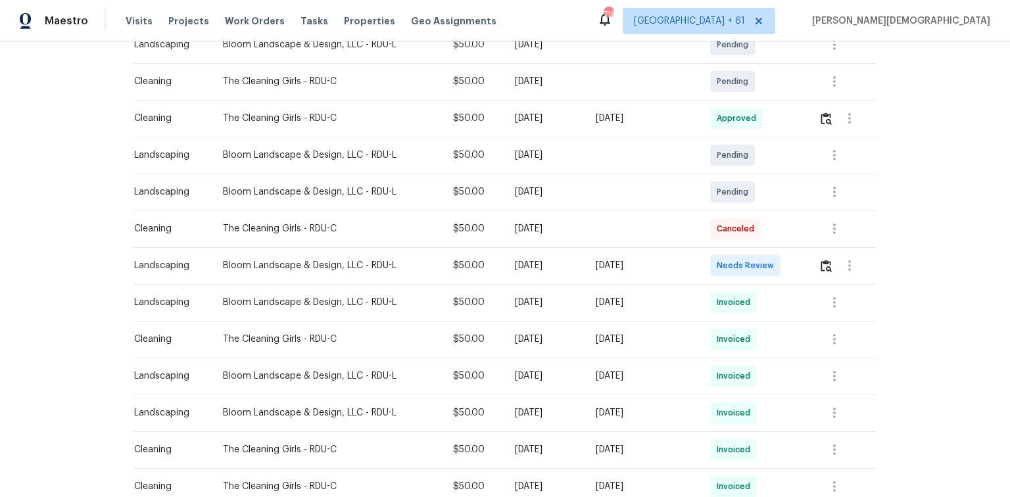
scroll to position [263, 0]
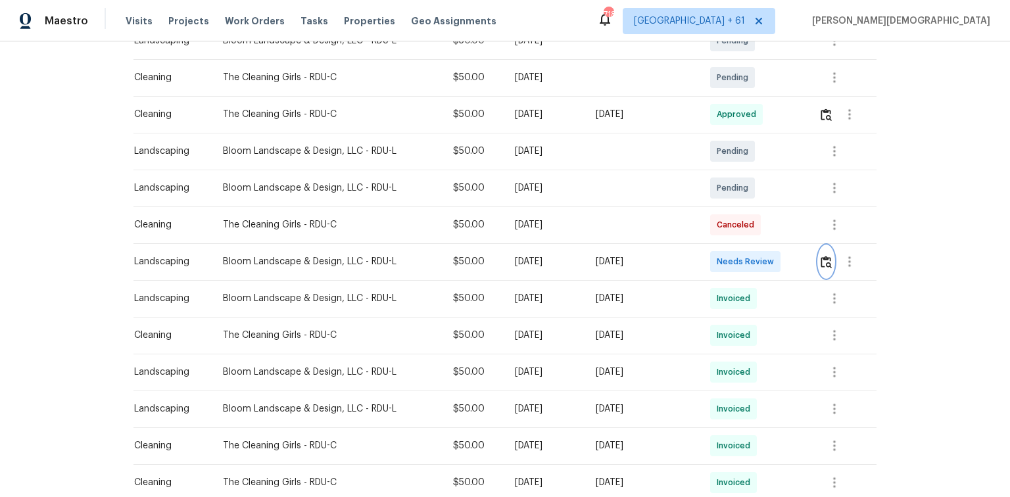
click at [718, 260] on img "button" at bounding box center [826, 262] width 11 height 12
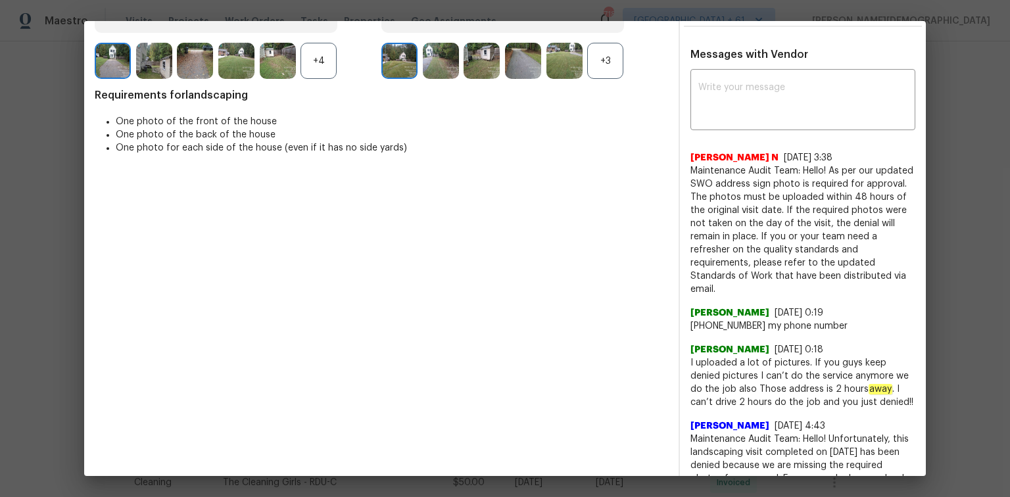
scroll to position [0, 0]
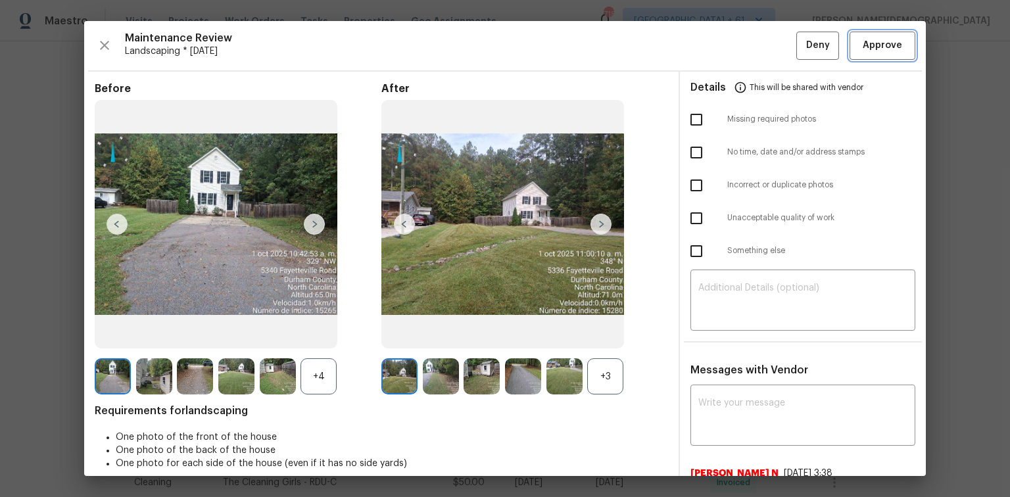
click at [718, 42] on span "Approve" at bounding box center [882, 45] width 39 height 16
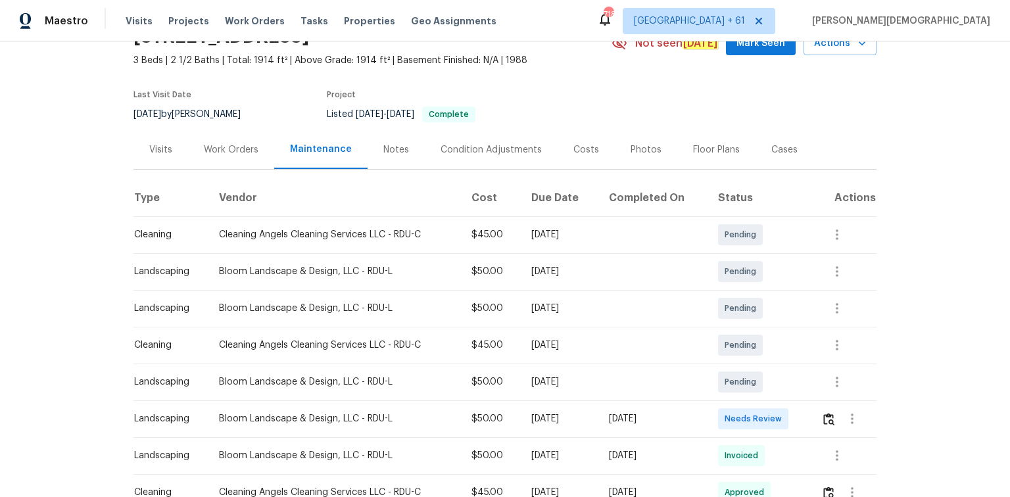
scroll to position [210, 0]
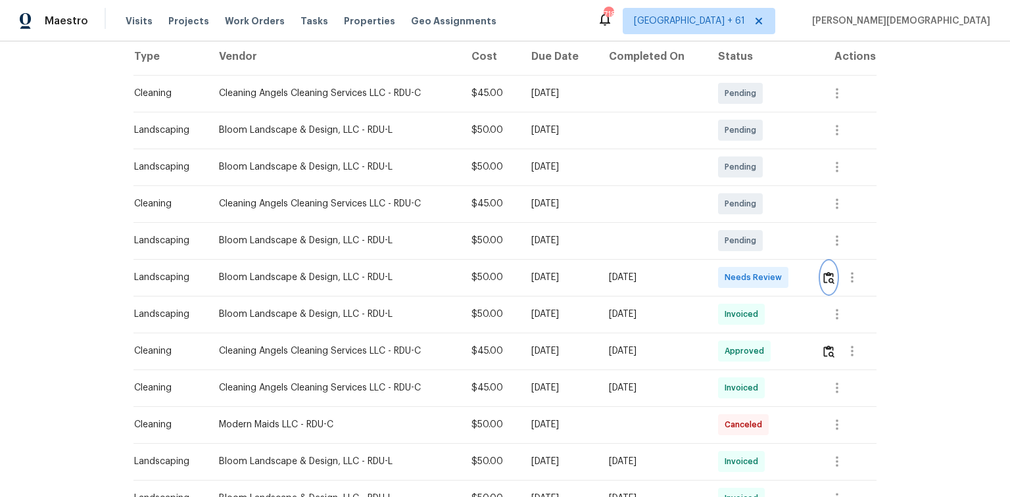
click at [718, 272] on img "button" at bounding box center [828, 278] width 11 height 12
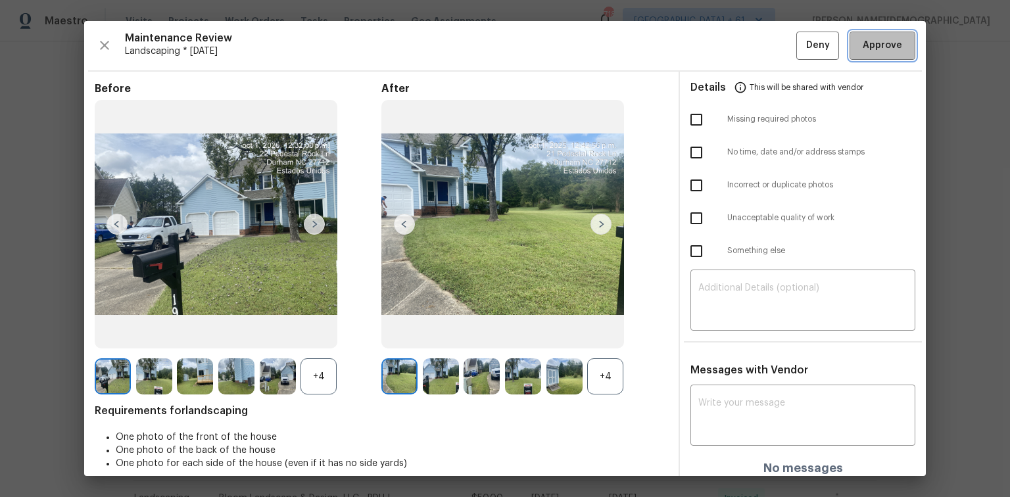
click at [718, 45] on span "Approve" at bounding box center [882, 45] width 39 height 16
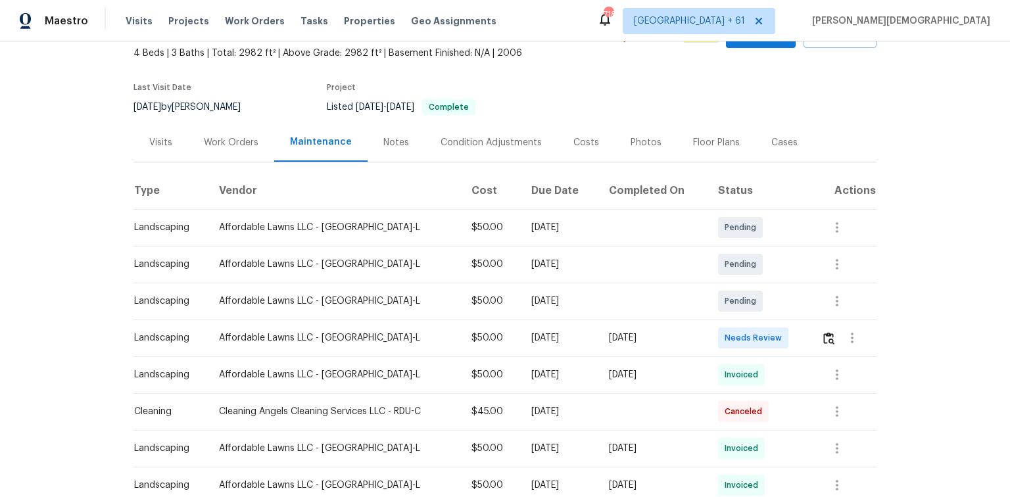
scroll to position [158, 0]
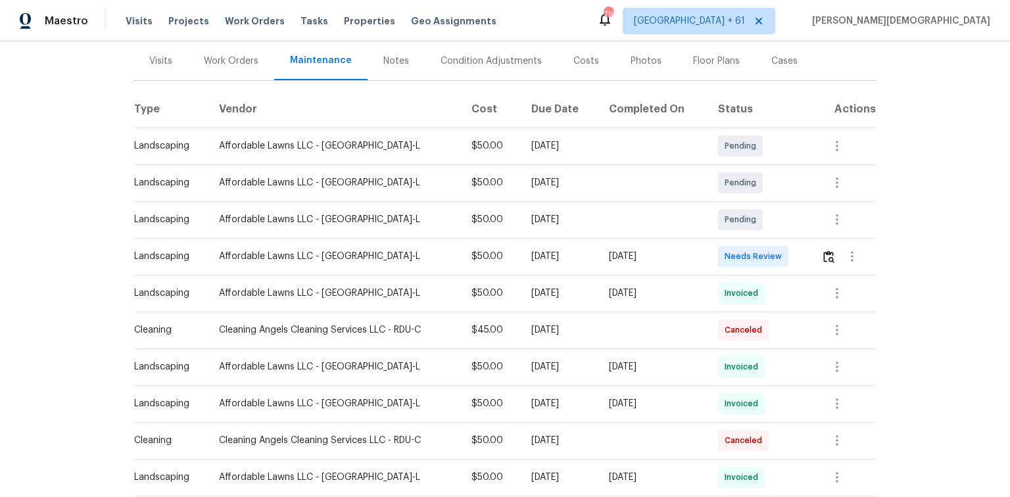
click at [718, 262] on div at bounding box center [848, 257] width 55 height 32
click at [718, 255] on img "button" at bounding box center [828, 257] width 11 height 12
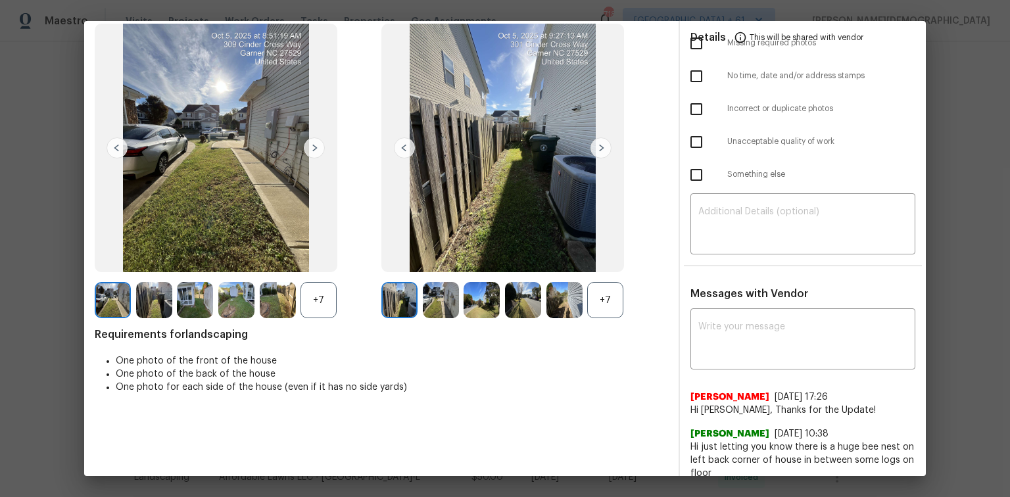
scroll to position [0, 0]
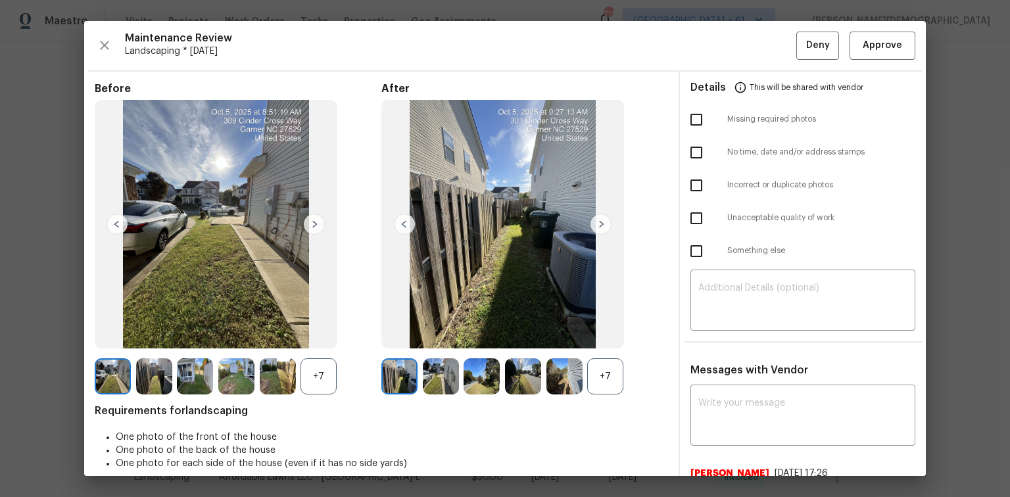
click at [718, 65] on div "Maintenance Review Landscaping * [DATE] Deny Approve Before +7 After +7 Require…" at bounding box center [505, 248] width 842 height 455
click at [718, 58] on button "Approve" at bounding box center [883, 46] width 66 height 28
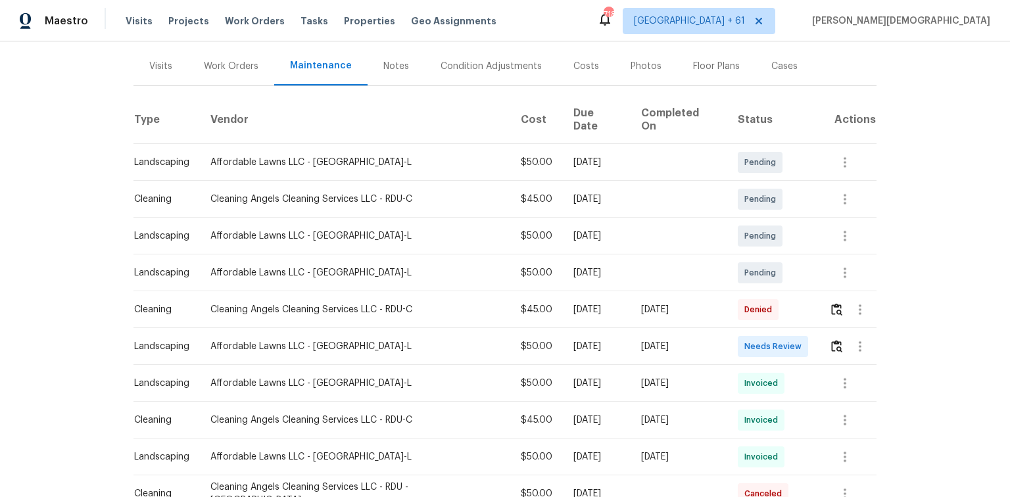
scroll to position [158, 0]
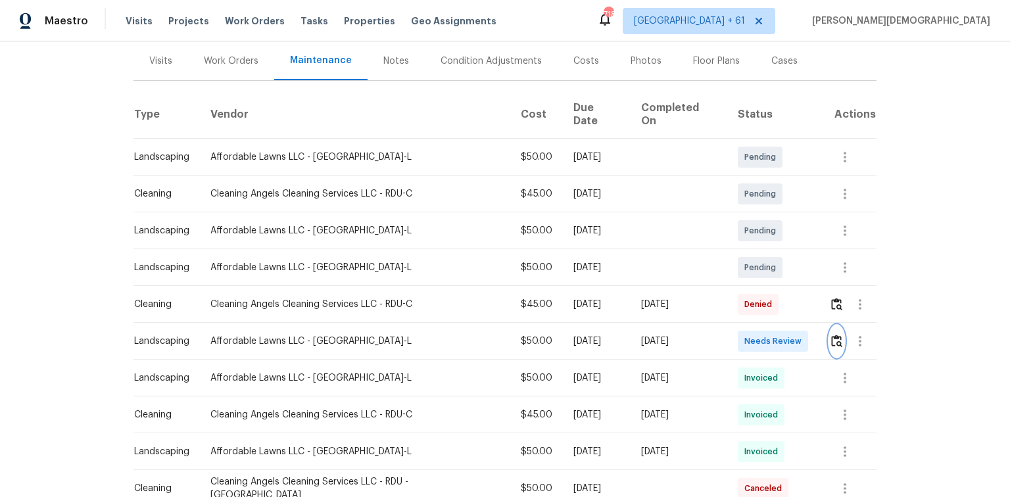
click at [831, 335] on img "button" at bounding box center [836, 341] width 11 height 12
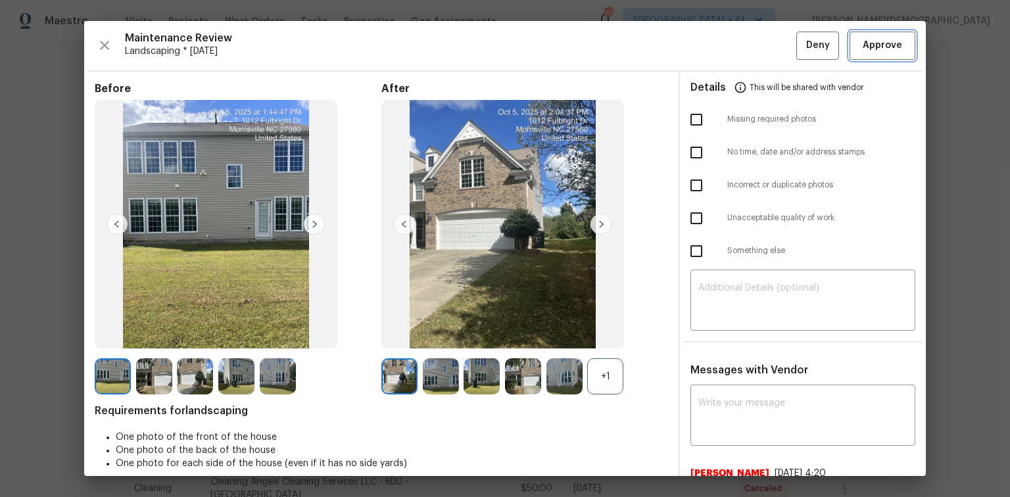
click at [884, 47] on span "Approve" at bounding box center [882, 45] width 39 height 16
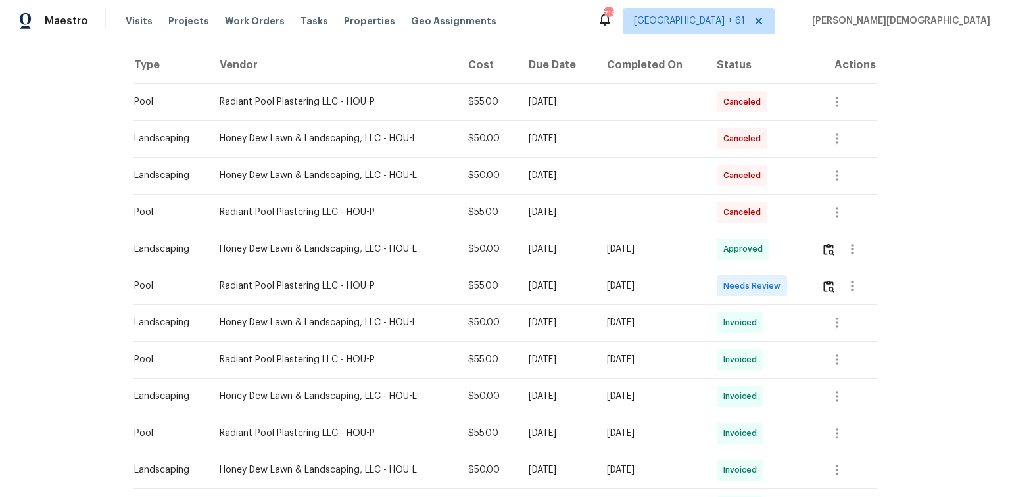
scroll to position [210, 0]
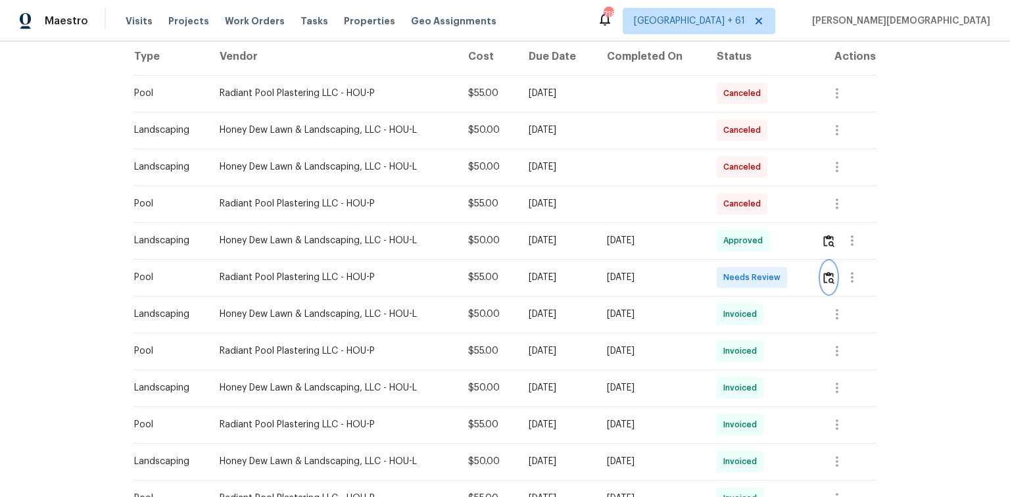
click at [718, 272] on img "button" at bounding box center [828, 278] width 11 height 12
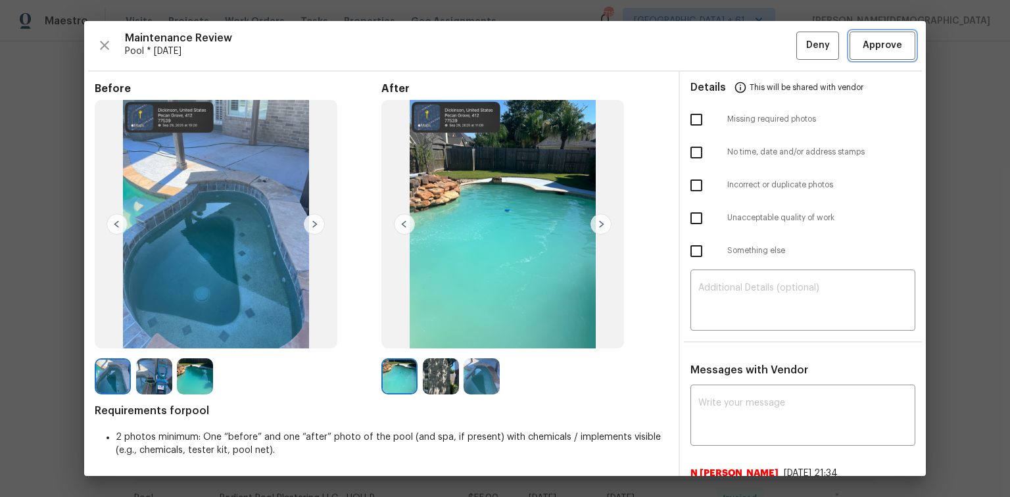
click at [718, 47] on span "Approve" at bounding box center [882, 45] width 39 height 16
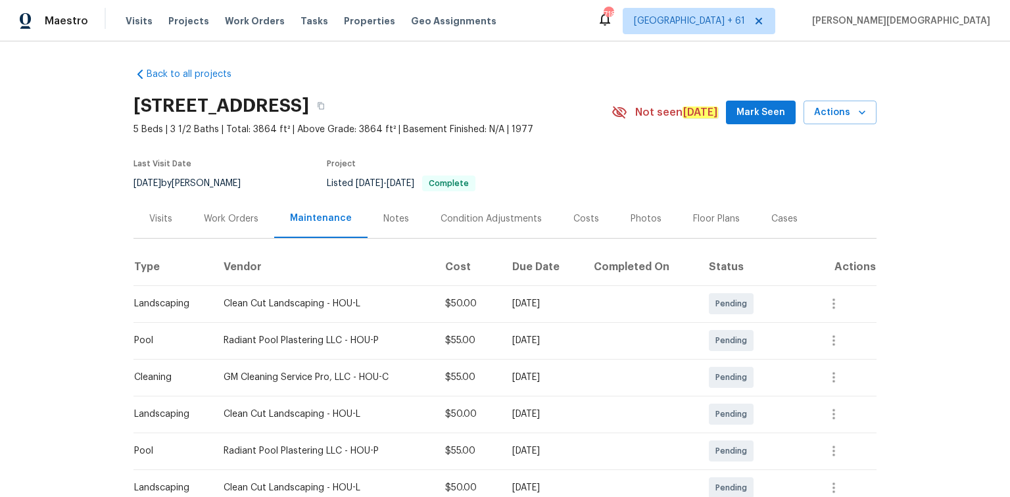
scroll to position [263, 0]
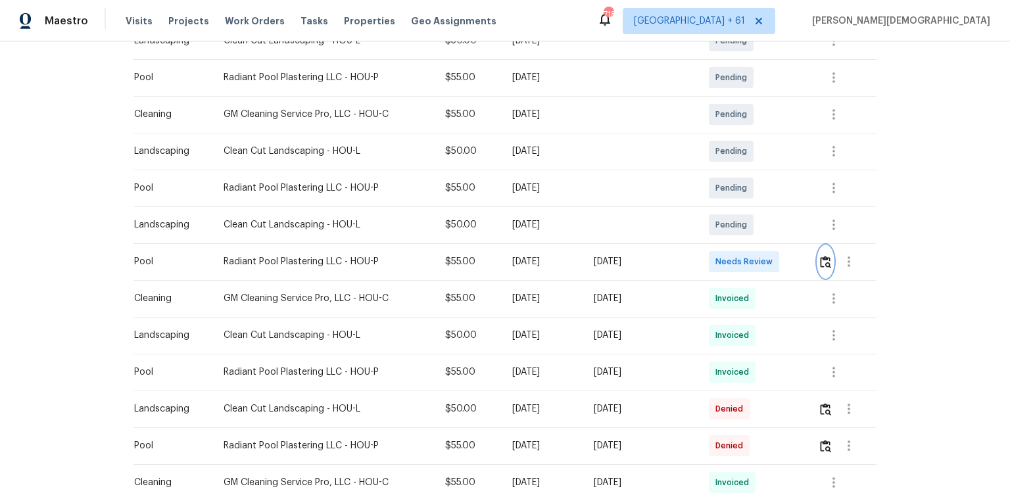
click at [718, 264] on button "button" at bounding box center [825, 262] width 15 height 32
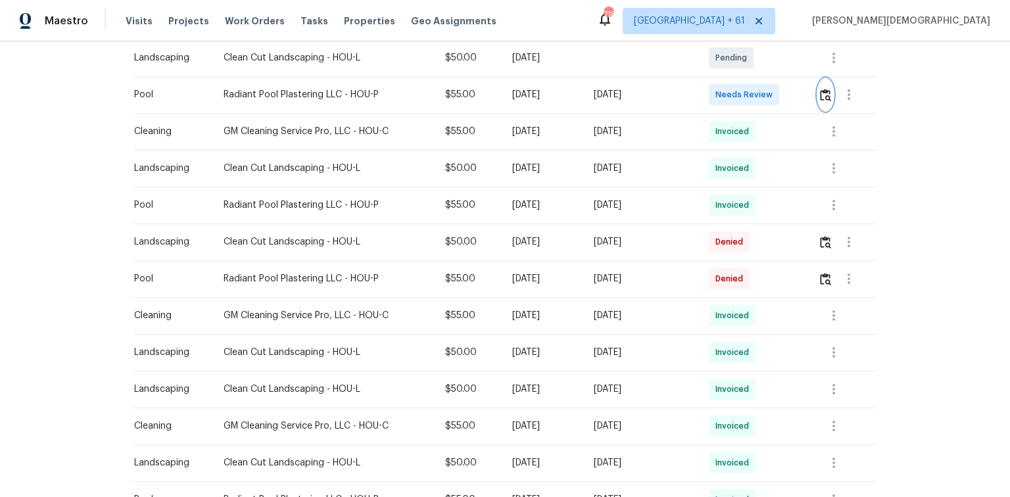
scroll to position [368, 0]
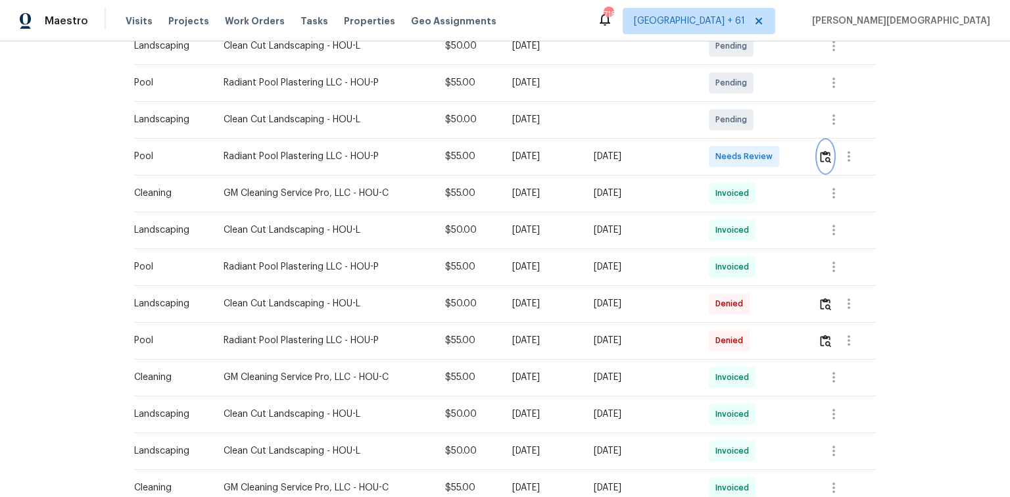
click at [718, 151] on img "button" at bounding box center [825, 157] width 11 height 12
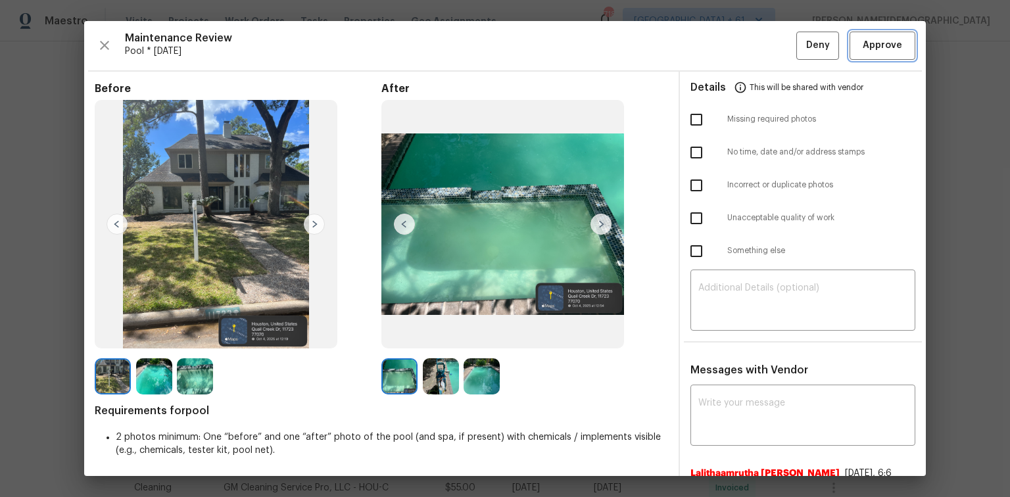
click at [718, 46] on span "Approve" at bounding box center [882, 45] width 39 height 16
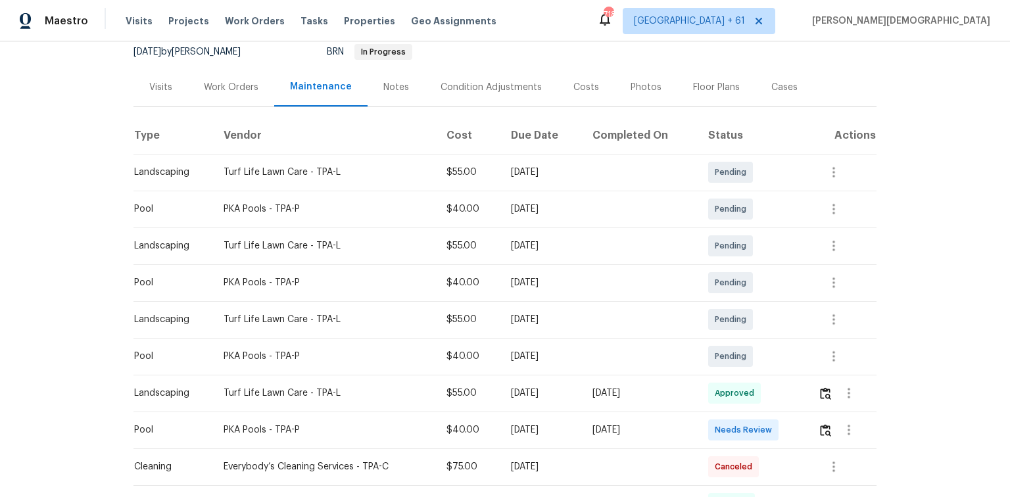
scroll to position [210, 0]
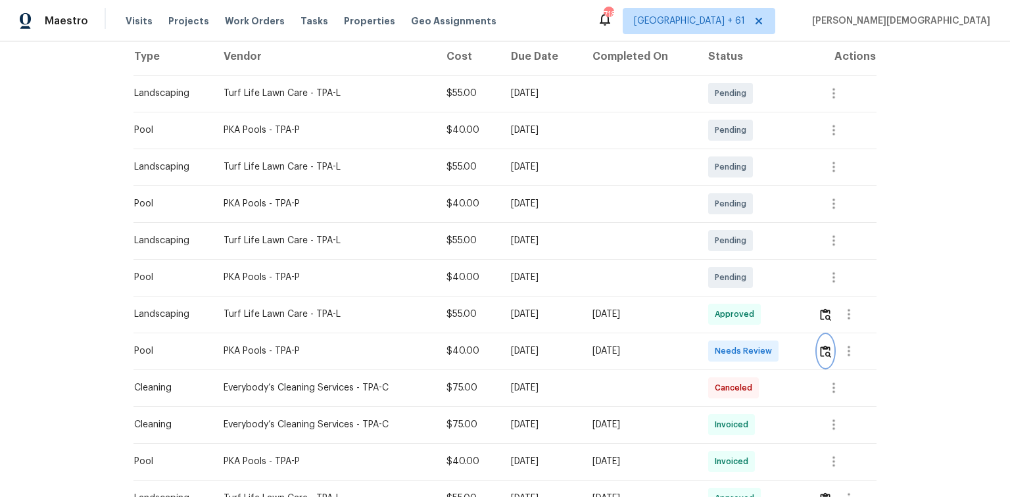
click at [827, 345] on img "button" at bounding box center [825, 351] width 11 height 12
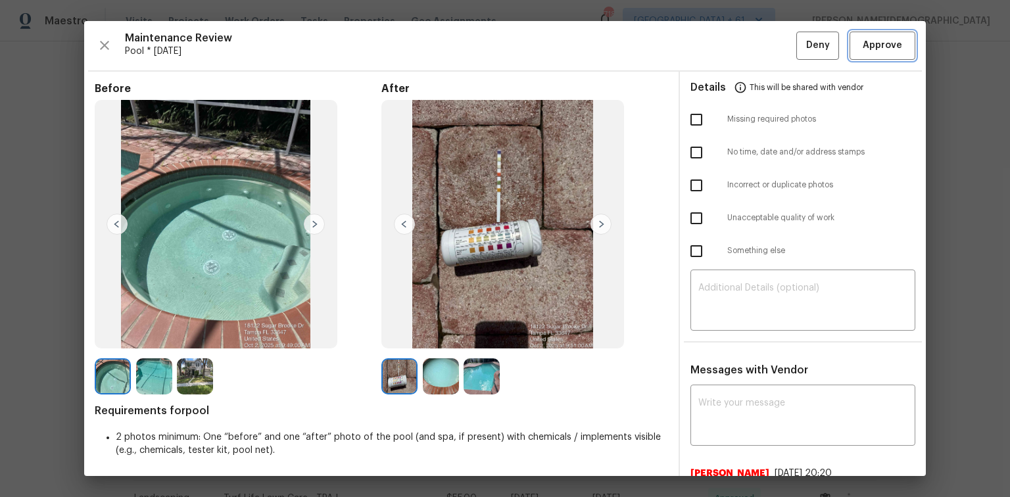
click at [869, 51] on span "Approve" at bounding box center [882, 45] width 39 height 16
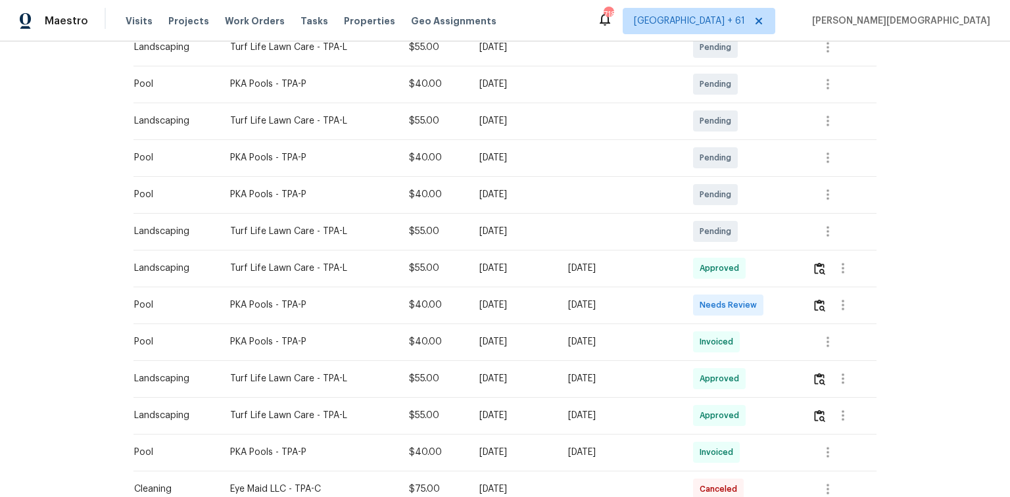
scroll to position [263, 0]
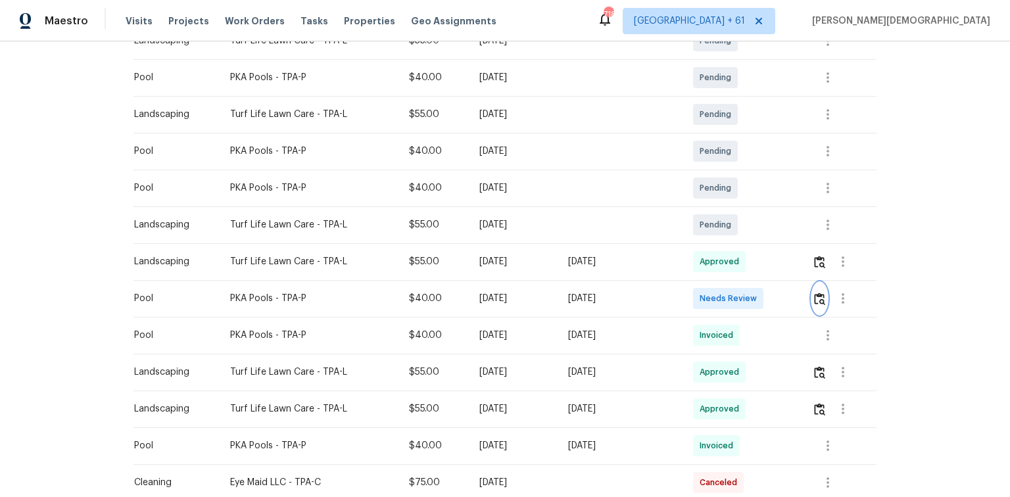
click at [718, 293] on img "button" at bounding box center [819, 299] width 11 height 12
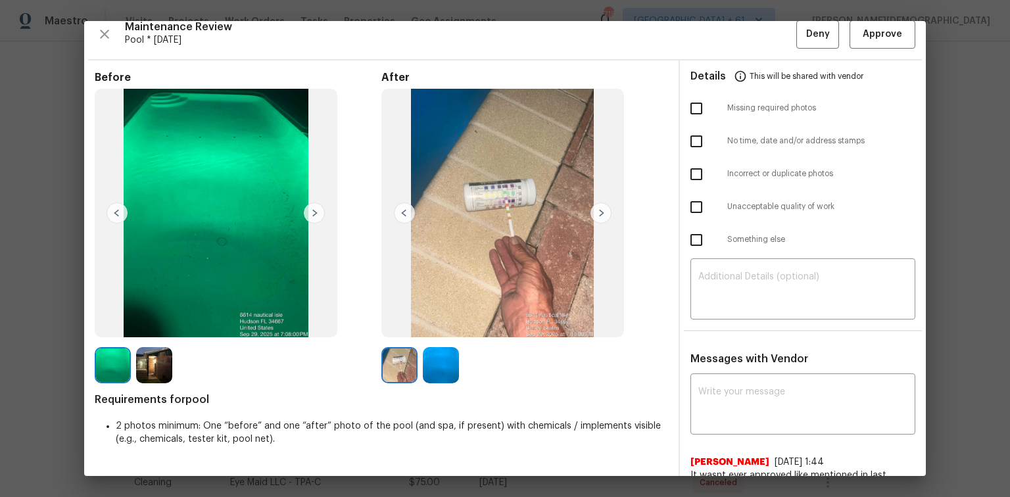
scroll to position [0, 0]
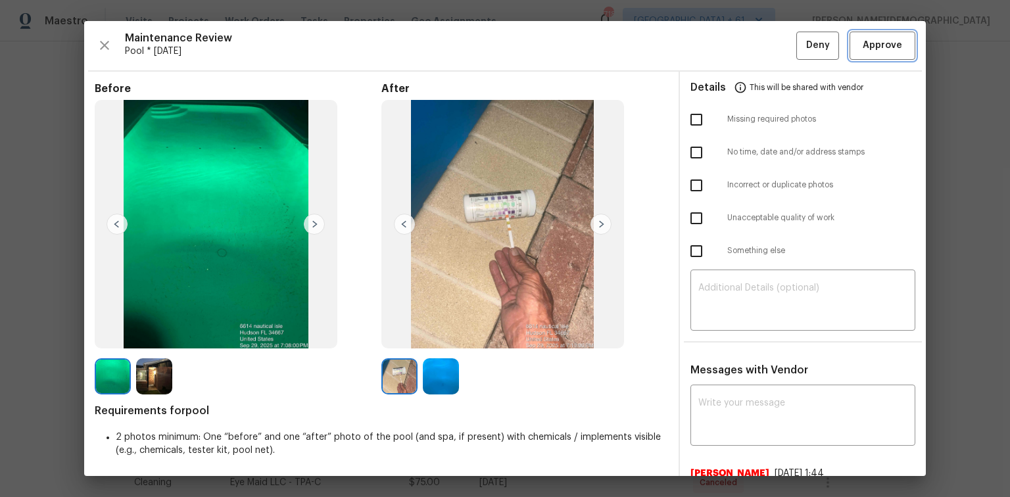
click at [718, 53] on button "Approve" at bounding box center [883, 46] width 66 height 28
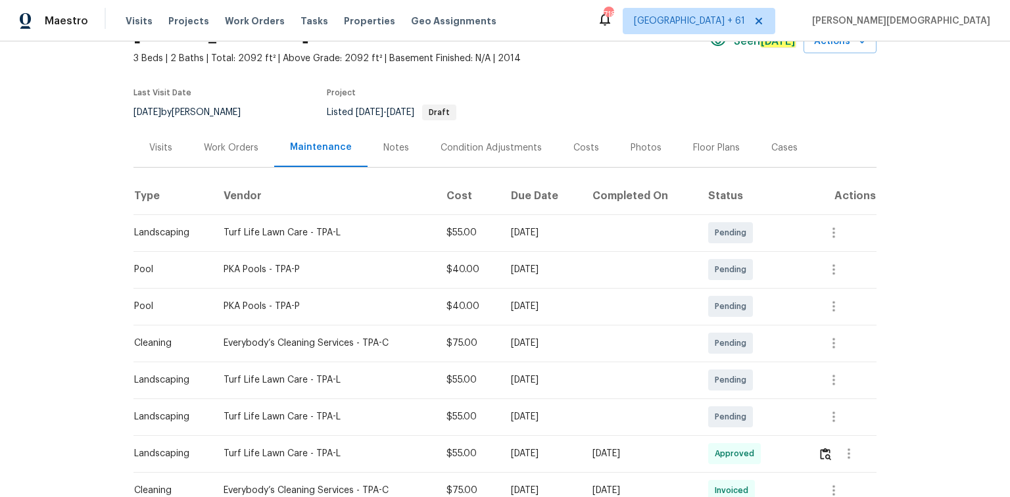
scroll to position [263, 0]
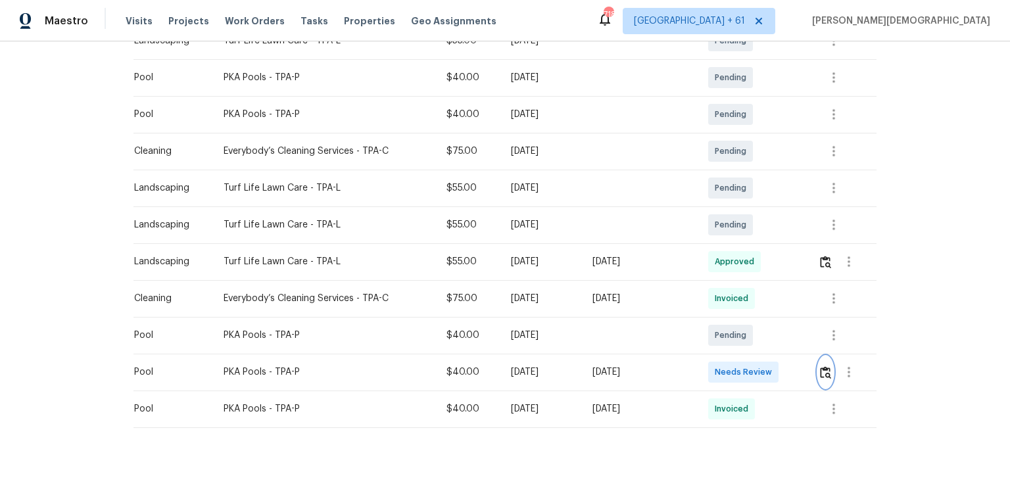
click at [718, 332] on img "button" at bounding box center [825, 372] width 11 height 12
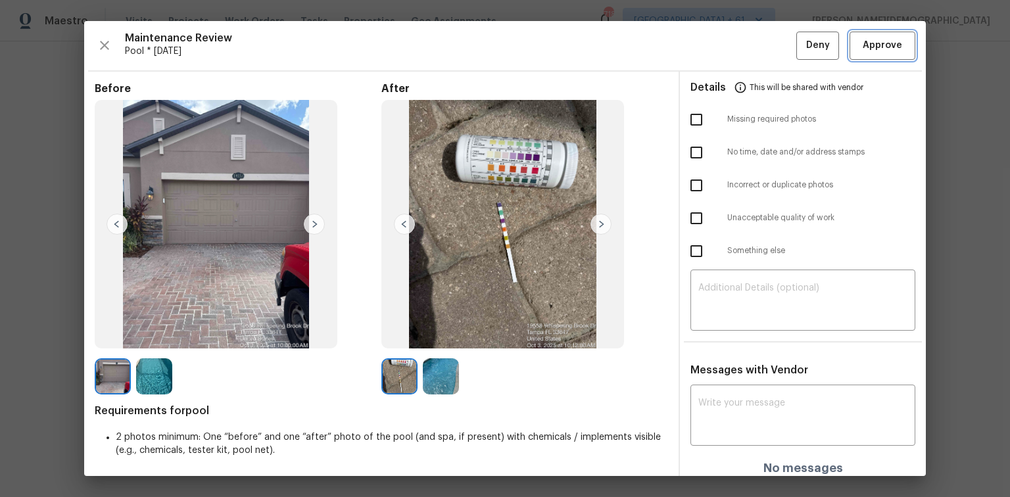
click at [718, 53] on span "Approve" at bounding box center [882, 45] width 39 height 16
